Goal: Task Accomplishment & Management: Manage account settings

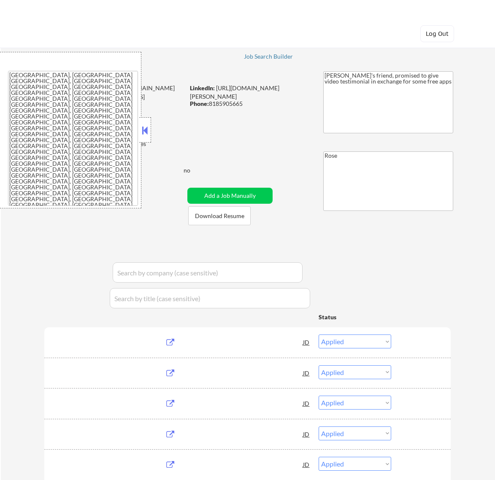
select select ""applied""
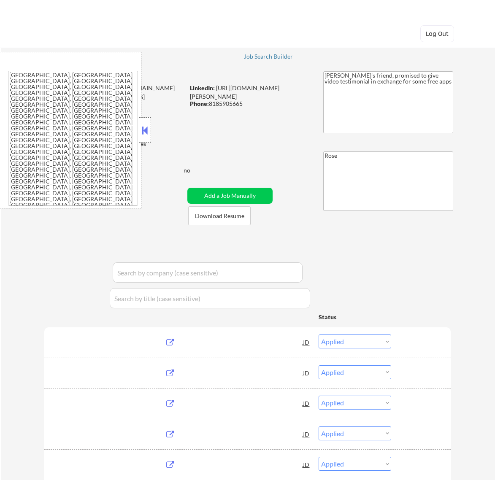
select select ""applied""
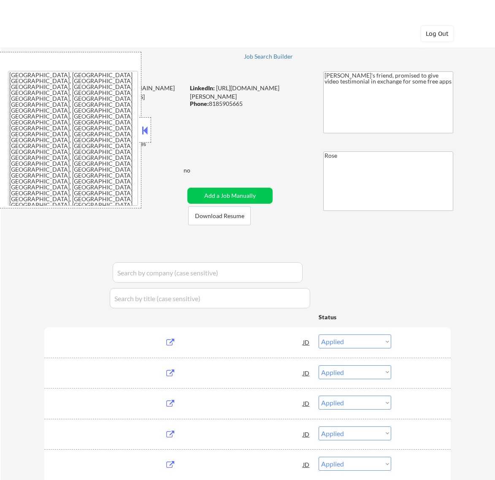
select select ""applied""
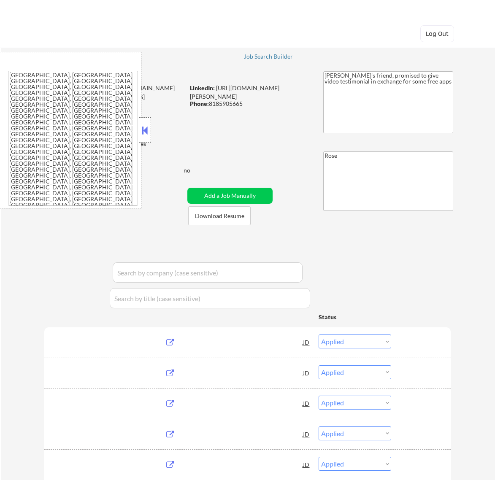
select select ""applied""
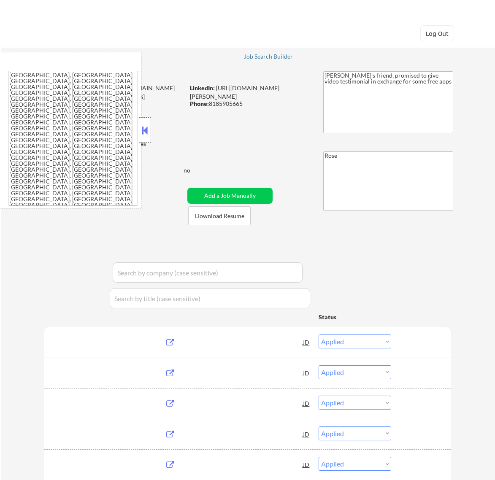
select select ""applied""
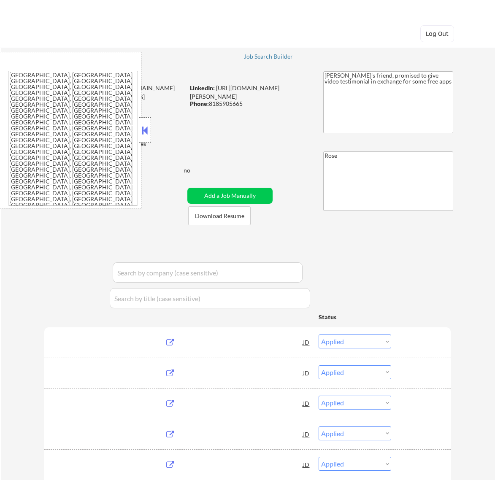
select select ""applied""
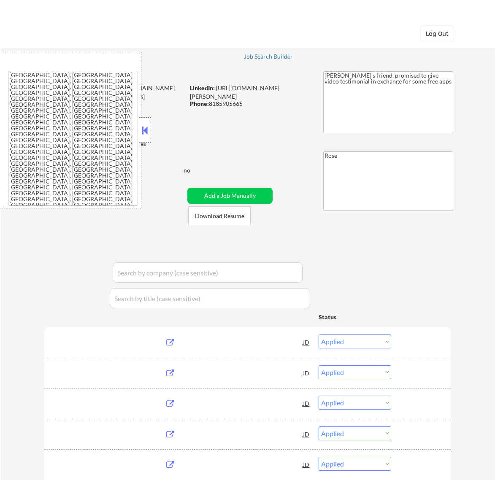
select select ""applied""
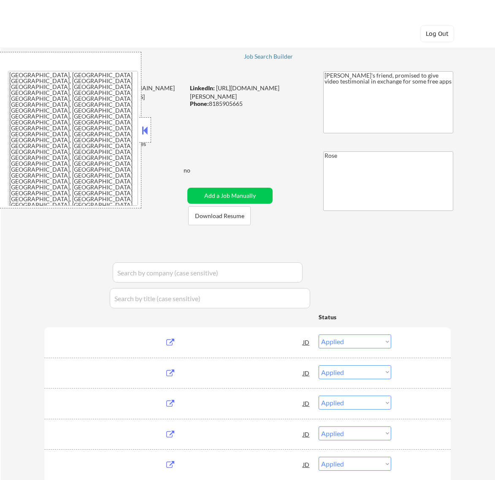
select select ""applied""
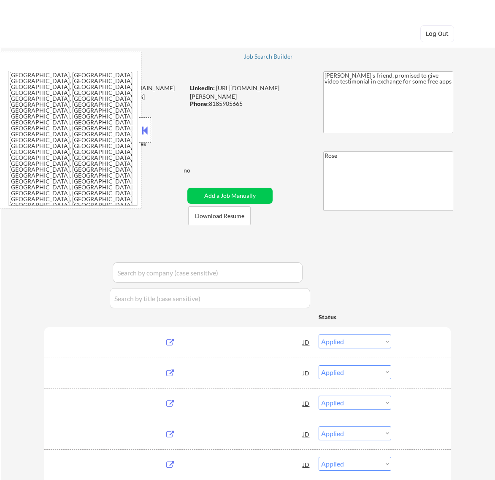
select select ""applied""
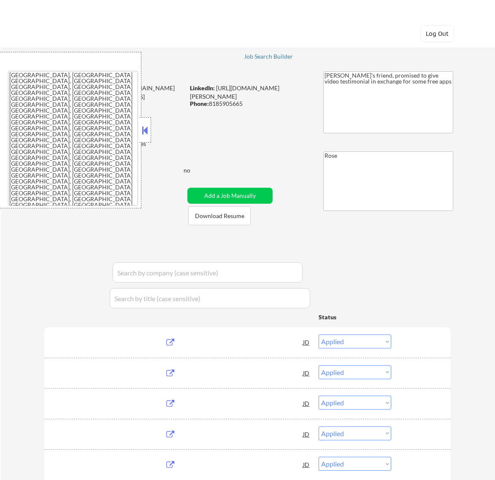
select select ""applied""
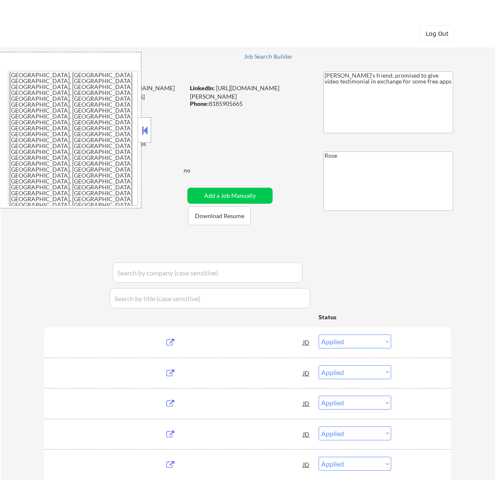
select select ""applied""
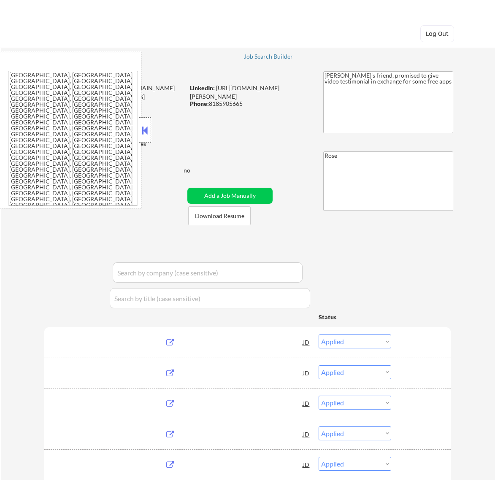
select select ""applied""
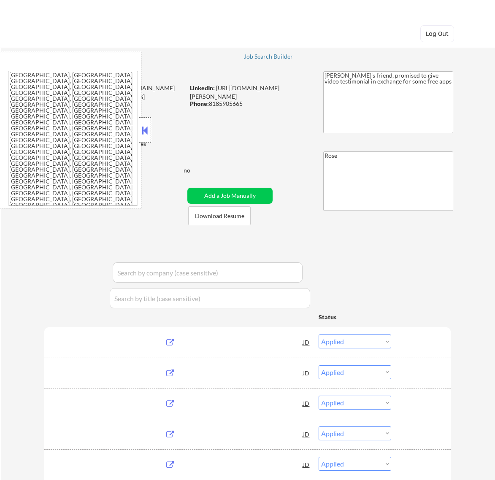
select select ""applied""
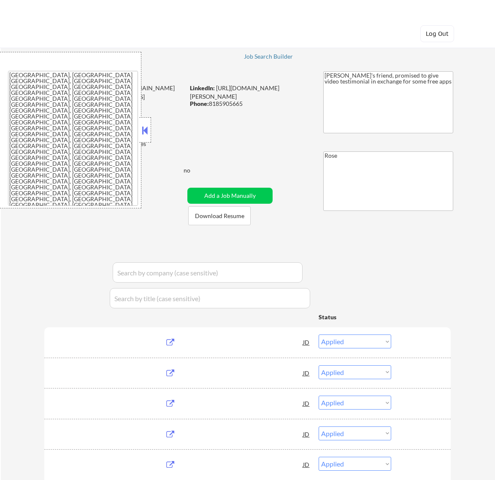
select select ""applied""
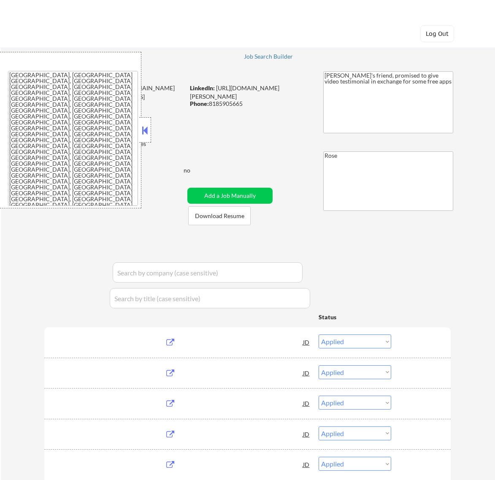
select select ""applied""
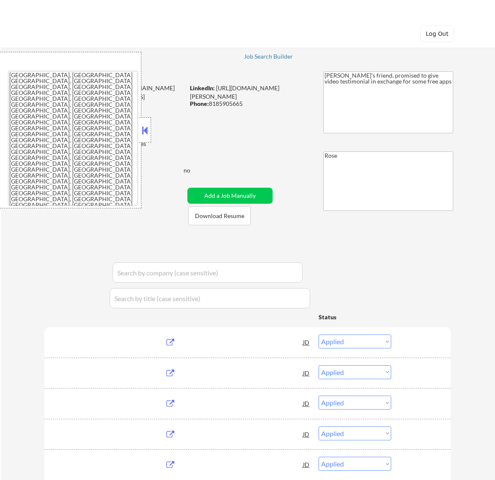
select select ""applied""
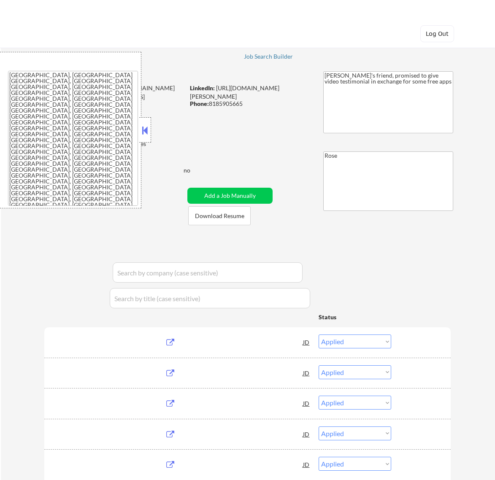
select select ""applied""
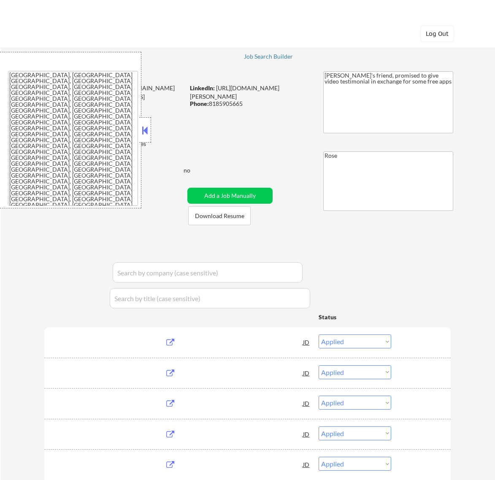
select select ""applied""
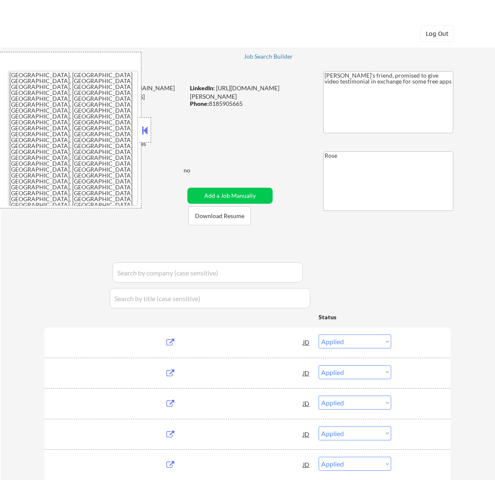
select select ""applied""
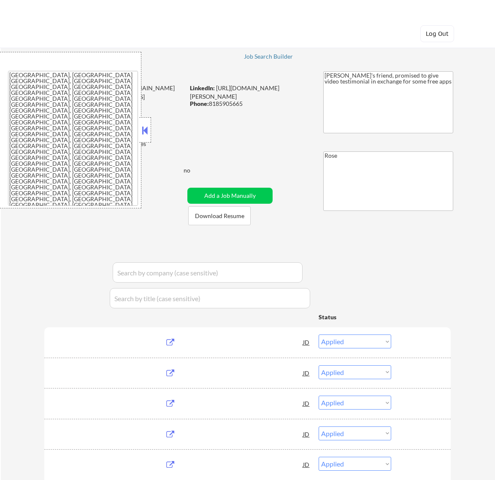
select select ""applied""
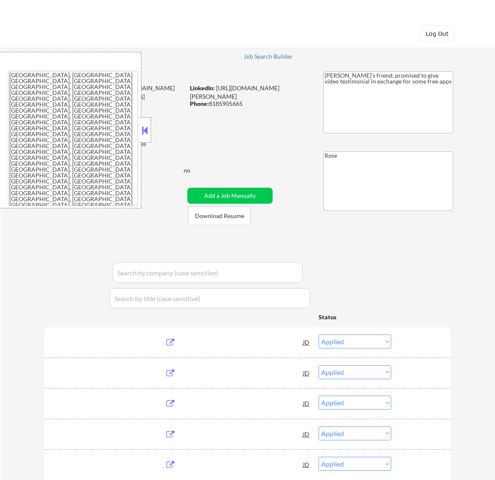
select select ""pending""
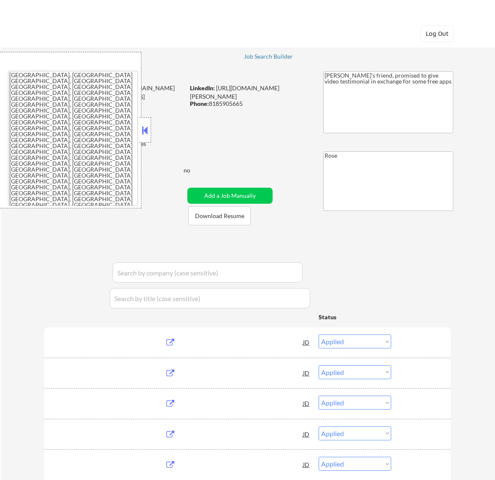
select select ""pending""
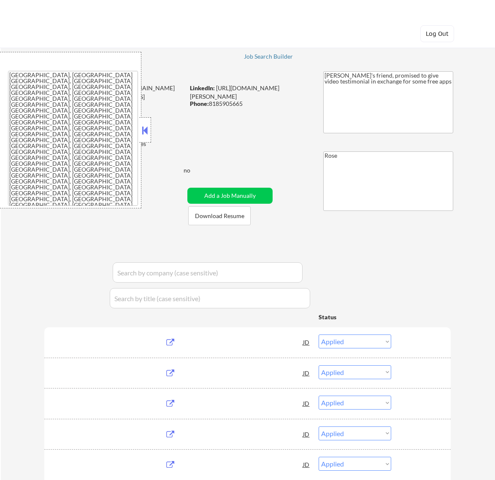
select select ""pending""
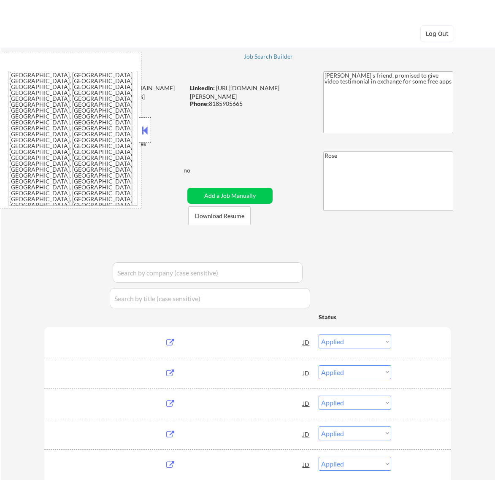
select select ""pending""
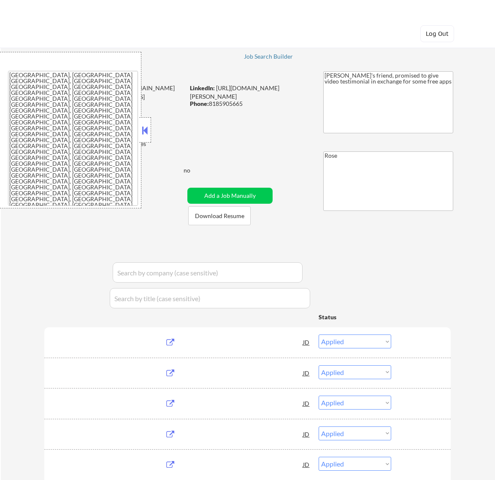
select select ""pending""
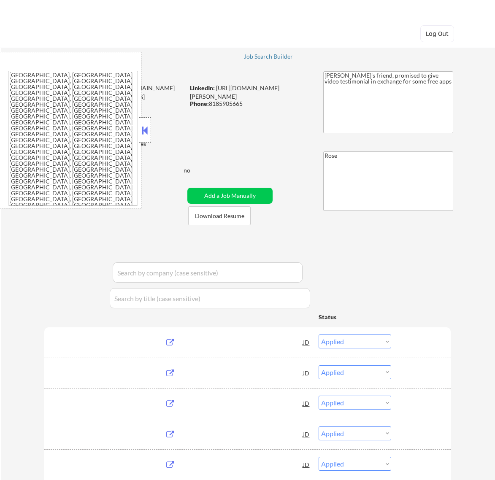
select select ""pending""
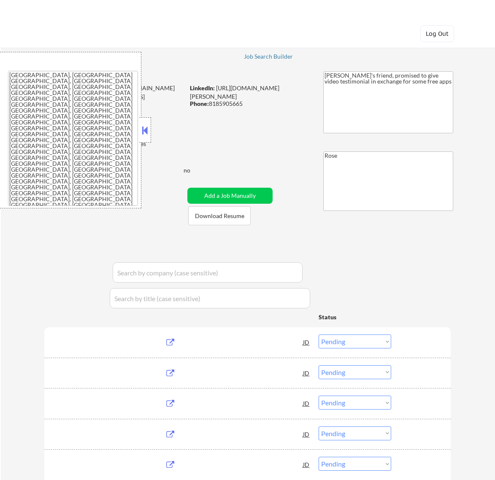
select select ""pending""
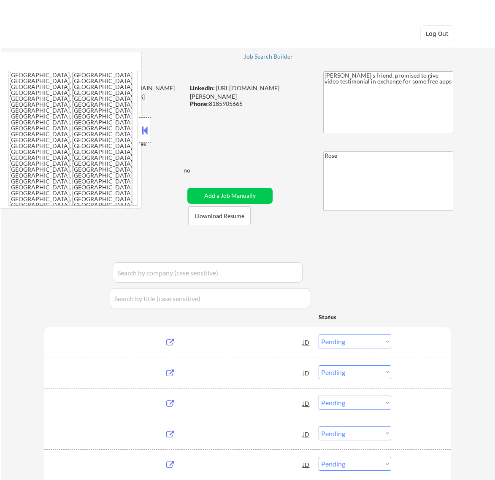
select select ""pending""
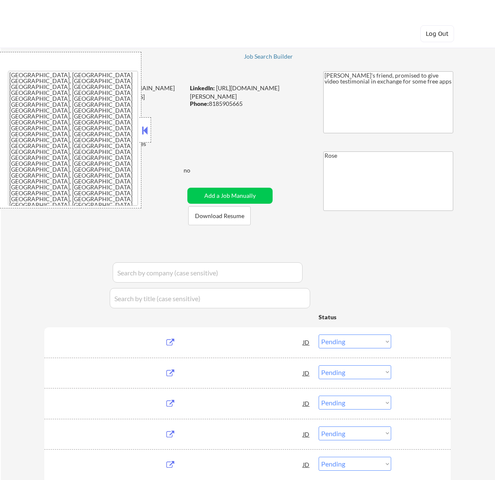
select select ""pending""
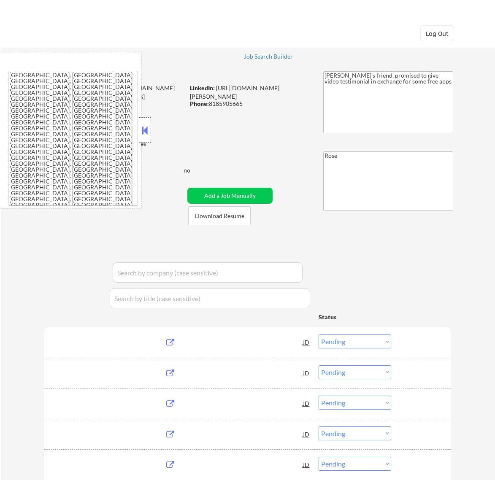
select select ""pending""
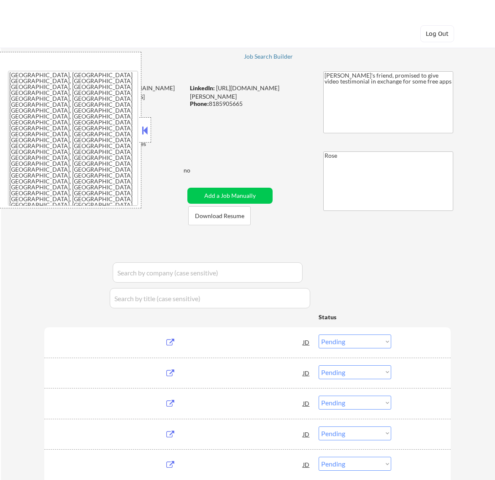
select select ""pending""
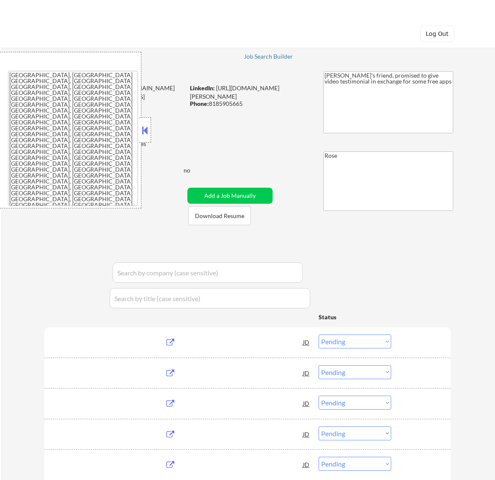
select select ""pending""
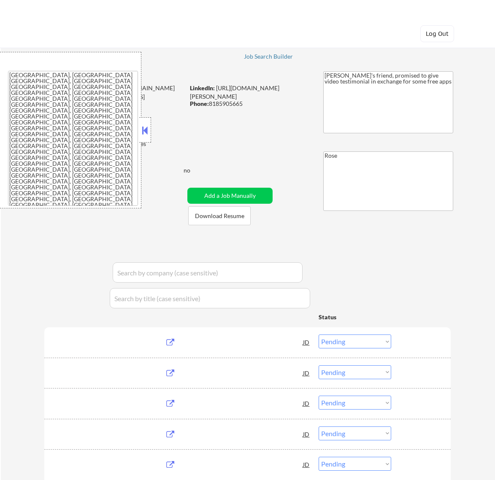
select select ""pending""
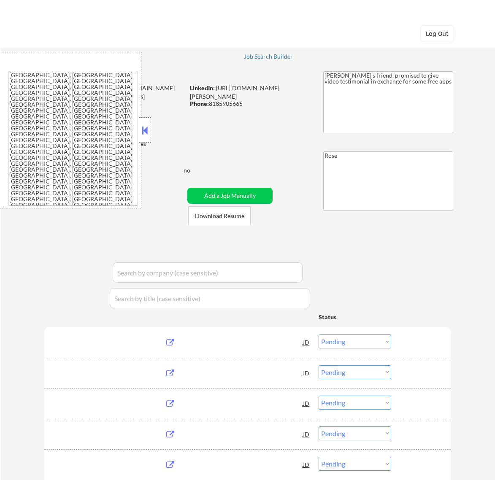
select select ""pending""
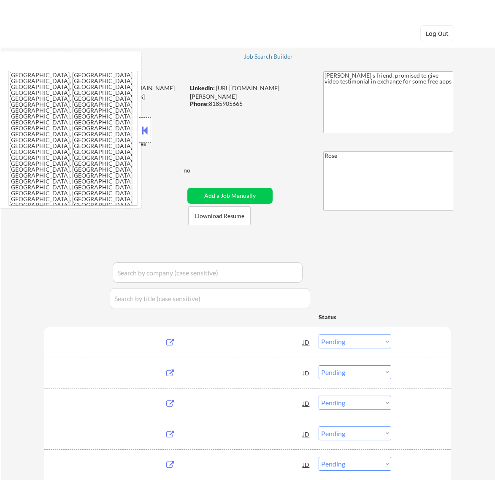
select select ""pending""
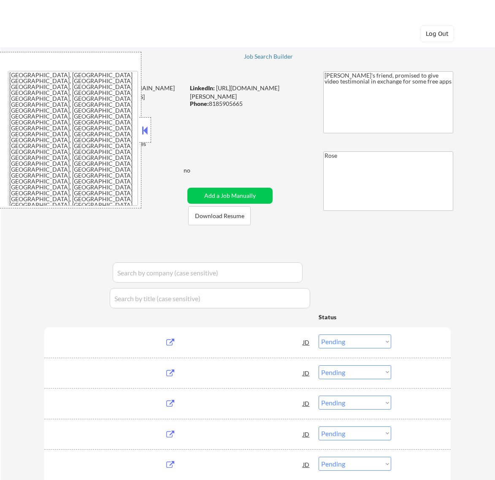
select select ""pending""
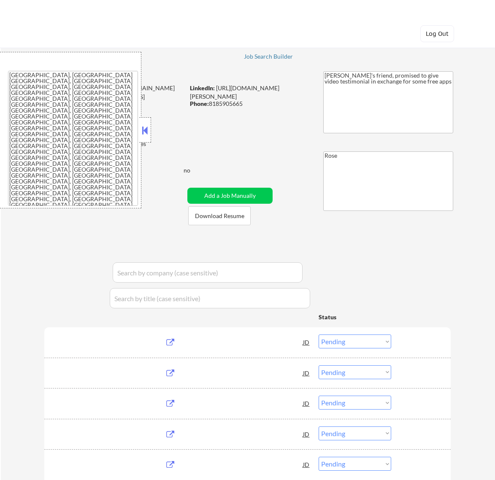
select select ""pending""
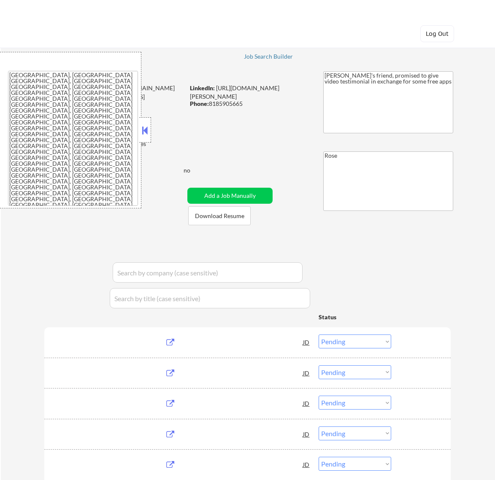
select select ""pending""
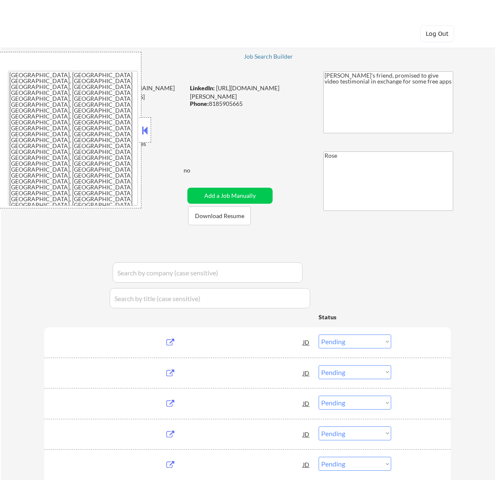
select select ""pending""
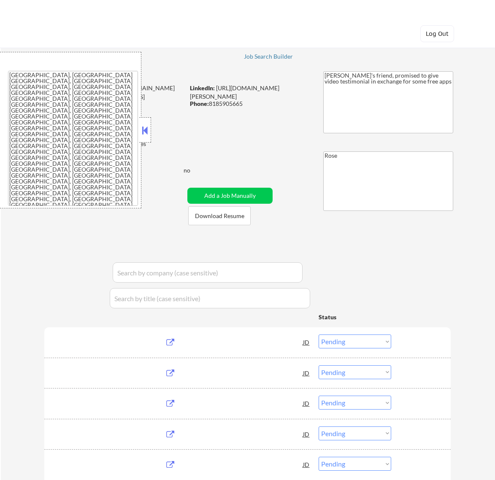
select select ""pending""
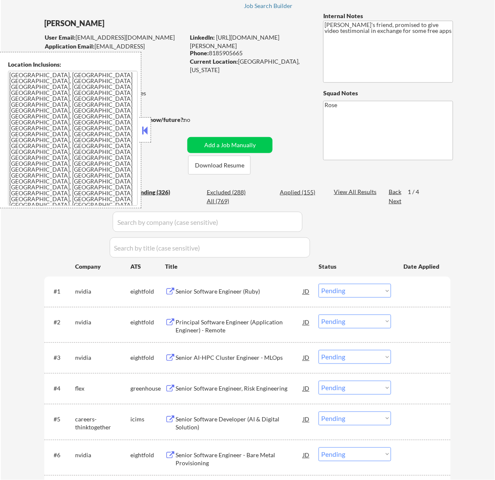
scroll to position [51, 0]
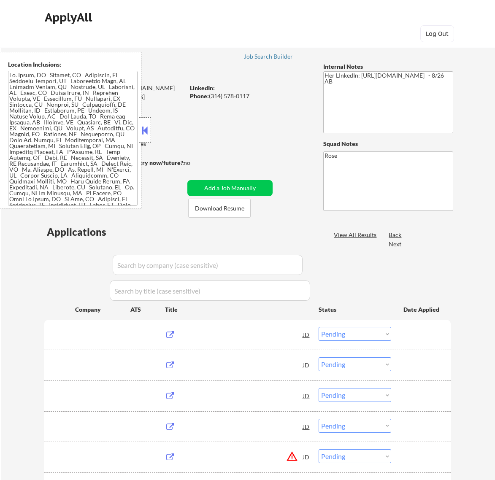
select select ""pending""
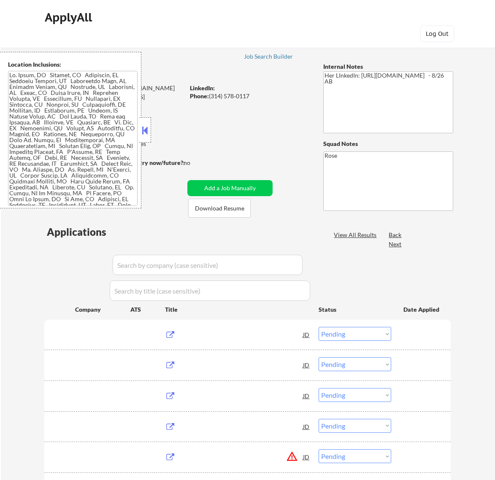
select select ""pending""
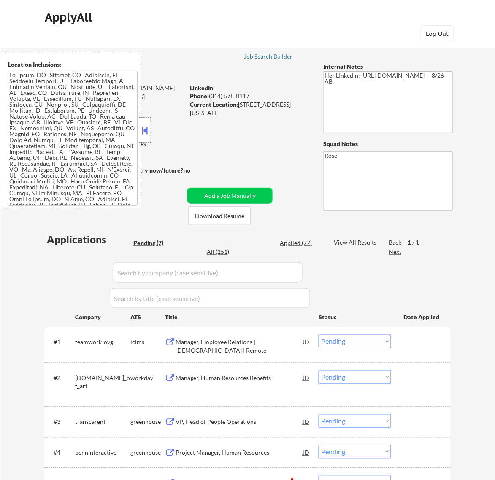
click at [143, 131] on button at bounding box center [144, 130] width 9 height 13
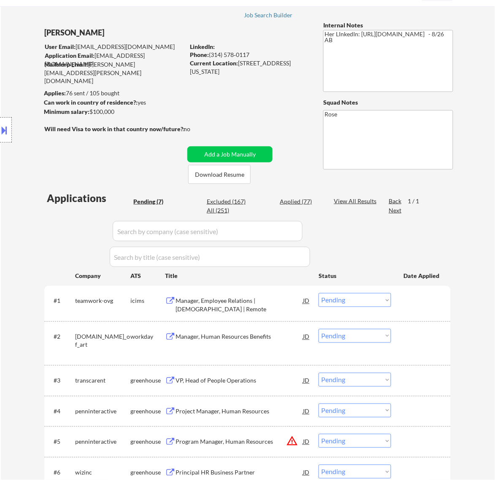
scroll to position [105, 0]
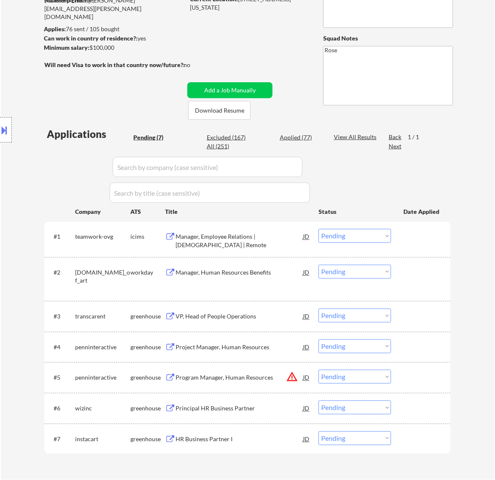
click at [265, 232] on div "Manager, Employee Relations | Full-Time | Remote" at bounding box center [238, 239] width 127 height 20
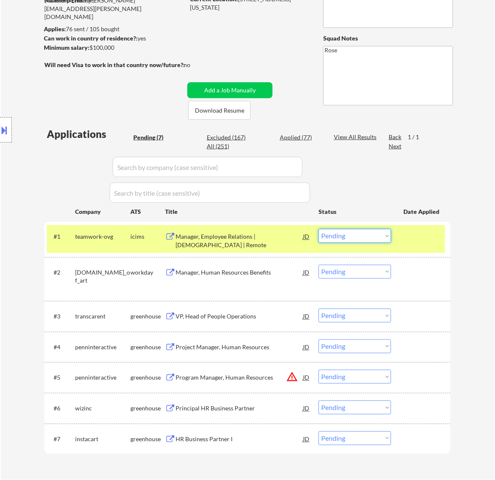
click at [377, 235] on select "Choose an option... Pending Applied Excluded (Questions) Excluded (Expired) Exc…" at bounding box center [354, 236] width 73 height 14
click at [318, 229] on select "Choose an option... Pending Applied Excluded (Questions) Excluded (Expired) Exc…" at bounding box center [354, 236] width 73 height 14
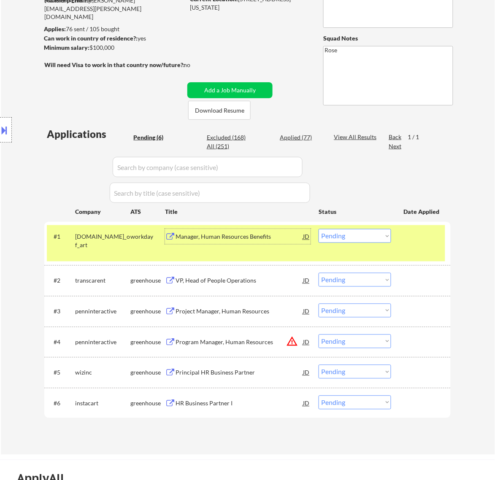
click at [275, 239] on div "Manager, Human Resources Benefits" at bounding box center [238, 237] width 127 height 8
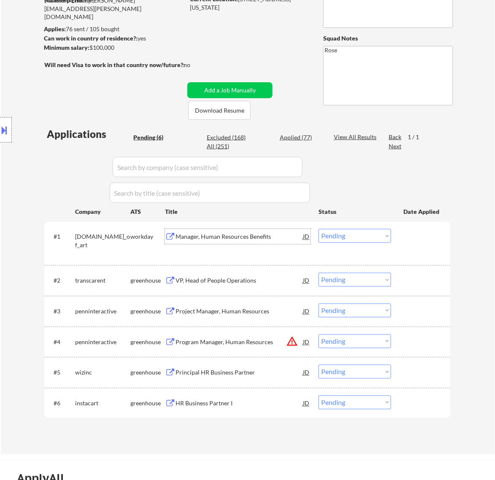
click at [337, 230] on select "Choose an option... Pending Applied Excluded (Questions) Excluded (Expired) Exc…" at bounding box center [354, 236] width 73 height 14
click at [318, 229] on select "Choose an option... Pending Applied Excluded (Questions) Excluded (Expired) Exc…" at bounding box center [354, 236] width 73 height 14
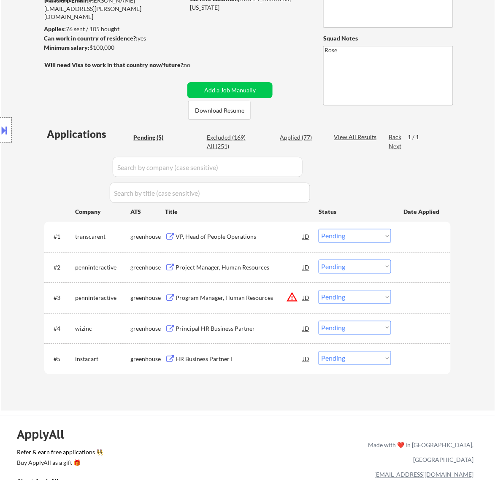
click at [280, 243] on div "VP, Head of People Operations" at bounding box center [238, 236] width 127 height 15
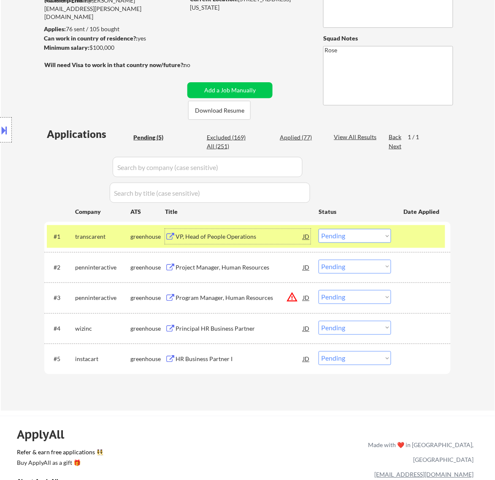
click at [368, 233] on select "Choose an option... Pending Applied Excluded (Questions) Excluded (Expired) Exc…" at bounding box center [354, 236] width 73 height 14
click at [318, 229] on select "Choose an option... Pending Applied Excluded (Questions) Excluded (Expired) Exc…" at bounding box center [354, 236] width 73 height 14
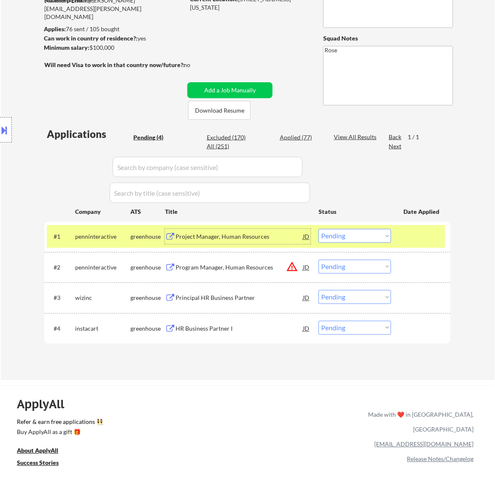
click at [291, 235] on div "Project Manager, Human Resources" at bounding box center [238, 237] width 127 height 8
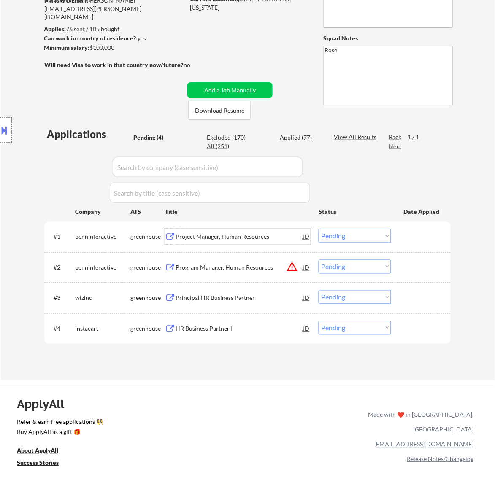
click at [358, 237] on select "Choose an option... Pending Applied Excluded (Questions) Excluded (Expired) Exc…" at bounding box center [354, 236] width 73 height 14
click at [318, 229] on select "Choose an option... Pending Applied Excluded (Questions) Excluded (Expired) Exc…" at bounding box center [354, 236] width 73 height 14
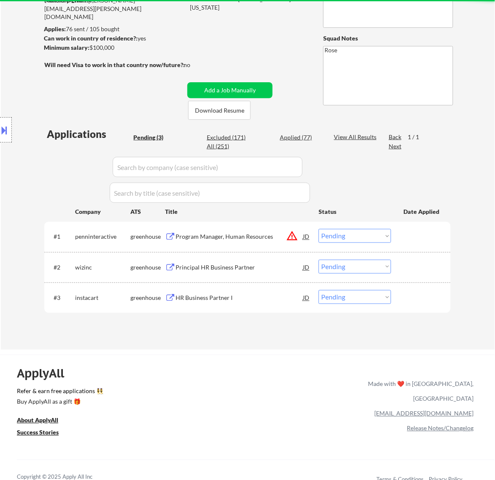
click at [264, 237] on div "Program Manager, Human Resources" at bounding box center [238, 237] width 127 height 8
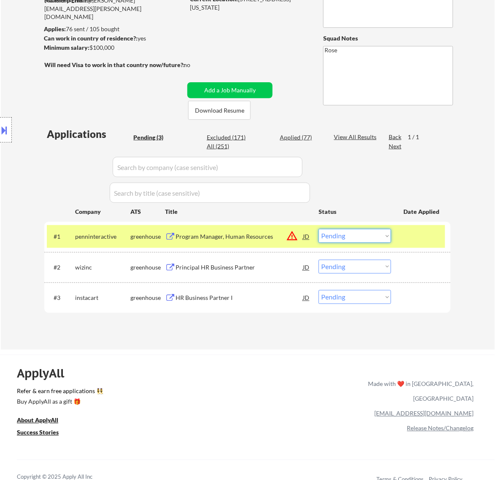
click at [372, 235] on select "Choose an option... Pending Applied Excluded (Questions) Excluded (Expired) Exc…" at bounding box center [354, 236] width 73 height 14
click at [318, 229] on select "Choose an option... Pending Applied Excluded (Questions) Excluded (Expired) Exc…" at bounding box center [354, 236] width 73 height 14
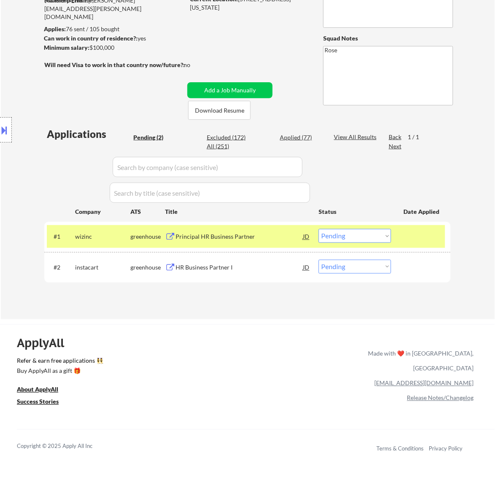
click at [287, 237] on div "Principal HR Business Partner" at bounding box center [238, 237] width 127 height 8
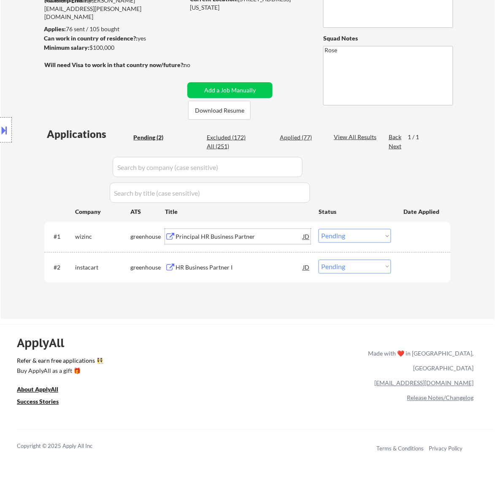
click at [378, 236] on select "Choose an option... Pending Applied Excluded (Questions) Excluded (Expired) Exc…" at bounding box center [354, 236] width 73 height 14
click at [318, 229] on select "Choose an option... Pending Applied Excluded (Questions) Excluded (Expired) Exc…" at bounding box center [354, 236] width 73 height 14
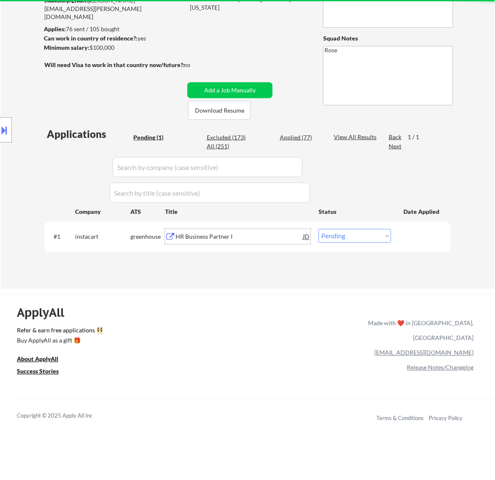
click at [273, 235] on div "HR Business Partner I" at bounding box center [238, 237] width 127 height 8
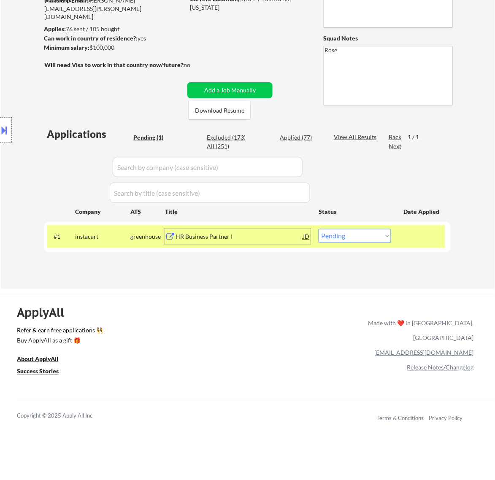
click at [386, 234] on select "Choose an option... Pending Applied Excluded (Questions) Excluded (Expired) Exc…" at bounding box center [354, 236] width 73 height 14
select select ""excluded__bad_match_""
click at [318, 229] on select "Choose an option... Pending Applied Excluded (Questions) Excluded (Expired) Exc…" at bounding box center [354, 236] width 73 height 14
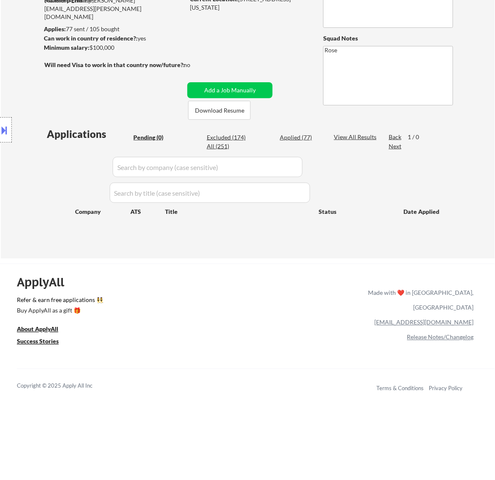
scroll to position [53, 0]
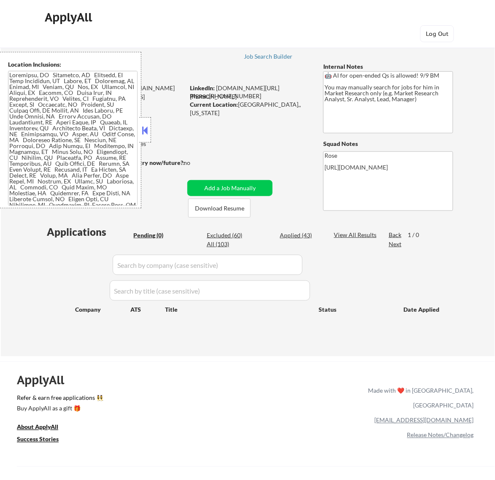
click at [148, 129] on button at bounding box center [144, 130] width 9 height 13
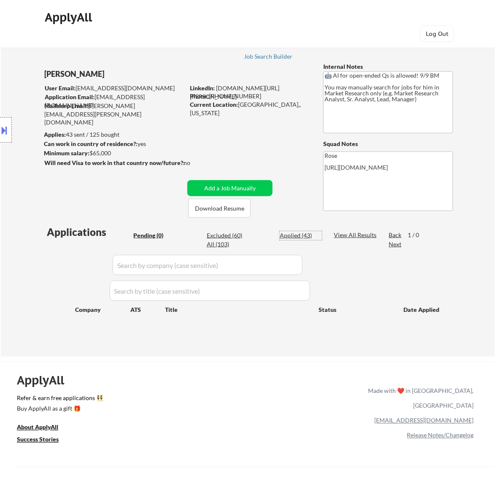
click at [305, 235] on div "Applied (43)" at bounding box center [301, 235] width 42 height 8
select select ""applied""
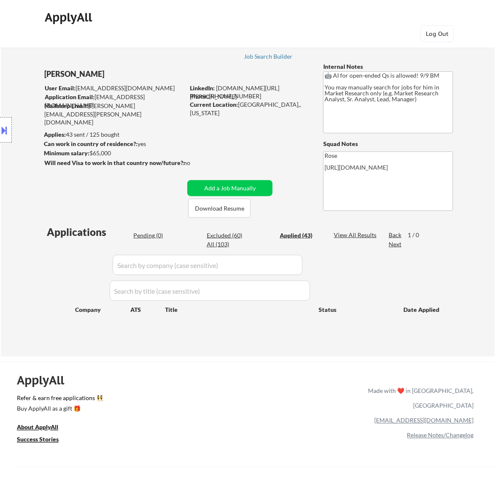
select select ""applied""
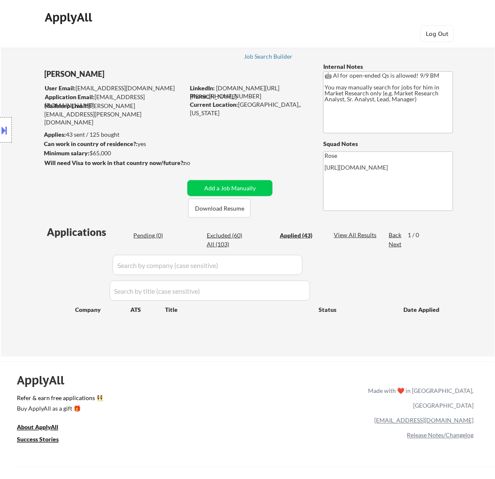
select select ""applied""
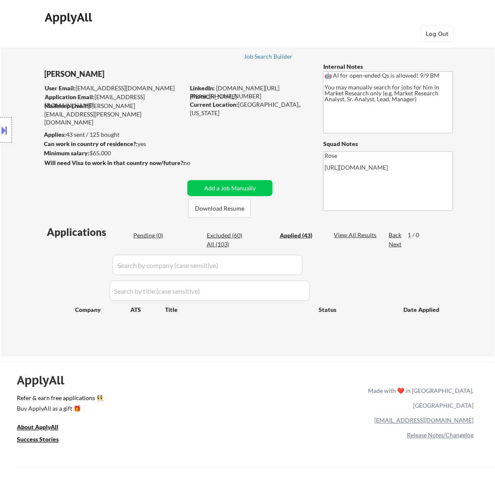
select select ""applied""
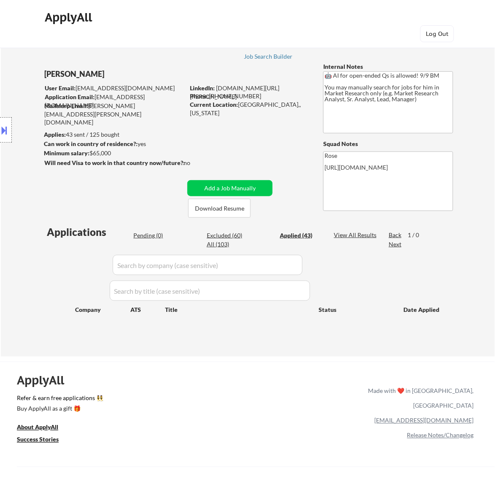
select select ""applied""
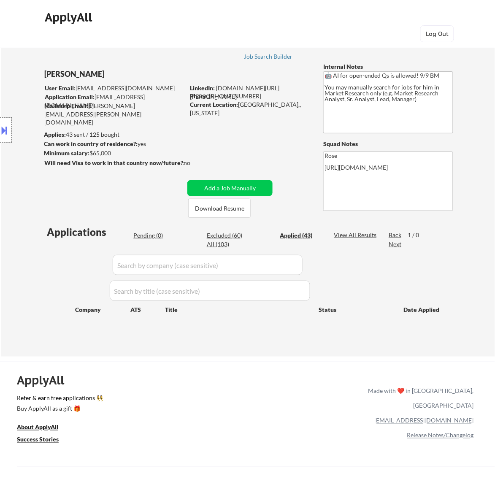
select select ""applied""
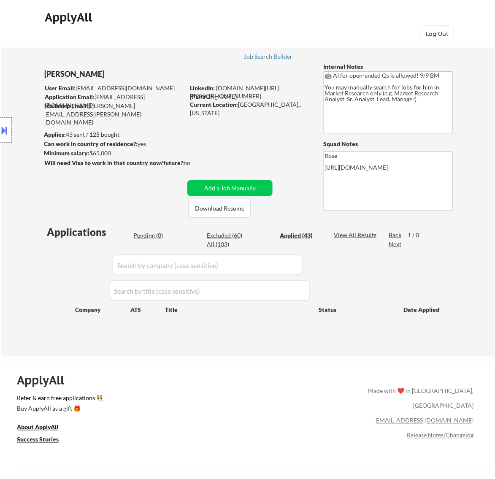
select select ""applied""
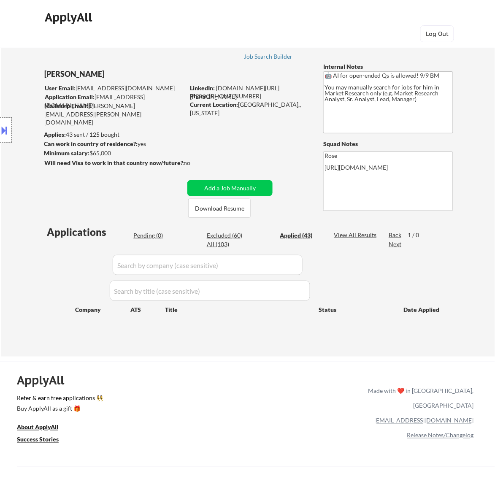
select select ""applied""
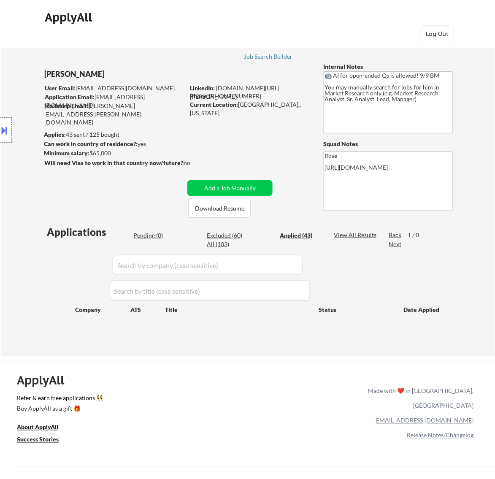
select select ""applied""
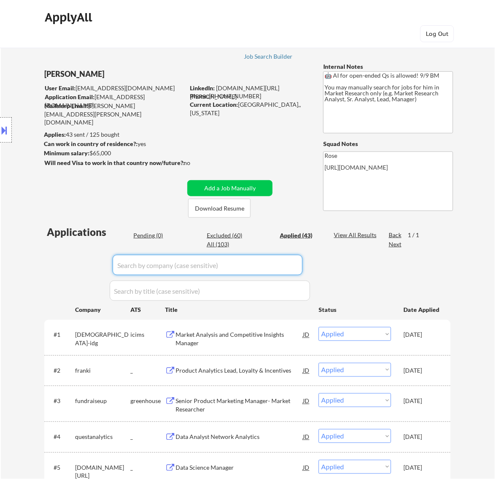
click at [298, 262] on input "input" at bounding box center [208, 265] width 190 height 20
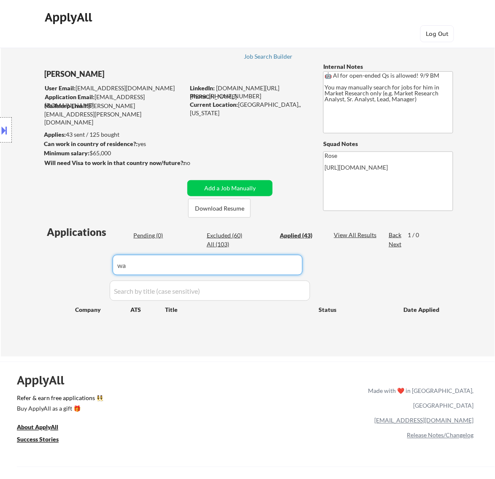
type input "w"
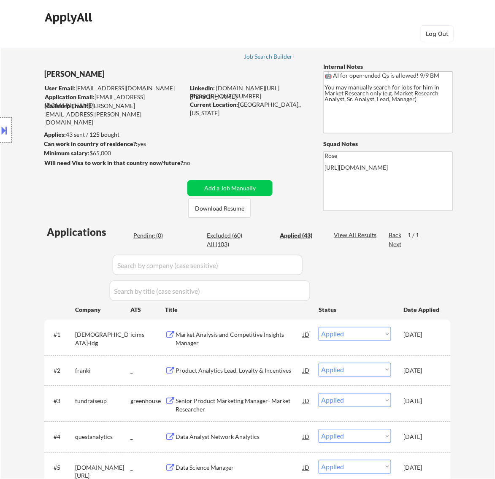
drag, startPoint x: 254, startPoint y: 95, endPoint x: 210, endPoint y: 95, distance: 44.3
click at [210, 95] on div "Phone: (816) 806-0635" at bounding box center [249, 96] width 119 height 8
copy div "(816) 806-0635"
click at [152, 235] on div "Pending (0)" at bounding box center [154, 235] width 42 height 8
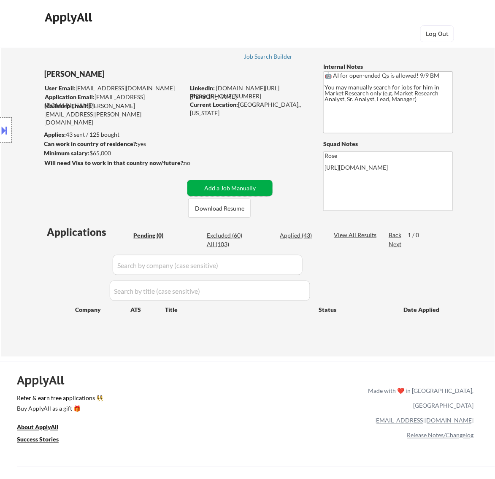
click at [245, 186] on button "Add a Job Manually" at bounding box center [229, 188] width 85 height 16
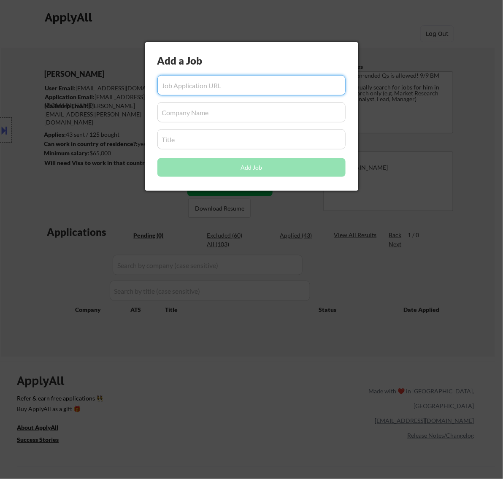
paste input "https://www.wave.com/en/careers/job/5650134004/index.html?gh_jid=5650134004"
type input "https://www.wave.com/en/careers/job/5650134004/index.html?gh_jid=5650134004"
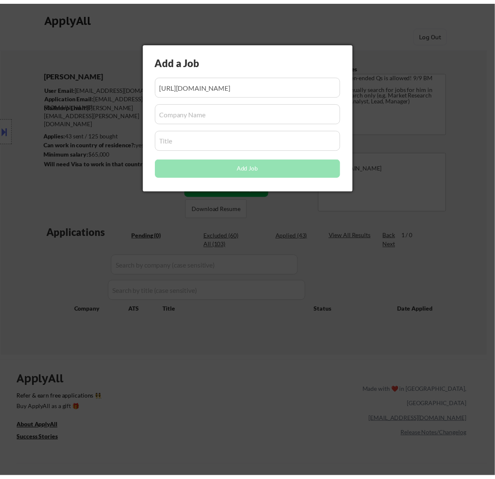
scroll to position [0, 0]
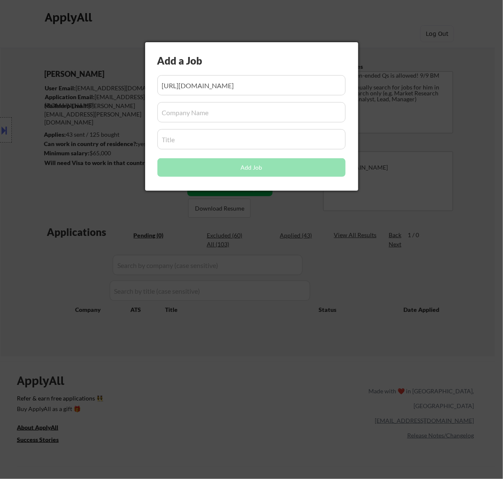
click at [205, 115] on input "input" at bounding box center [251, 112] width 188 height 20
paste input "www.wave.com"
type input "www.wave.com"
click at [201, 135] on input "input" at bounding box center [251, 139] width 188 height 20
paste input "Data Analyst"
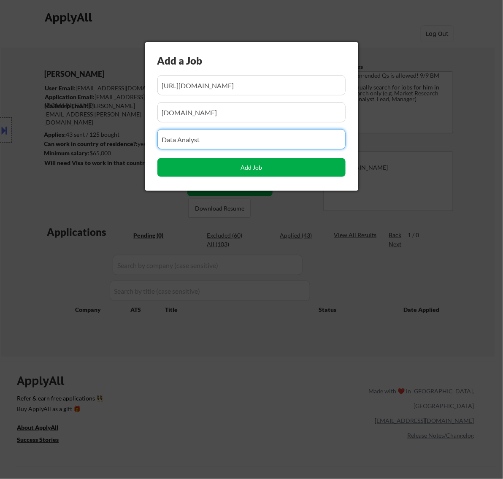
type input "Data Analyst"
click at [239, 167] on button "Add Job" at bounding box center [251, 167] width 188 height 19
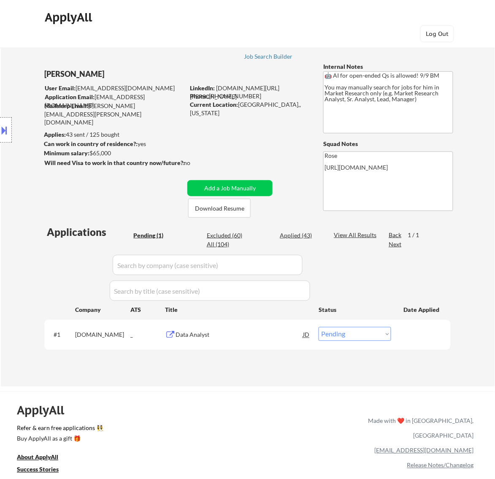
click at [342, 334] on select "Choose an option... Pending Applied Excluded (Questions) Excluded (Expired) Exc…" at bounding box center [354, 334] width 73 height 14
select select ""applied""
click at [318, 327] on select "Choose an option... Pending Applied Excluded (Questions) Excluded (Expired) Exc…" at bounding box center [354, 334] width 73 height 14
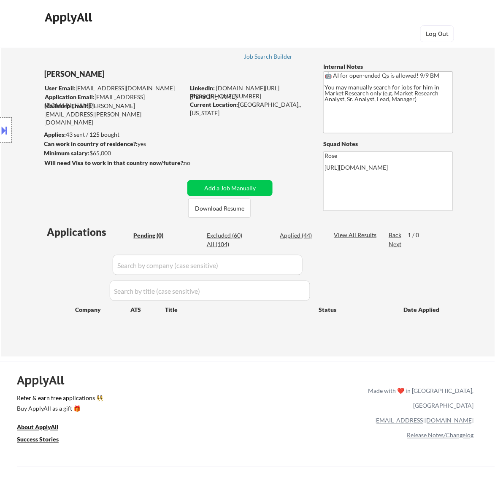
click at [5, 128] on button at bounding box center [4, 130] width 9 height 14
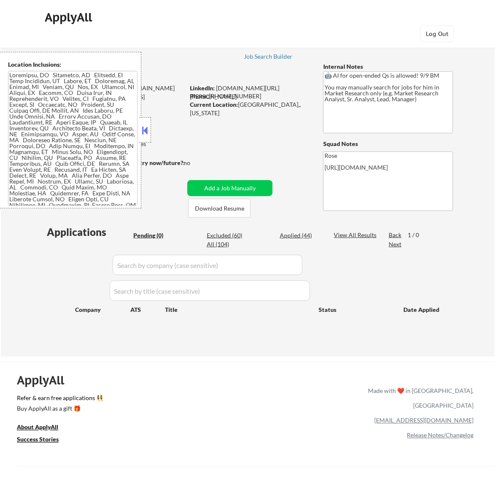
click at [148, 128] on button at bounding box center [144, 130] width 9 height 13
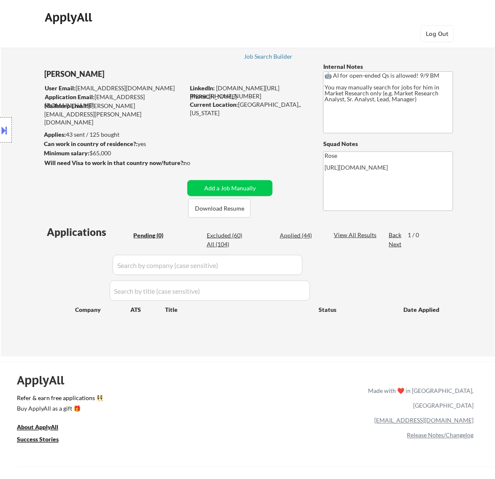
drag, startPoint x: 7, startPoint y: 128, endPoint x: 34, endPoint y: 125, distance: 26.7
click at [8, 128] on button at bounding box center [4, 130] width 9 height 14
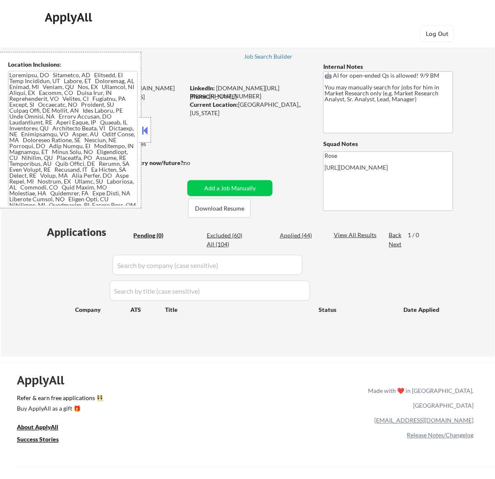
click at [145, 127] on button at bounding box center [144, 130] width 9 height 13
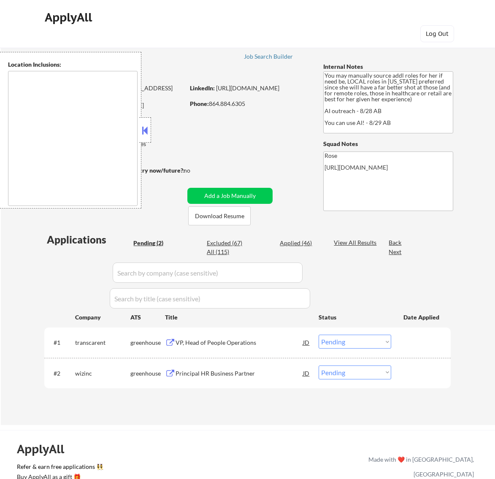
select select ""pending""
type textarea "[GEOGRAPHIC_DATA], [GEOGRAPHIC_DATA] [GEOGRAPHIC_DATA], [GEOGRAPHIC_DATA] [GEOG…"
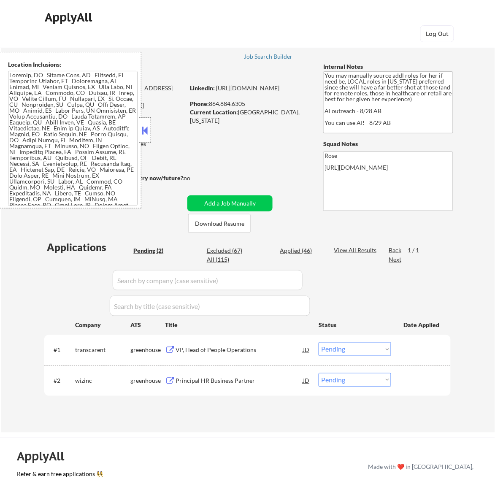
click at [148, 127] on button at bounding box center [144, 130] width 9 height 13
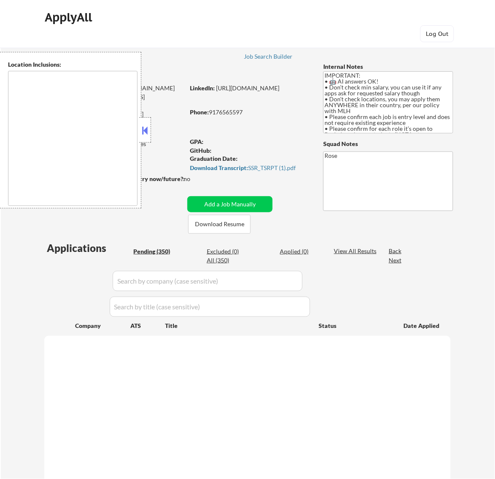
type textarea "country:[GEOGRAPHIC_DATA]"
select select ""pending""
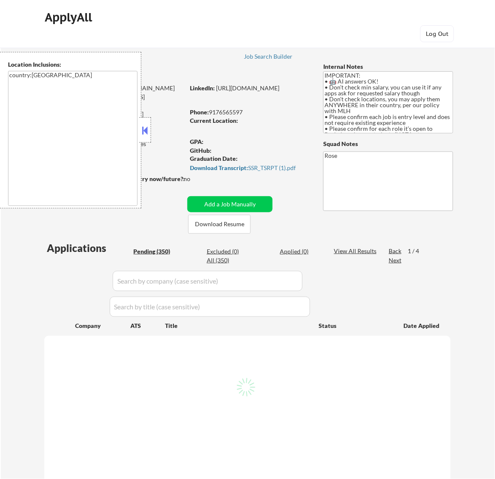
select select ""pending""
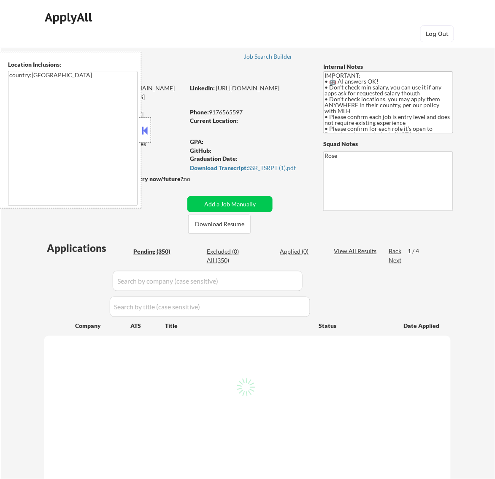
select select ""pending""
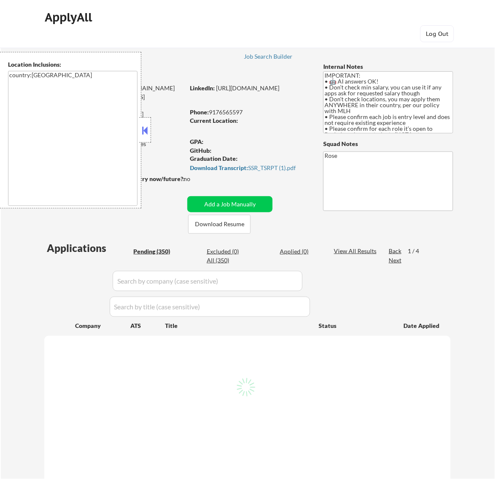
select select ""pending""
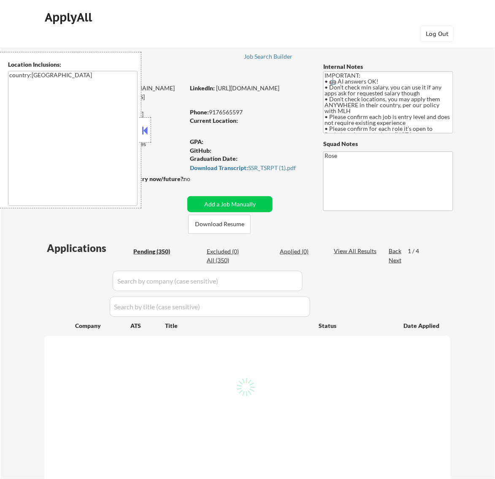
select select ""pending""
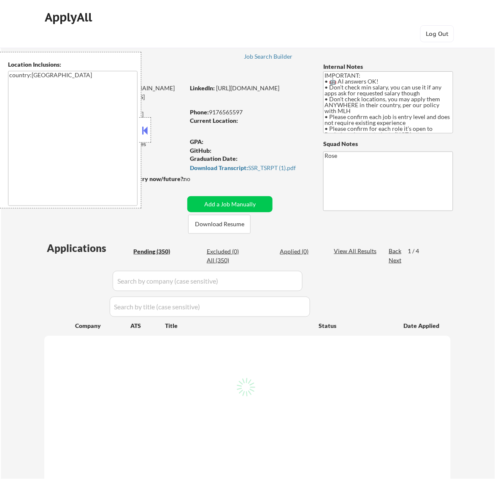
select select ""pending""
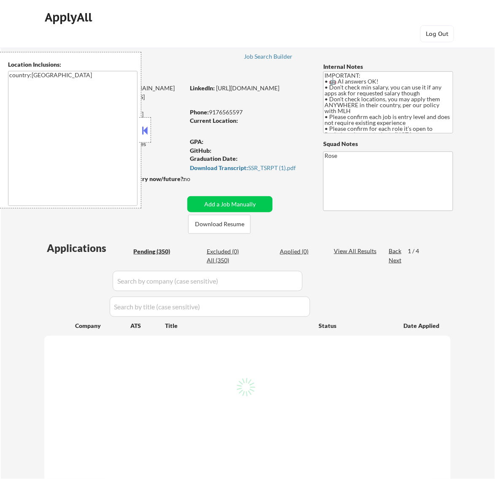
select select ""pending""
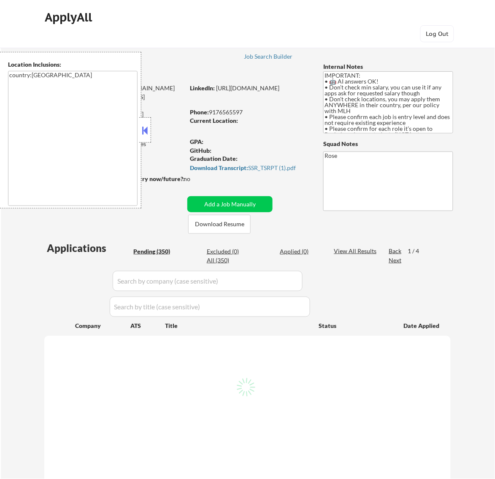
select select ""pending""
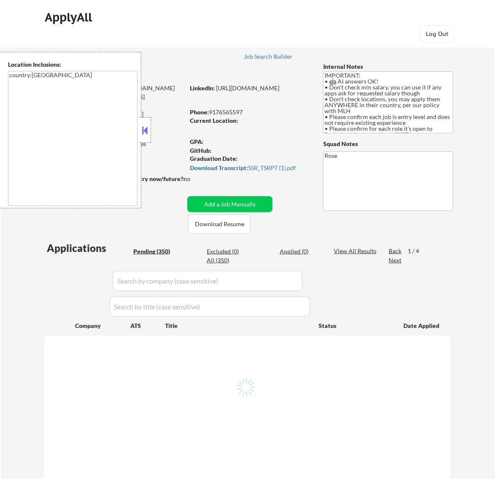
select select ""pending""
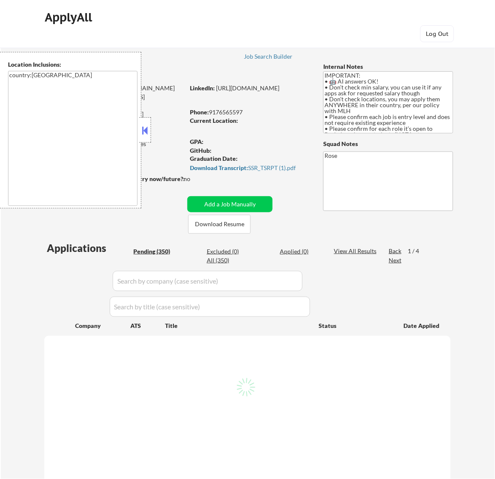
select select ""pending""
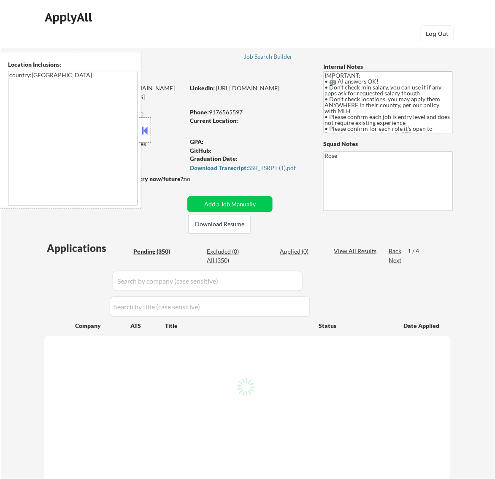
select select ""pending""
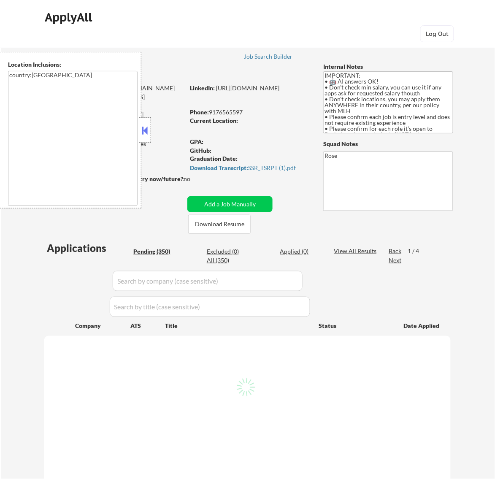
select select ""pending""
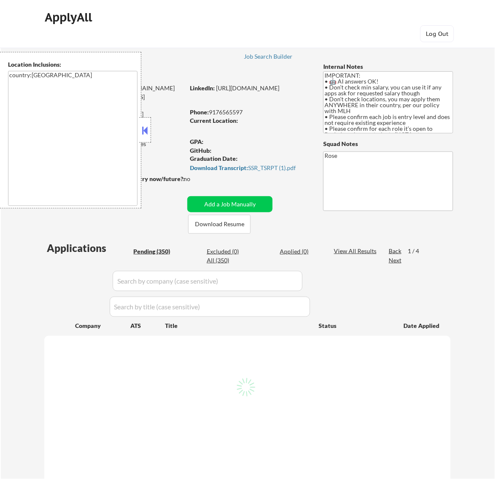
select select ""pending""
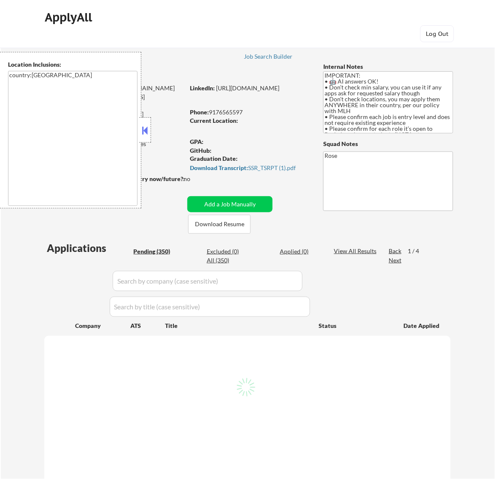
select select ""pending""
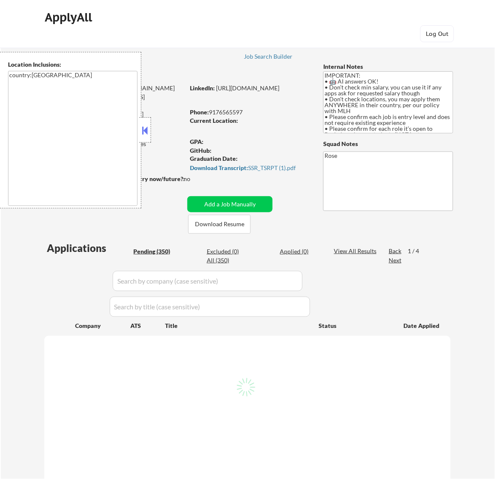
select select ""pending""
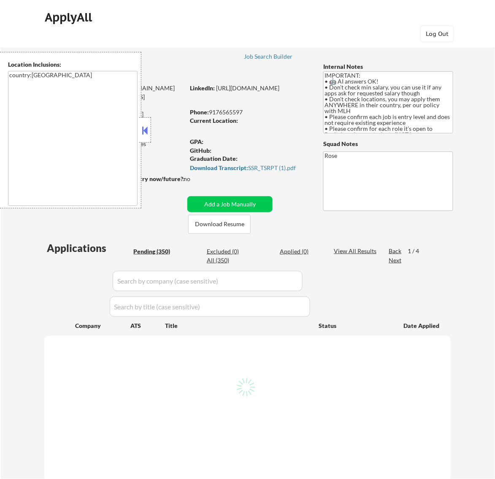
select select ""pending""
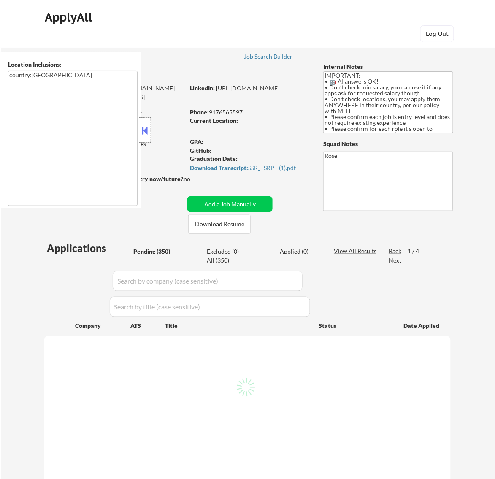
select select ""pending""
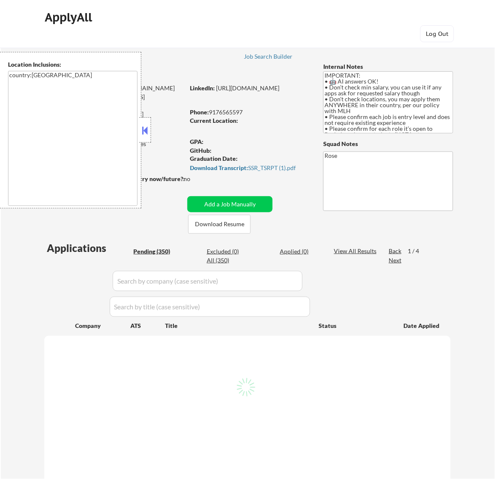
select select ""pending""
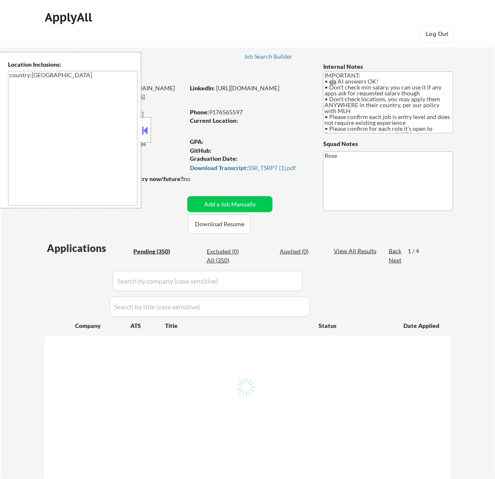
select select ""pending""
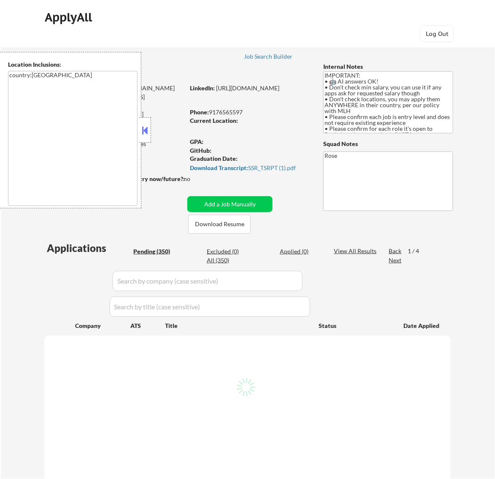
select select ""pending""
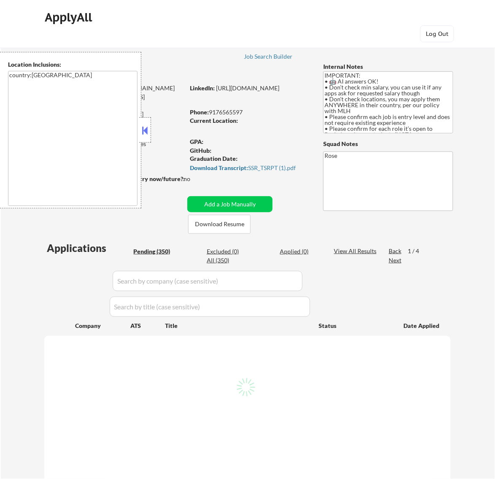
select select ""pending""
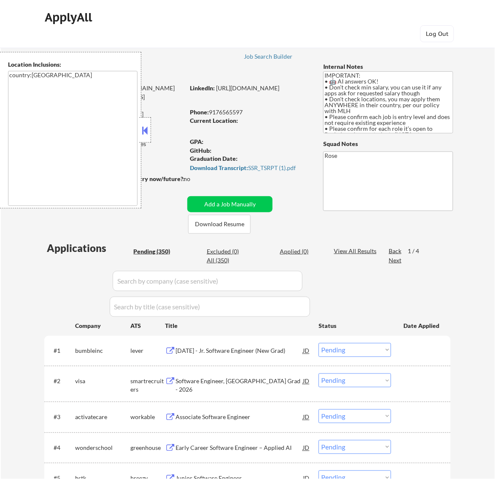
click at [146, 130] on button at bounding box center [144, 130] width 9 height 13
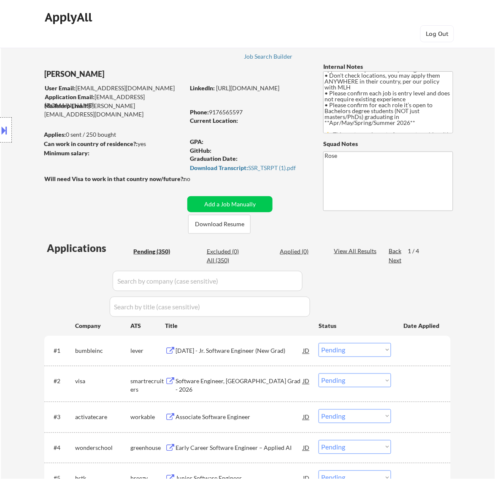
scroll to position [47, 0]
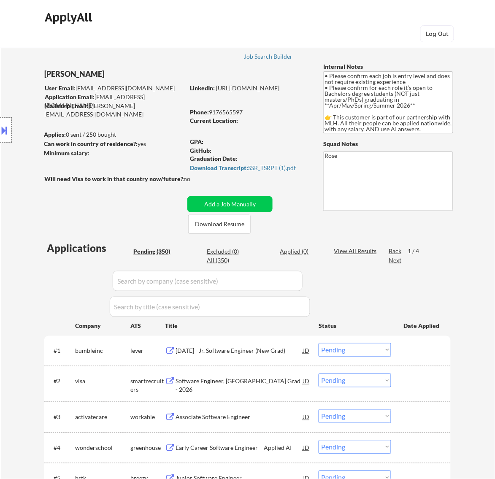
drag, startPoint x: 104, startPoint y: 75, endPoint x: 43, endPoint y: 74, distance: 60.7
click at [43, 74] on div "Location Inclusions: country:US" at bounding box center [75, 130] width 151 height 156
drag, startPoint x: 103, startPoint y: 72, endPoint x: 58, endPoint y: 71, distance: 45.1
click at [56, 73] on div "Location Inclusions: country:US" at bounding box center [75, 130] width 151 height 156
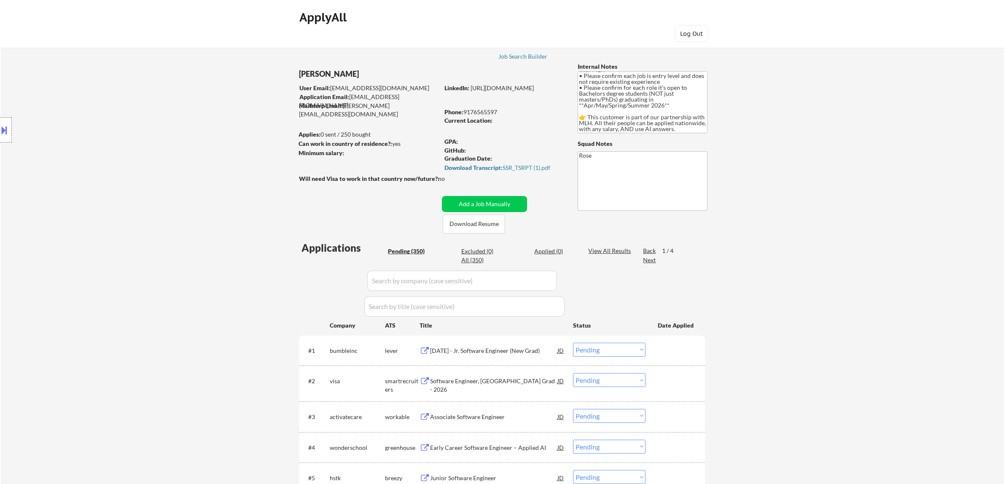
drag, startPoint x: 359, startPoint y: 74, endPoint x: 287, endPoint y: 74, distance: 72.1
copy div "Ahmad Basyouni"
drag, startPoint x: 582, startPoint y: 100, endPoint x: 663, endPoint y: 100, distance: 80.6
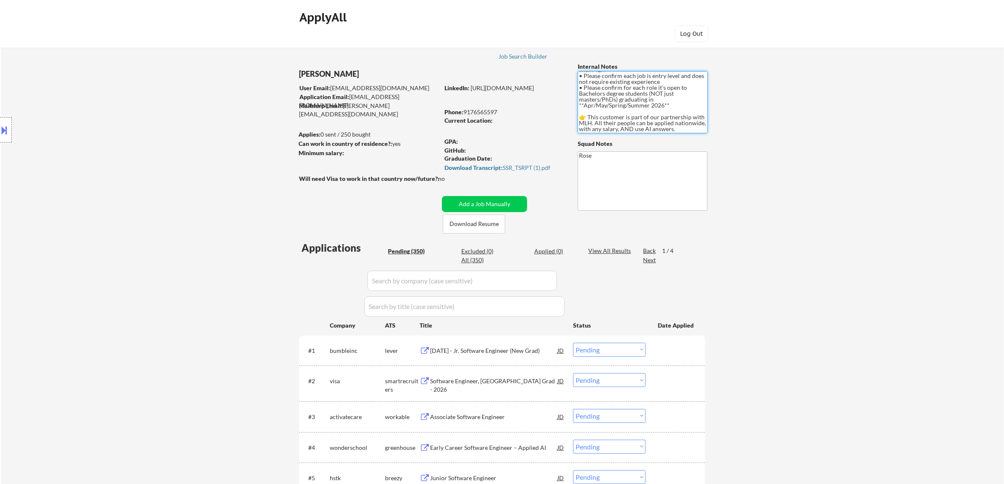
click at [494, 100] on textarea "IMPORTANT: • 🤖 AI answers OK! • Don’t check min salary, you can use it if any a…" at bounding box center [643, 102] width 130 height 62
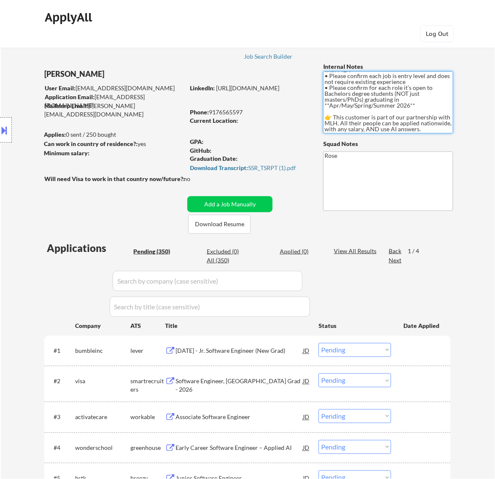
click at [245, 352] on div "2026 January - Jr. Software Engineer (New Grad)" at bounding box center [238, 351] width 127 height 8
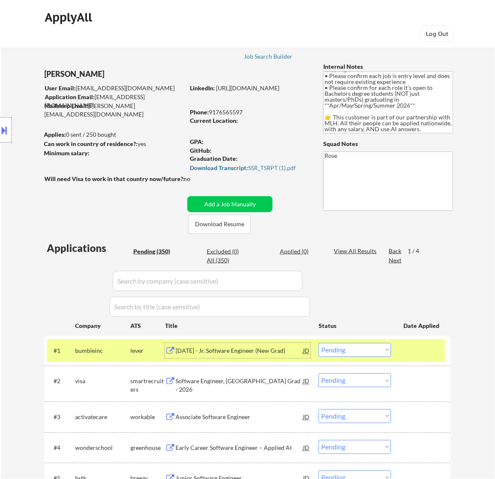
click at [367, 345] on select "Choose an option... Pending Applied Excluded (Questions) Excluded (Expired) Exc…" at bounding box center [354, 350] width 73 height 14
click at [318, 343] on select "Choose an option... Pending Applied Excluded (Questions) Excluded (Expired) Exc…" at bounding box center [354, 350] width 73 height 14
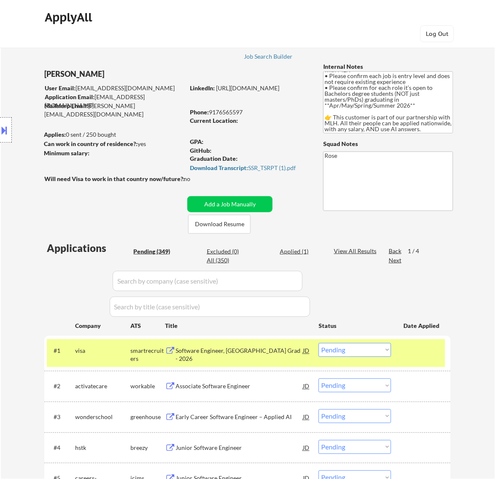
scroll to position [53, 0]
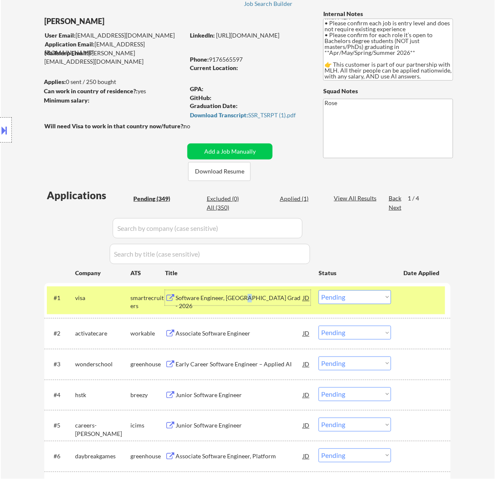
click at [247, 300] on div "Software Engineer, New College Grad - 2026" at bounding box center [238, 302] width 127 height 16
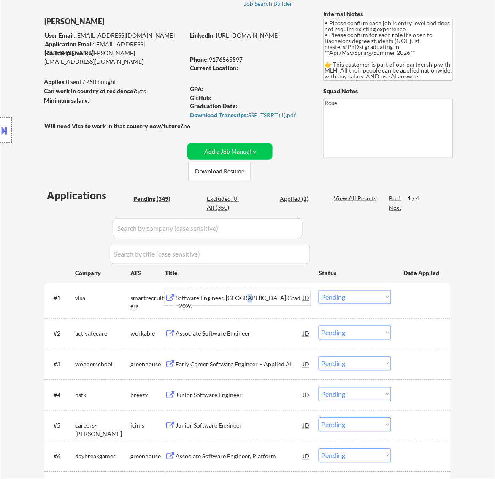
click at [382, 294] on select "Choose an option... Pending Applied Excluded (Questions) Excluded (Expired) Exc…" at bounding box center [354, 297] width 73 height 14
click at [318, 290] on select "Choose an option... Pending Applied Excluded (Questions) Excluded (Expired) Exc…" at bounding box center [354, 297] width 73 height 14
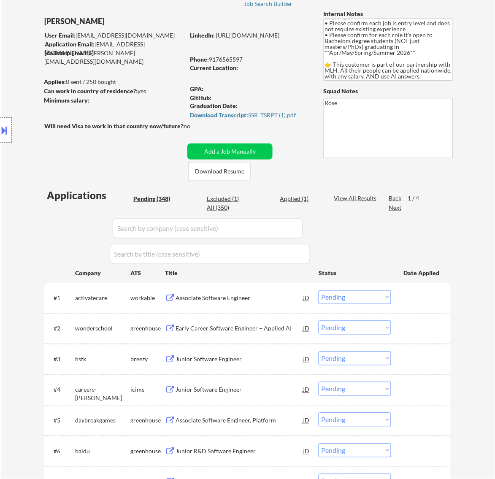
click at [270, 298] on div "Associate Software Engineer" at bounding box center [238, 298] width 127 height 8
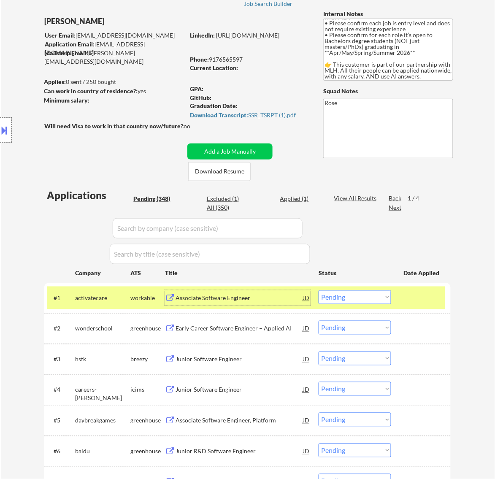
click at [375, 294] on select "Choose an option... Pending Applied Excluded (Questions) Excluded (Expired) Exc…" at bounding box center [354, 297] width 73 height 14
click at [318, 290] on select "Choose an option... Pending Applied Excluded (Questions) Excluded (Expired) Exc…" at bounding box center [354, 297] width 73 height 14
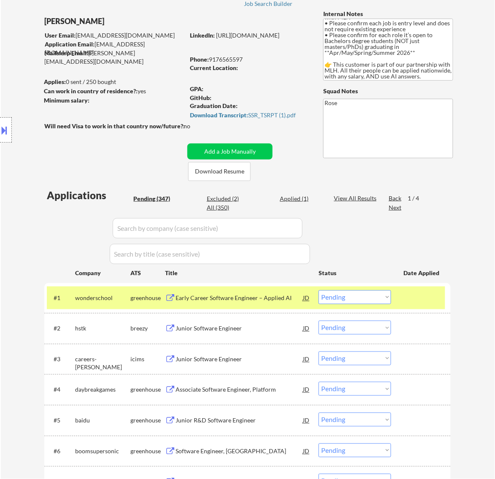
click at [281, 294] on div "Early Career Software Engineer – Applied AI" at bounding box center [238, 298] width 127 height 8
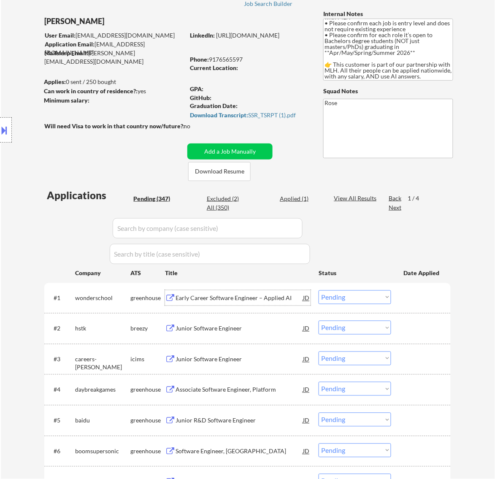
click at [345, 293] on select "Choose an option... Pending Applied Excluded (Questions) Excluded (Expired) Exc…" at bounding box center [354, 297] width 73 height 14
click at [318, 290] on select "Choose an option... Pending Applied Excluded (Questions) Excluded (Expired) Exc…" at bounding box center [354, 297] width 73 height 14
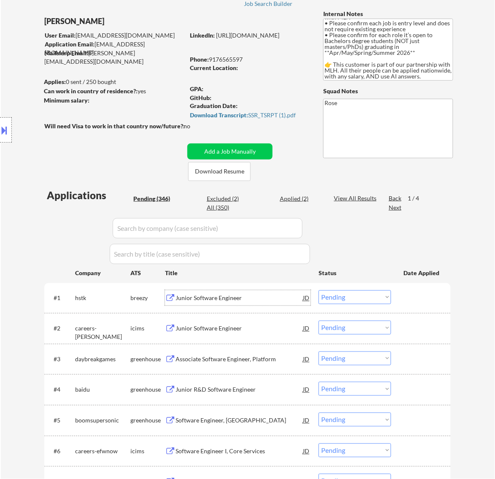
click at [256, 296] on div "Junior Software Engineer" at bounding box center [238, 298] width 127 height 8
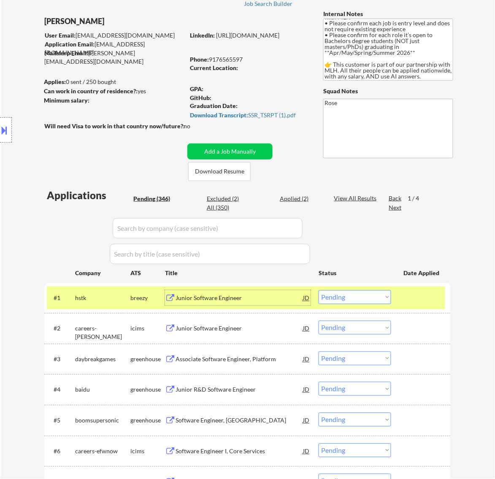
click at [362, 292] on select "Choose an option... Pending Applied Excluded (Questions) Excluded (Expired) Exc…" at bounding box center [354, 297] width 73 height 14
click at [318, 290] on select "Choose an option... Pending Applied Excluded (Questions) Excluded (Expired) Exc…" at bounding box center [354, 297] width 73 height 14
select select ""pending""
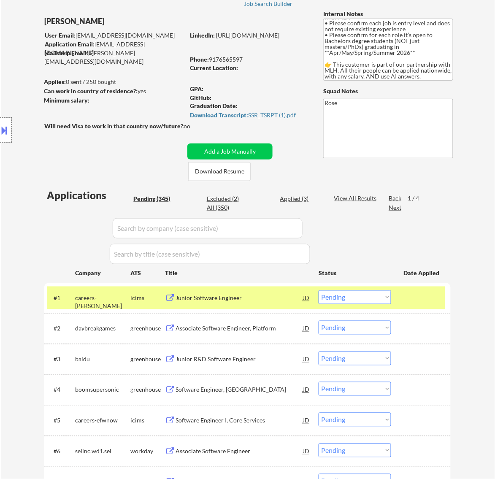
click at [278, 291] on div "Junior Software Engineer" at bounding box center [238, 297] width 127 height 15
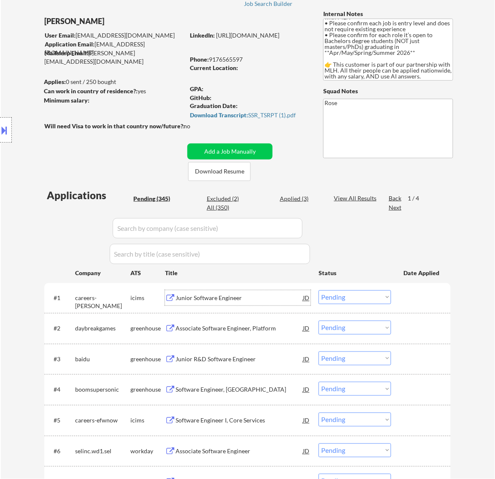
click at [284, 327] on div "Associate Software Engineer, Platform" at bounding box center [238, 328] width 127 height 8
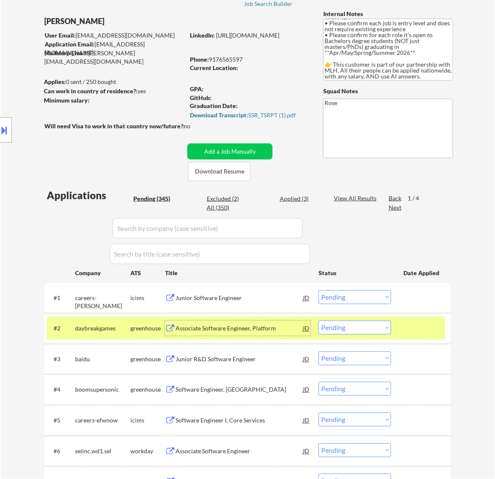
click at [370, 326] on select "Choose an option... Pending Applied Excluded (Questions) Excluded (Expired) Exc…" at bounding box center [354, 328] width 73 height 14
click at [278, 329] on div "Associate Software Engineer, Platform" at bounding box center [238, 328] width 127 height 8
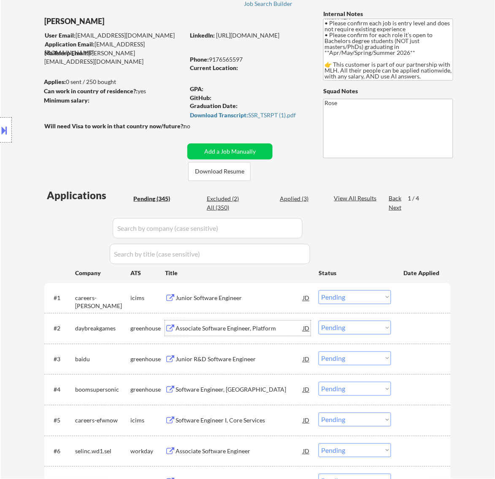
click at [368, 329] on select "Choose an option... Pending Applied Excluded (Questions) Excluded (Expired) Exc…" at bounding box center [354, 328] width 73 height 14
click at [318, 321] on select "Choose an option... Pending Applied Excluded (Questions) Excluded (Expired) Exc…" at bounding box center [354, 328] width 73 height 14
click at [278, 331] on div "Junior R&D Software Engineer" at bounding box center [238, 328] width 127 height 8
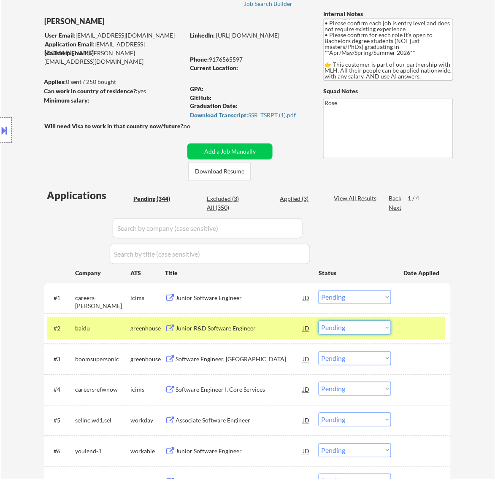
click at [365, 323] on select "Choose an option... Pending Applied Excluded (Questions) Excluded (Expired) Exc…" at bounding box center [354, 328] width 73 height 14
click at [318, 321] on select "Choose an option... Pending Applied Excluded (Questions) Excluded (Expired) Exc…" at bounding box center [354, 328] width 73 height 14
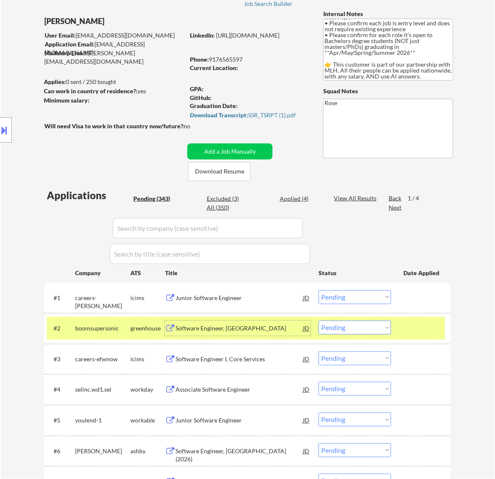
click at [280, 328] on div "Software Engineer, New Grad" at bounding box center [238, 328] width 127 height 8
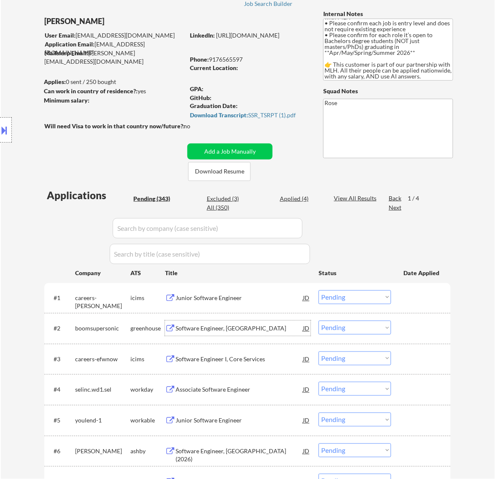
click at [337, 327] on select "Choose an option... Pending Applied Excluded (Questions) Excluded (Expired) Exc…" at bounding box center [354, 328] width 73 height 14
click at [318, 321] on select "Choose an option... Pending Applied Excluded (Questions) Excluded (Expired) Exc…" at bounding box center [354, 328] width 73 height 14
select select ""pending""
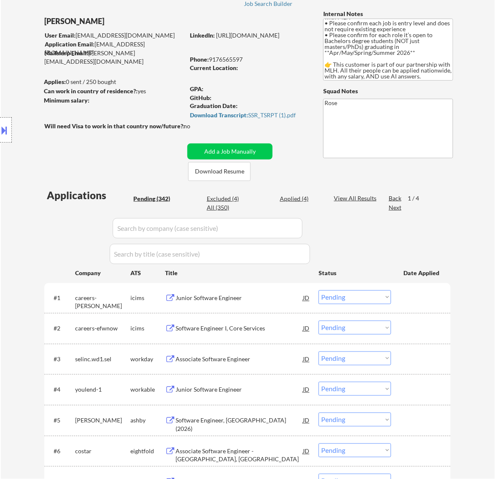
click at [258, 358] on div "Associate Software Engineer" at bounding box center [238, 359] width 127 height 8
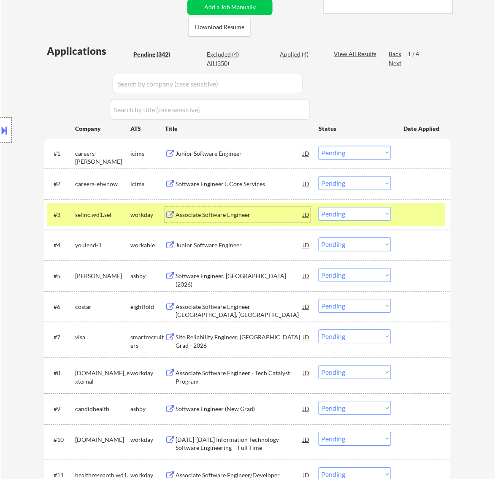
scroll to position [211, 0]
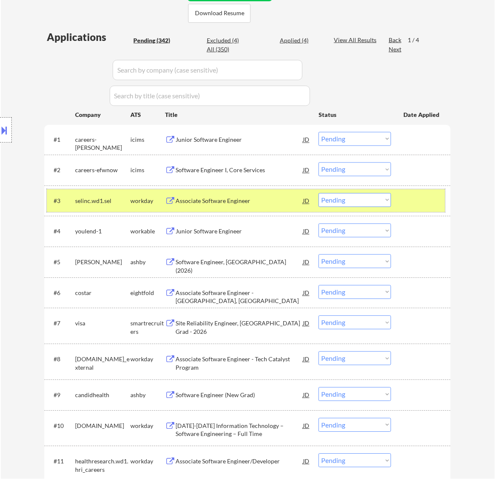
drag, startPoint x: 413, startPoint y: 199, endPoint x: 367, endPoint y: 211, distance: 47.5
click at [413, 200] on div at bounding box center [421, 200] width 37 height 15
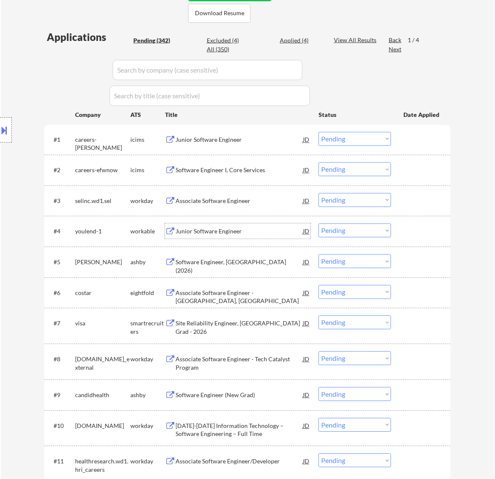
click at [253, 233] on div "Junior Software Engineer" at bounding box center [238, 231] width 127 height 8
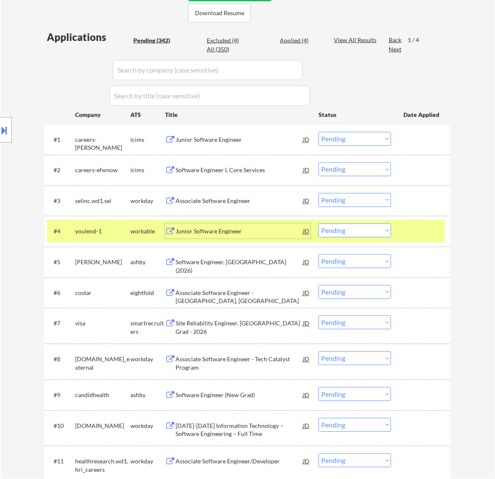
click at [357, 230] on select "Choose an option... Pending Applied Excluded (Questions) Excluded (Expired) Exc…" at bounding box center [354, 231] width 73 height 14
click at [318, 224] on select "Choose an option... Pending Applied Excluded (Questions) Excluded (Expired) Exc…" at bounding box center [354, 231] width 73 height 14
select select ""pending""
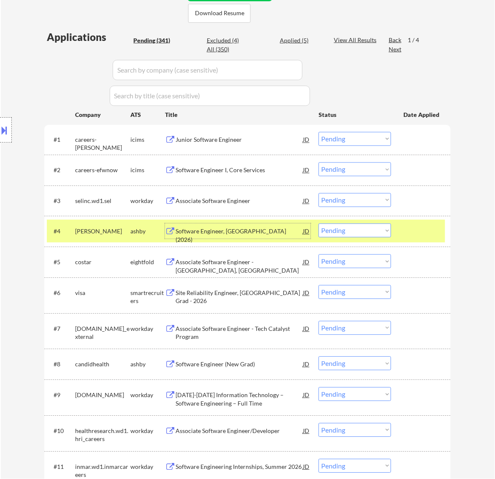
click at [269, 229] on div "Software Engineer, New Grad (2026)" at bounding box center [238, 235] width 127 height 16
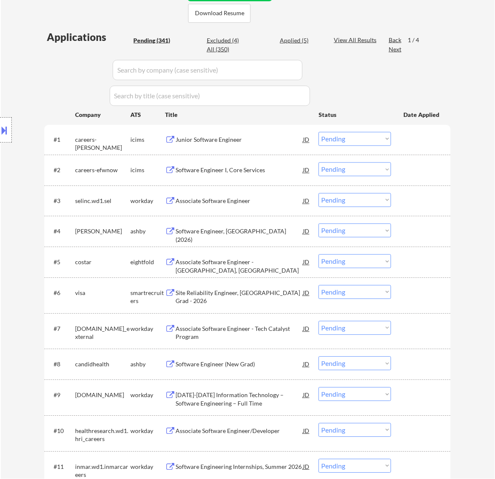
type textarea "Rose| https://docs.google.com/spreadsheets/d/1e8sOwej2xyFyiM24p5MjxiTAKsmelpJJ0…"
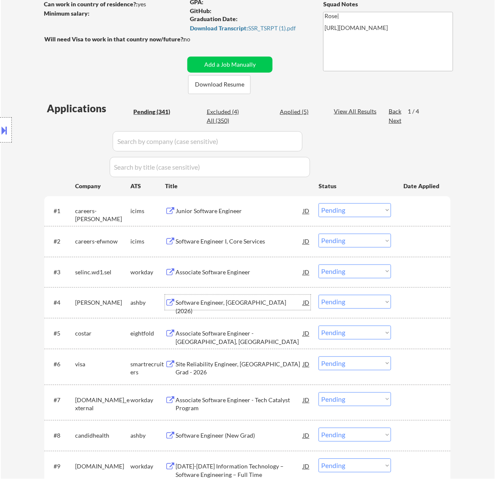
scroll to position [158, 0]
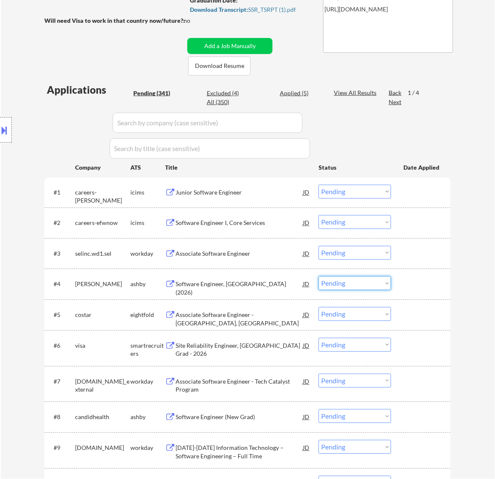
click at [342, 283] on select "Choose an option... Pending Applied Excluded (Questions) Excluded (Expired) Exc…" at bounding box center [354, 283] width 73 height 14
click at [318, 276] on select "Choose an option... Pending Applied Excluded (Questions) Excluded (Expired) Exc…" at bounding box center [354, 283] width 73 height 14
select select ""pending""
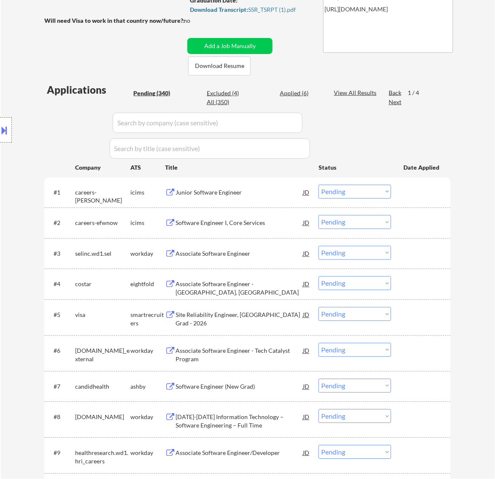
scroll to position [211, 0]
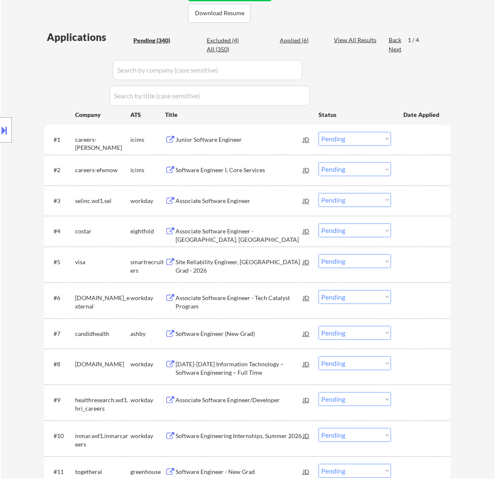
click at [272, 264] on div "Site Reliability Engineer, New College Grad - 2026" at bounding box center [238, 266] width 127 height 16
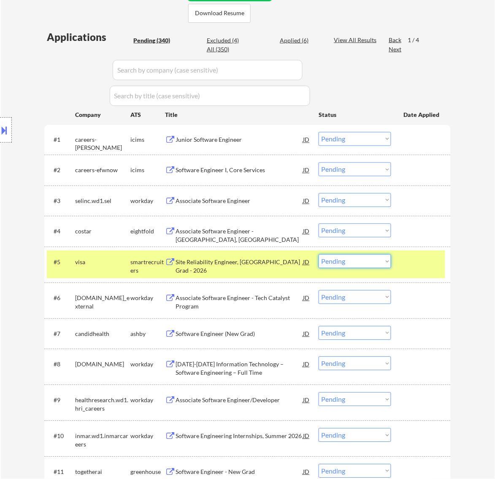
click at [359, 262] on select "Choose an option... Pending Applied Excluded (Questions) Excluded (Expired) Exc…" at bounding box center [354, 261] width 73 height 14
click at [318, 254] on select "Choose an option... Pending Applied Excluded (Questions) Excluded (Expired) Exc…" at bounding box center [354, 261] width 73 height 14
select select ""pending""
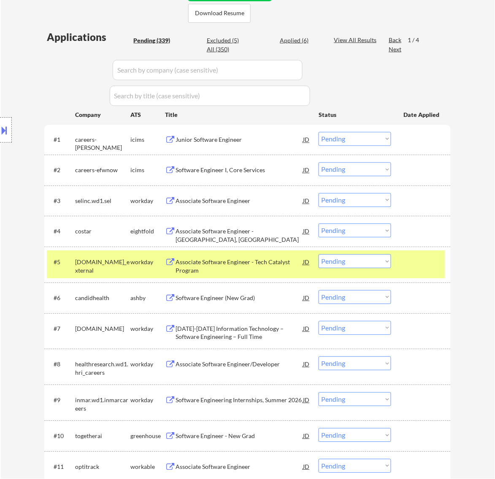
click at [400, 265] on div "#5 thehartford.wd5.careers_external workday Associate Software Engineer - Tech …" at bounding box center [246, 265] width 398 height 28
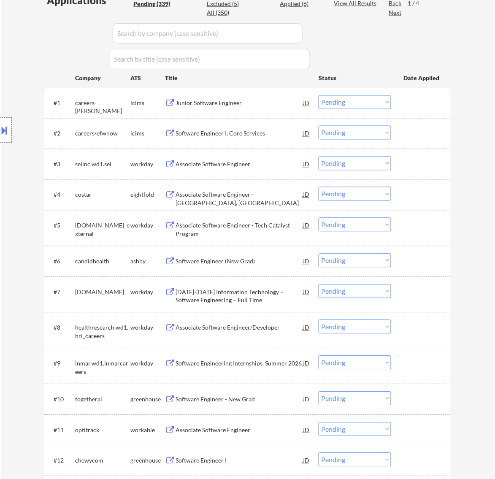
scroll to position [264, 0]
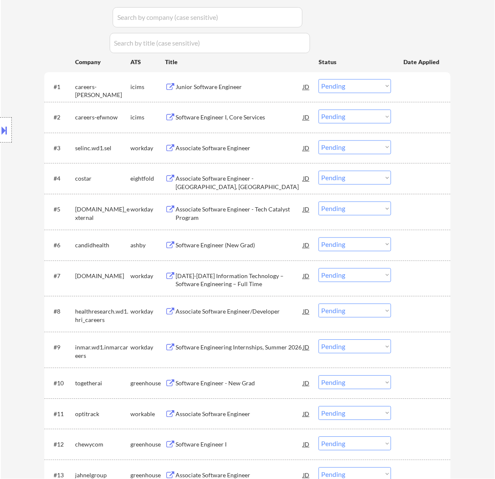
click at [241, 248] on div "Software Engineer (New Grad)" at bounding box center [238, 245] width 127 height 8
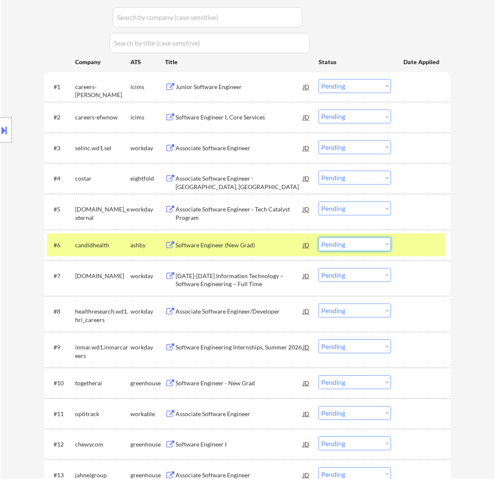
drag, startPoint x: 346, startPoint y: 246, endPoint x: 346, endPoint y: 251, distance: 5.1
click at [346, 246] on select "Choose an option... Pending Applied Excluded (Questions) Excluded (Expired) Exc…" at bounding box center [354, 244] width 73 height 14
click at [318, 237] on select "Choose an option... Pending Applied Excluded (Questions) Excluded (Expired) Exc…" at bounding box center [354, 244] width 73 height 14
select select ""pending""
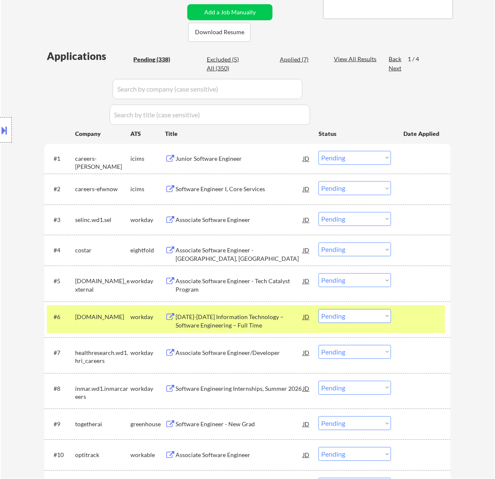
scroll to position [211, 0]
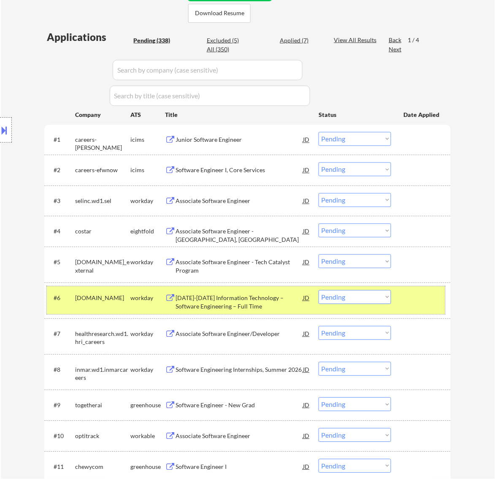
drag, startPoint x: 418, startPoint y: 302, endPoint x: 405, endPoint y: 299, distance: 13.4
click at [418, 301] on div at bounding box center [421, 297] width 37 height 15
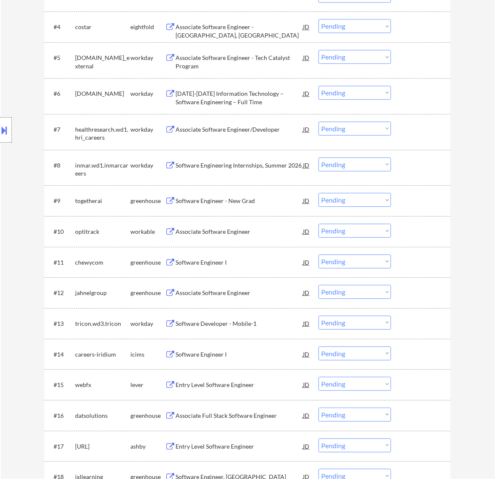
scroll to position [422, 0]
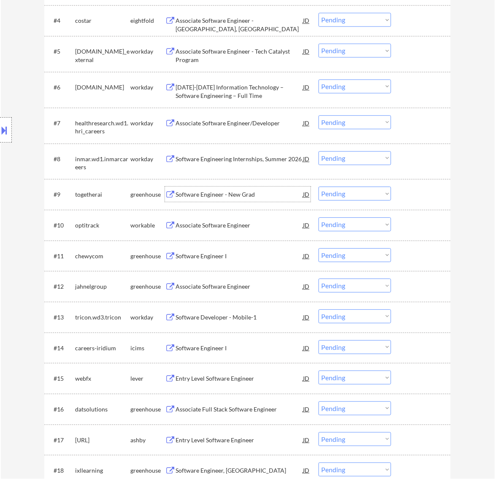
click at [276, 195] on div "Software Engineer - New Grad" at bounding box center [238, 194] width 127 height 8
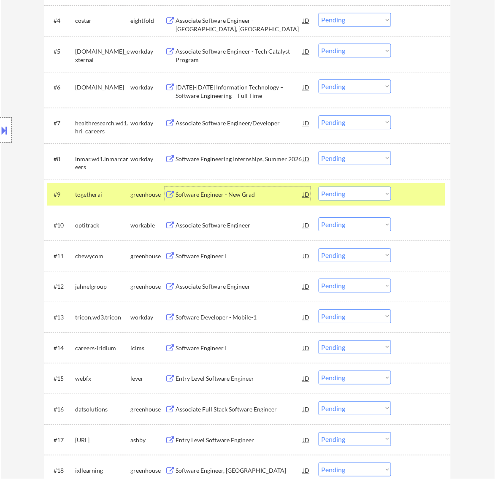
click at [361, 191] on select "Choose an option... Pending Applied Excluded (Questions) Excluded (Expired) Exc…" at bounding box center [354, 193] width 73 height 14
click at [318, 186] on select "Choose an option... Pending Applied Excluded (Questions) Excluded (Expired) Exc…" at bounding box center [354, 193] width 73 height 14
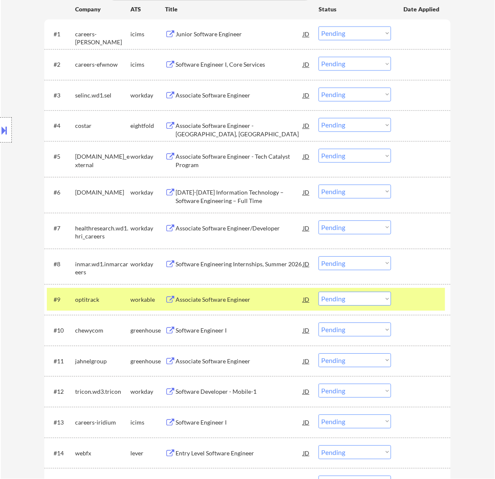
scroll to position [369, 0]
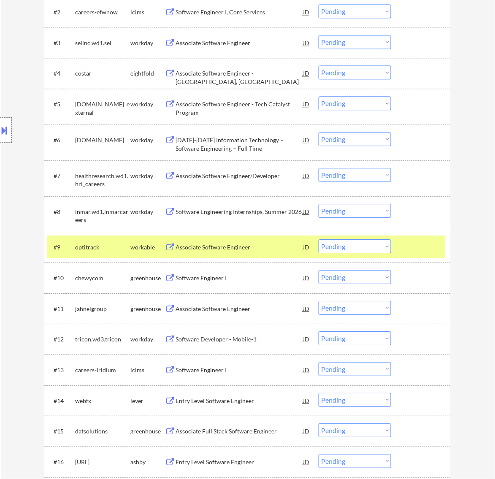
click at [290, 249] on div "Associate Software Engineer" at bounding box center [238, 247] width 127 height 8
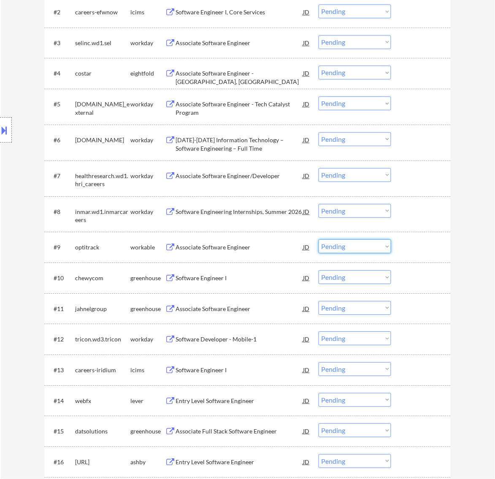
click at [354, 243] on select "Choose an option... Pending Applied Excluded (Questions) Excluded (Expired) Exc…" at bounding box center [354, 246] width 73 height 14
click at [318, 239] on select "Choose an option... Pending Applied Excluded (Questions) Excluded (Expired) Exc…" at bounding box center [354, 246] width 73 height 14
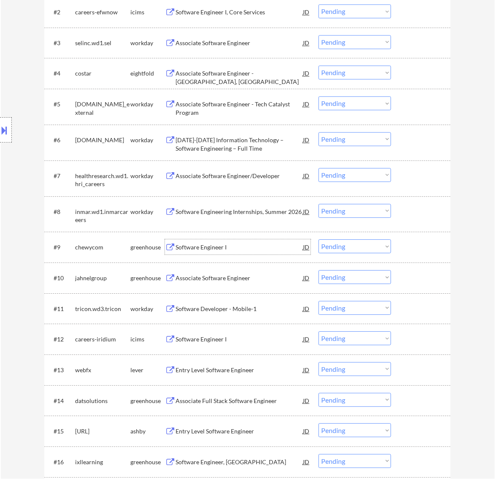
click at [249, 252] on div "Software Engineer I" at bounding box center [238, 246] width 127 height 15
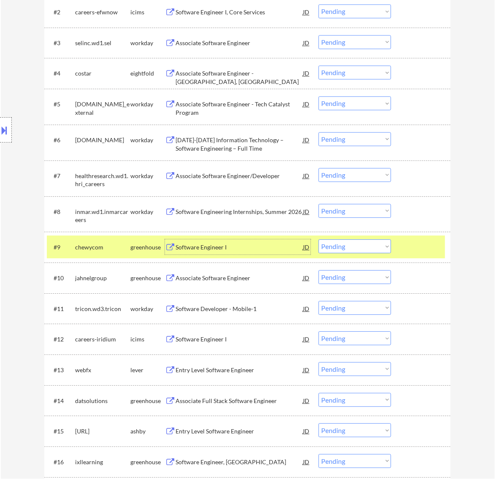
click at [356, 245] on select "Choose an option... Pending Applied Excluded (Questions) Excluded (Expired) Exc…" at bounding box center [354, 246] width 73 height 14
click at [318, 239] on select "Choose an option... Pending Applied Excluded (Questions) Excluded (Expired) Exc…" at bounding box center [354, 246] width 73 height 14
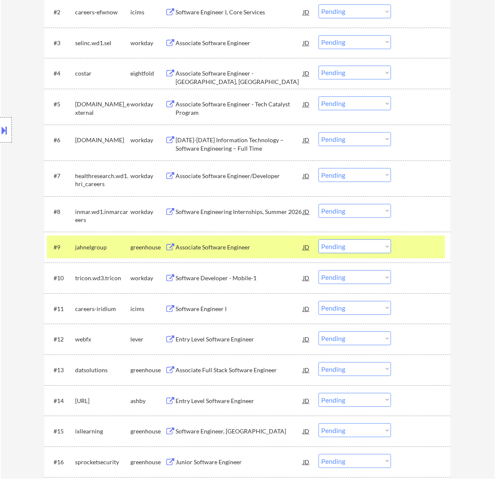
click at [265, 247] on div "Associate Software Engineer" at bounding box center [238, 247] width 127 height 8
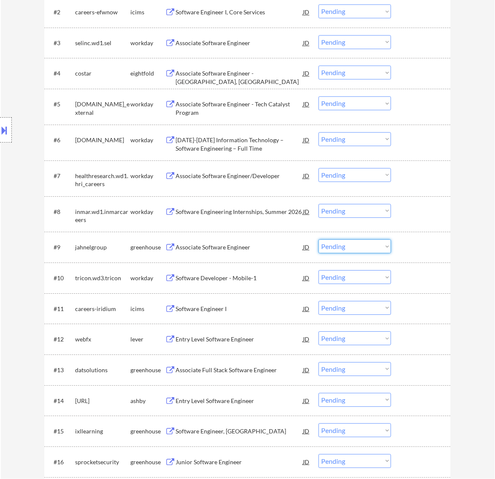
click at [339, 247] on select "Choose an option... Pending Applied Excluded (Questions) Excluded (Expired) Exc…" at bounding box center [354, 246] width 73 height 14
click at [318, 239] on select "Choose an option... Pending Applied Excluded (Questions) Excluded (Expired) Exc…" at bounding box center [354, 246] width 73 height 14
select select ""pending""
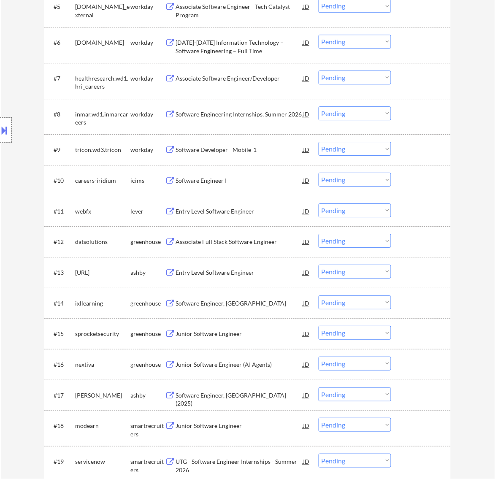
scroll to position [475, 0]
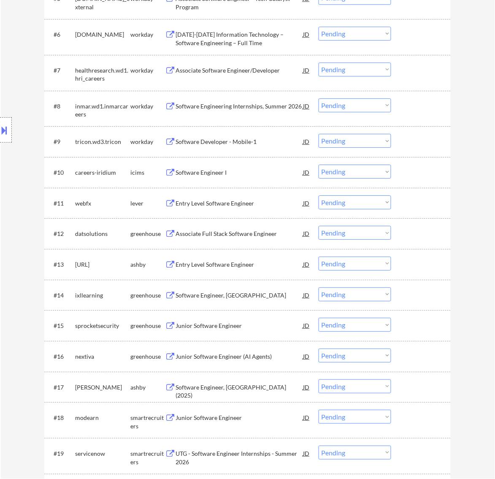
click at [243, 201] on div "Entry Level Software Engineer" at bounding box center [238, 203] width 127 height 8
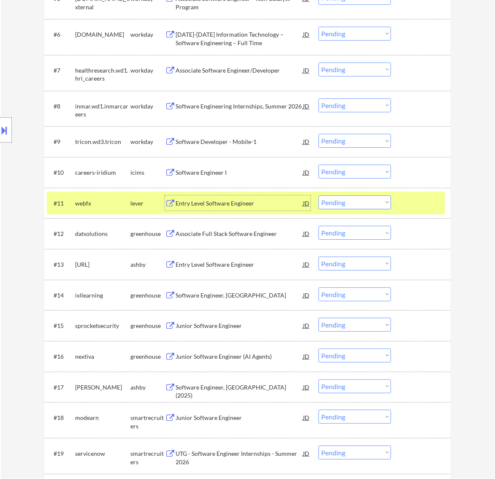
drag, startPoint x: 377, startPoint y: 197, endPoint x: 374, endPoint y: 202, distance: 6.3
click at [377, 197] on select "Choose an option... Pending Applied Excluded (Questions) Excluded (Expired) Exc…" at bounding box center [354, 202] width 73 height 14
click at [318, 195] on select "Choose an option... Pending Applied Excluded (Questions) Excluded (Expired) Exc…" at bounding box center [354, 202] width 73 height 14
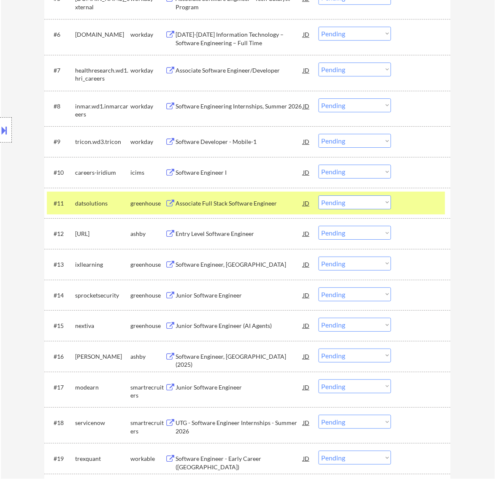
click at [269, 198] on div "Associate Full Stack Software Engineer" at bounding box center [238, 202] width 127 height 15
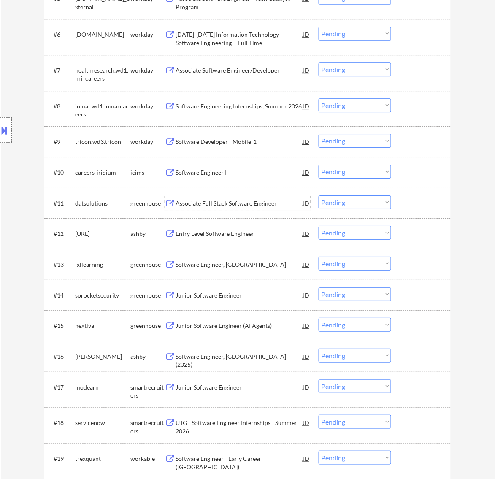
click at [361, 200] on select "Choose an option... Pending Applied Excluded (Questions) Excluded (Expired) Exc…" at bounding box center [354, 202] width 73 height 14
click at [318, 195] on select "Choose an option... Pending Applied Excluded (Questions) Excluded (Expired) Exc…" at bounding box center [354, 202] width 73 height 14
select select ""pending""
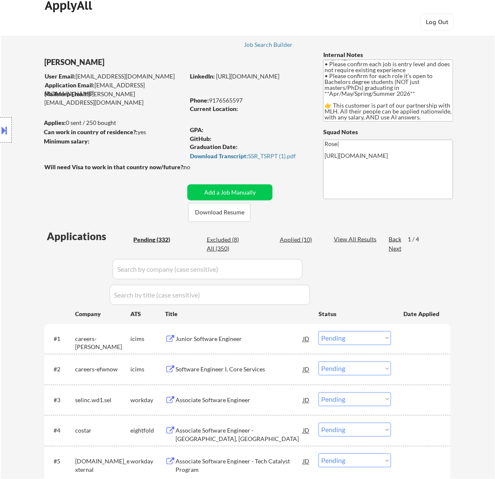
scroll to position [0, 0]
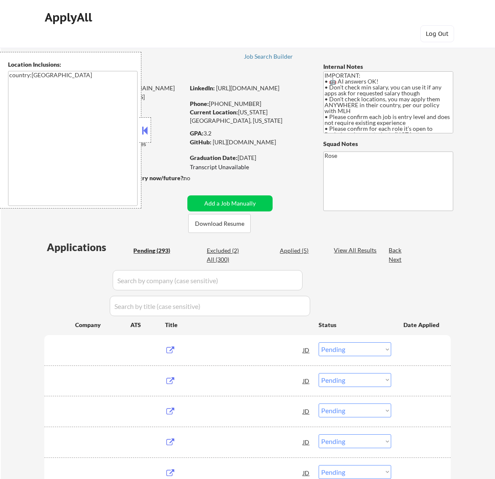
select select ""pending""
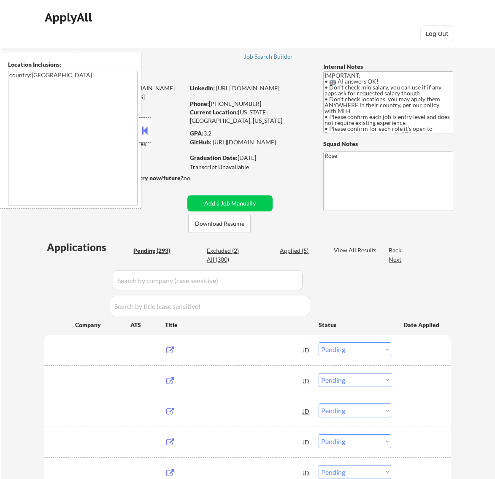
select select ""pending""
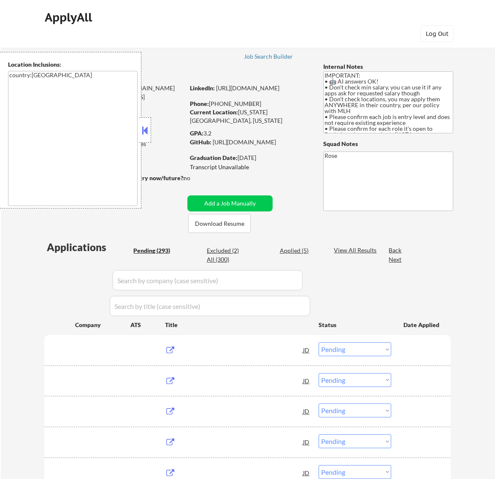
select select ""pending""
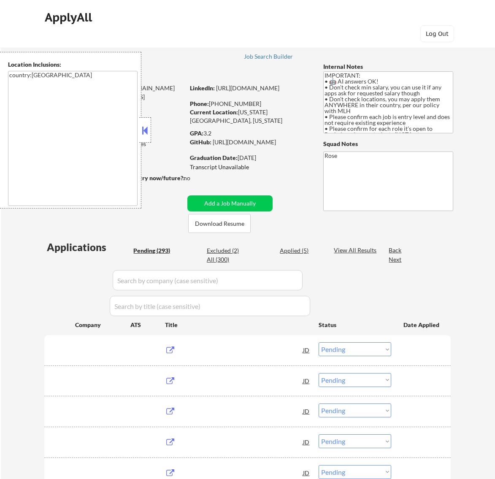
select select ""pending""
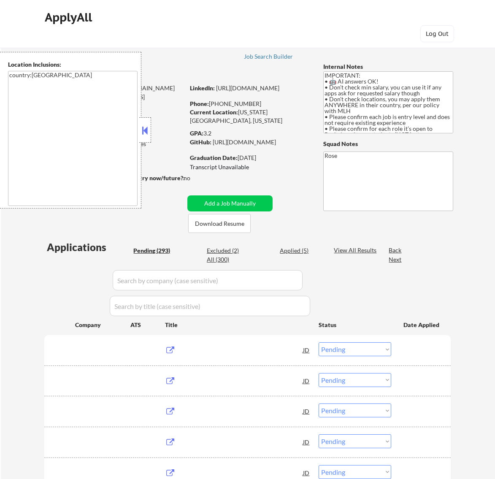
select select ""pending""
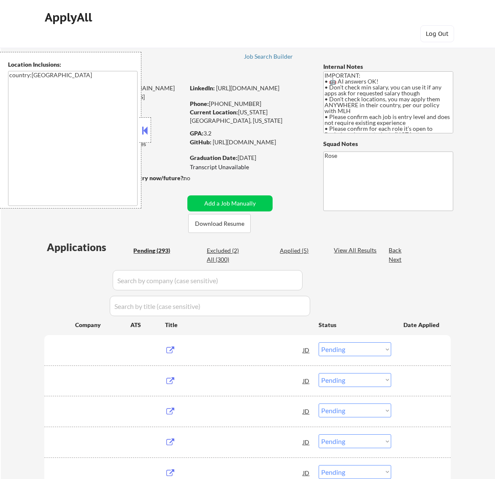
select select ""pending""
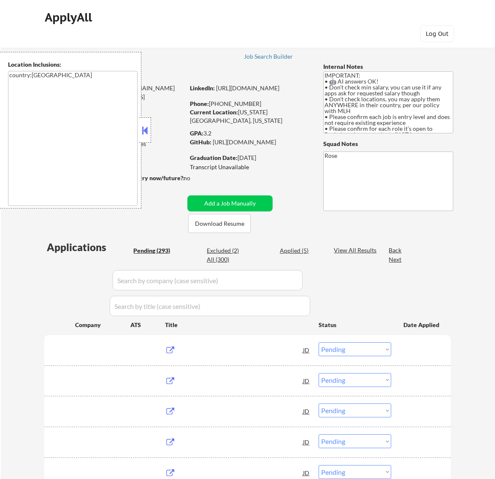
select select ""pending""
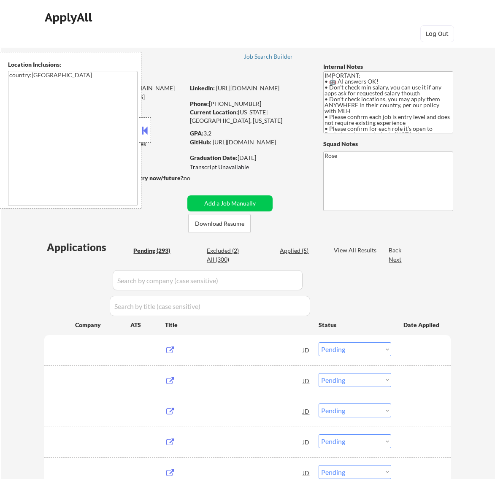
select select ""pending""
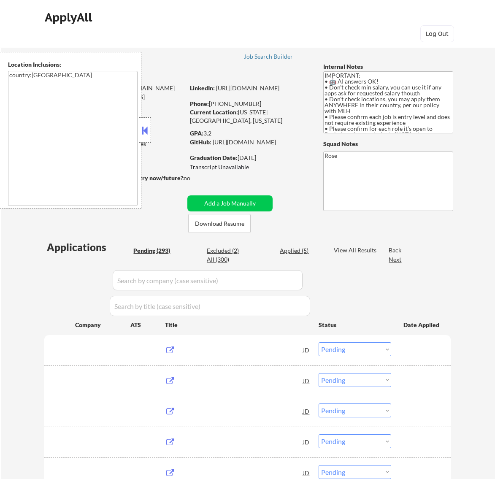
select select ""pending""
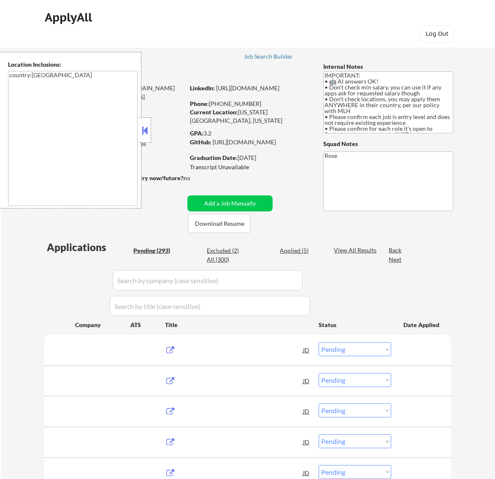
select select ""pending""
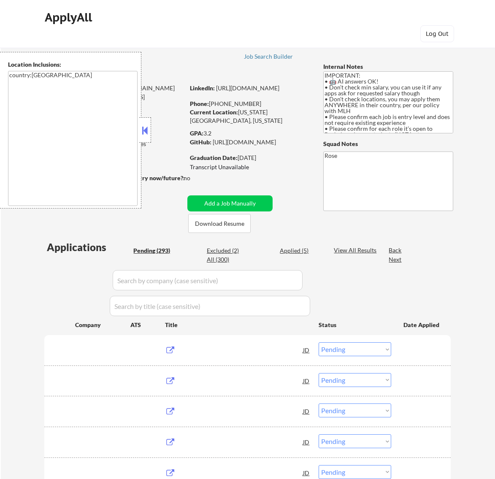
select select ""pending""
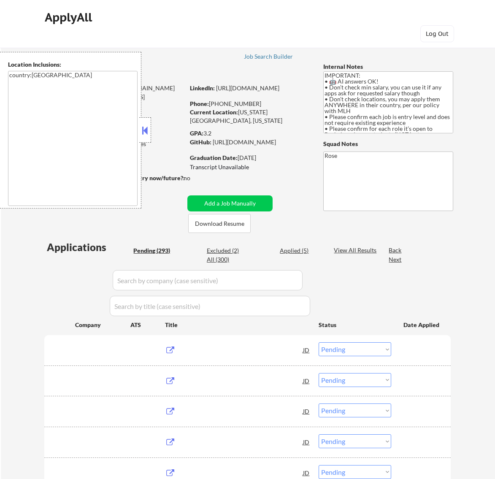
select select ""pending""
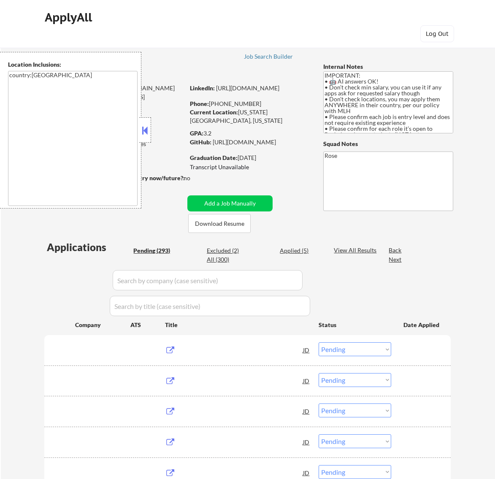
select select ""pending""
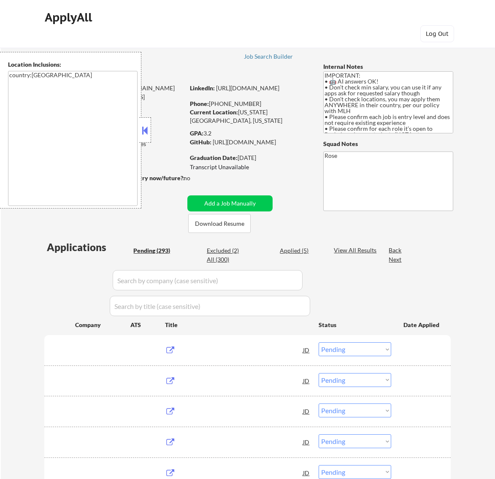
select select ""pending""
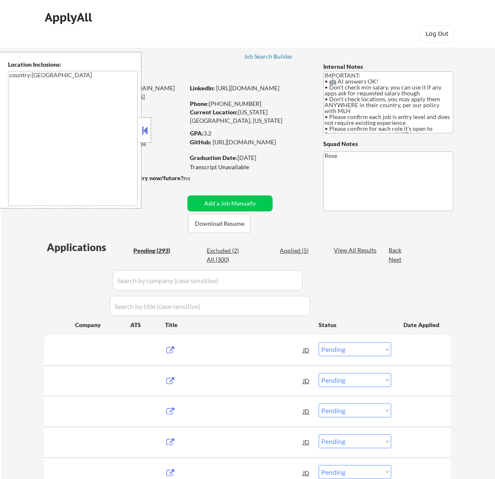
select select ""pending""
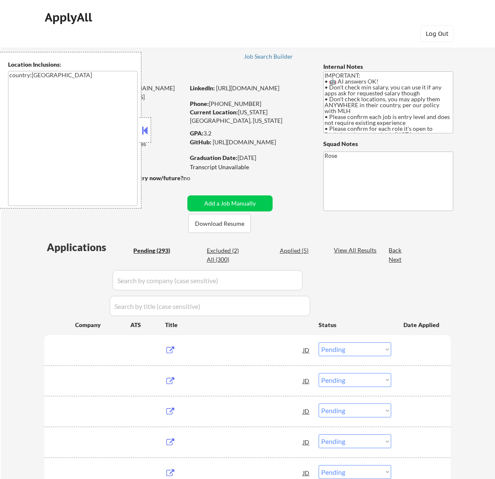
select select ""pending""
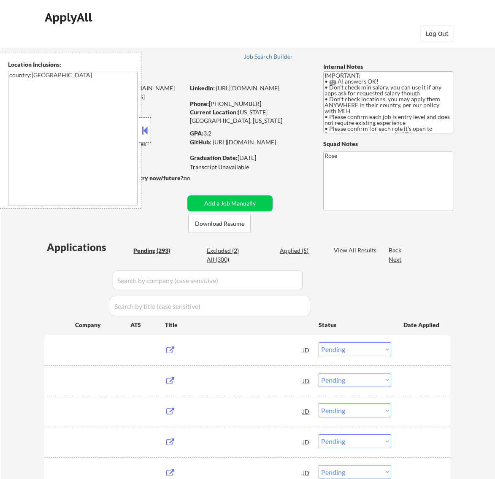
select select ""pending""
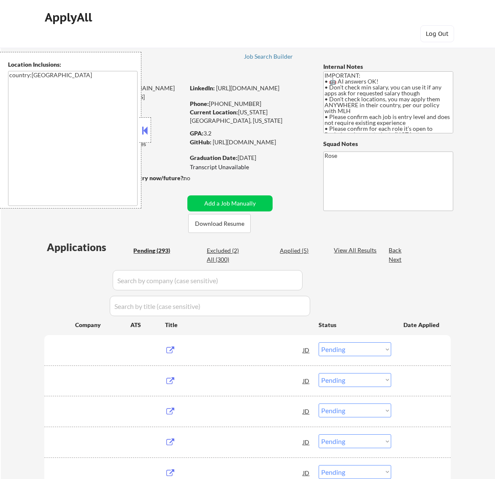
select select ""pending""
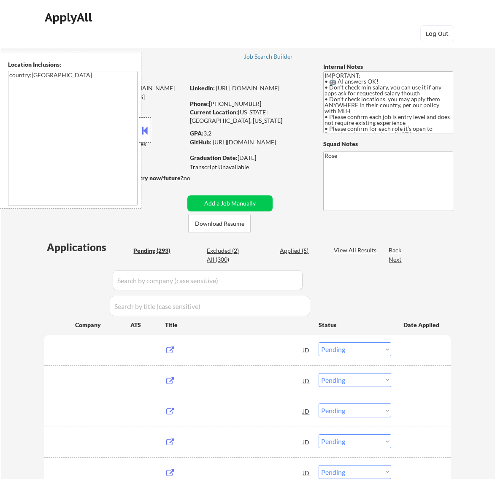
select select ""pending""
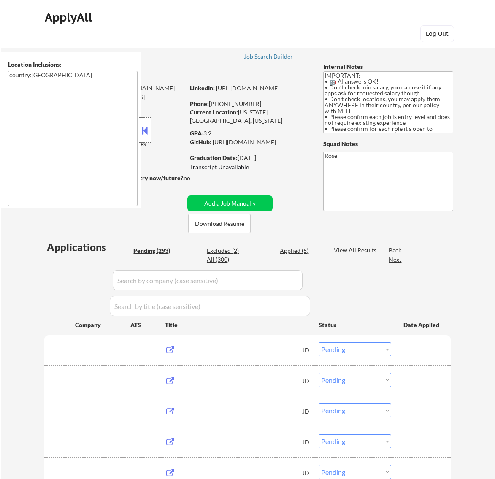
select select ""pending""
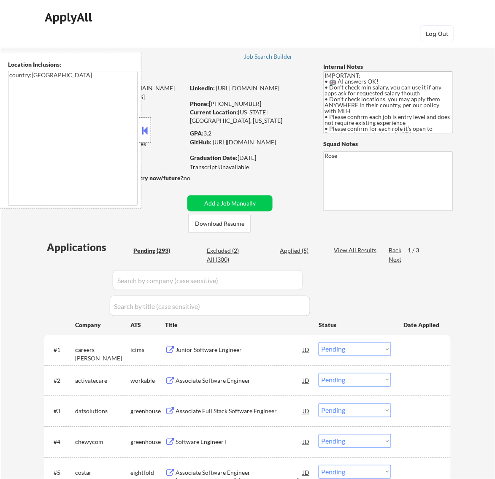
click at [148, 129] on button at bounding box center [144, 130] width 9 height 13
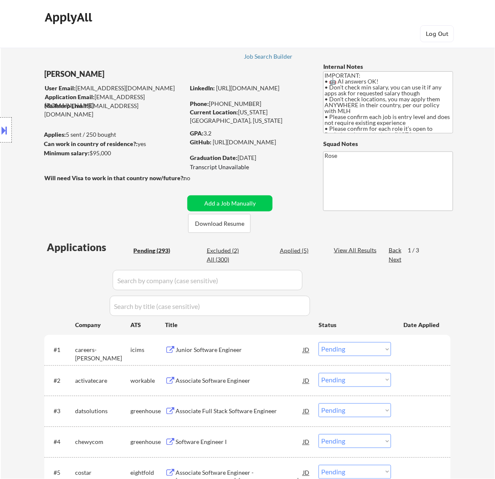
click at [248, 353] on div "Junior Software Engineer" at bounding box center [238, 350] width 127 height 8
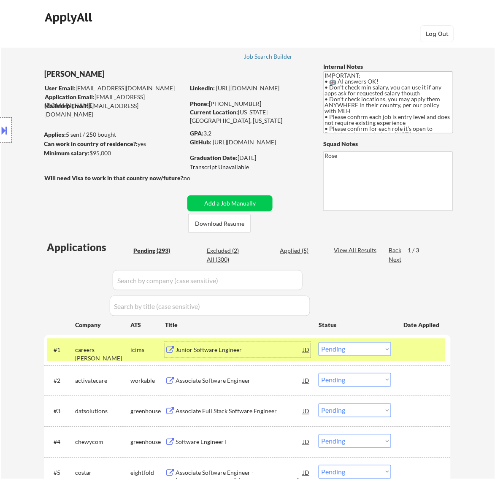
click at [415, 351] on div at bounding box center [421, 349] width 37 height 15
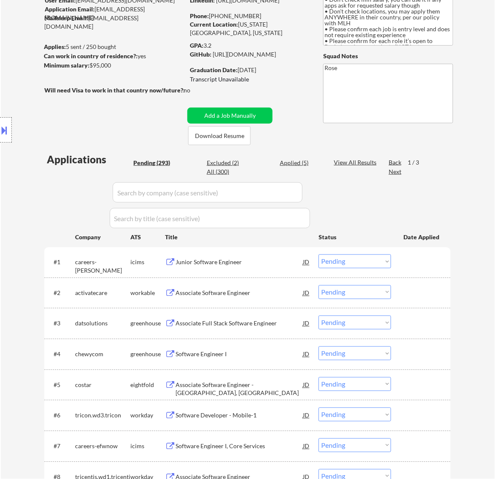
scroll to position [105, 0]
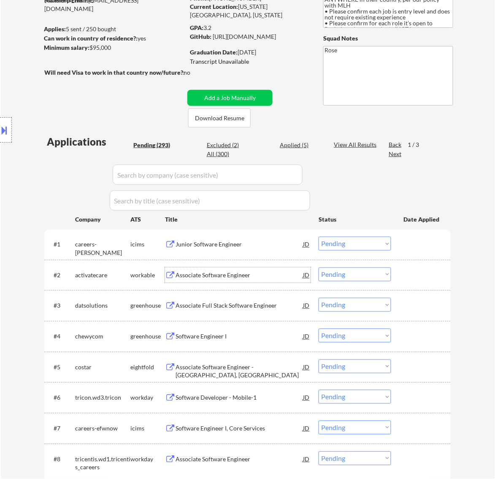
click at [262, 278] on div "Associate Software Engineer" at bounding box center [238, 275] width 127 height 8
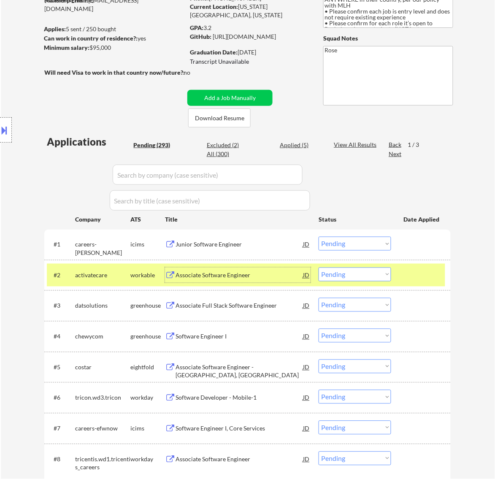
click at [346, 270] on select "Choose an option... Pending Applied Excluded (Questions) Excluded (Expired) Exc…" at bounding box center [354, 274] width 73 height 14
click at [318, 267] on select "Choose an option... Pending Applied Excluded (Questions) Excluded (Expired) Exc…" at bounding box center [354, 274] width 73 height 14
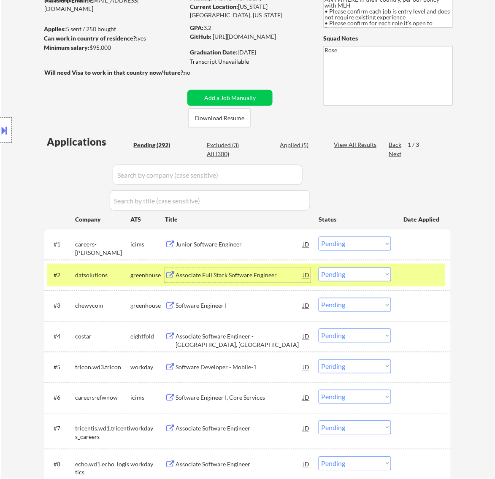
click at [266, 274] on div "Associate Full Stack Software Engineer" at bounding box center [238, 275] width 127 height 8
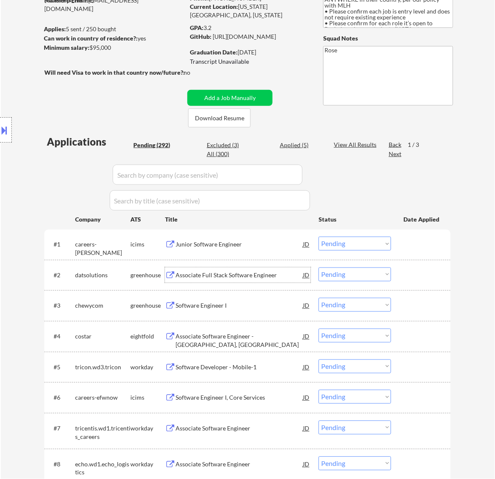
click at [342, 269] on select "Choose an option... Pending Applied Excluded (Questions) Excluded (Expired) Exc…" at bounding box center [354, 274] width 73 height 14
click at [318, 267] on select "Choose an option... Pending Applied Excluded (Questions) Excluded (Expired) Exc…" at bounding box center [354, 274] width 73 height 14
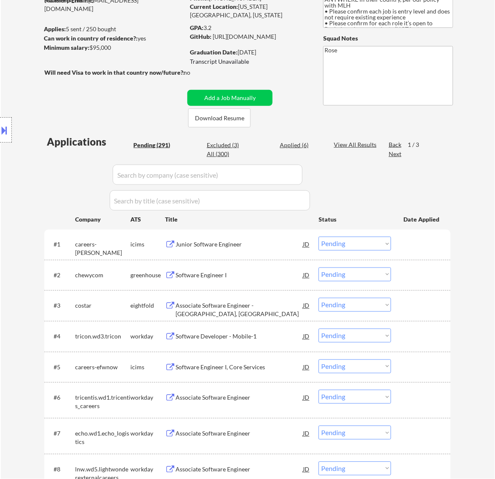
click at [258, 275] on div "Software Engineer I" at bounding box center [238, 275] width 127 height 8
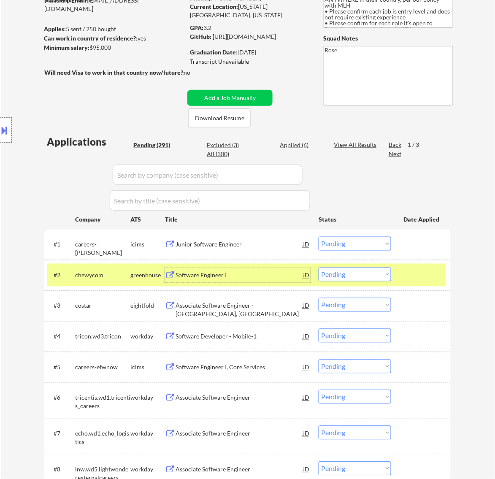
click at [370, 273] on select "Choose an option... Pending Applied Excluded (Questions) Excluded (Expired) Exc…" at bounding box center [354, 274] width 73 height 14
click at [318, 267] on select "Choose an option... Pending Applied Excluded (Questions) Excluded (Expired) Exc…" at bounding box center [354, 274] width 73 height 14
select select ""pending""
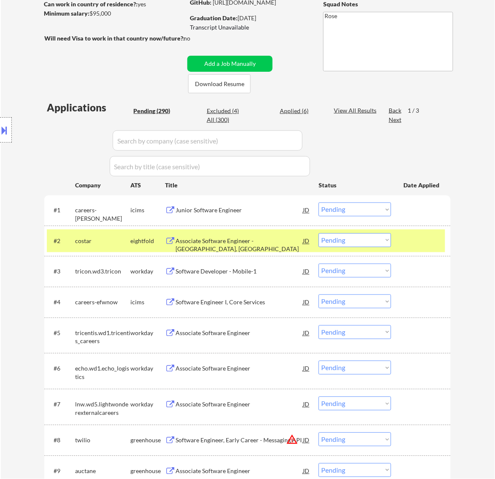
scroll to position [158, 0]
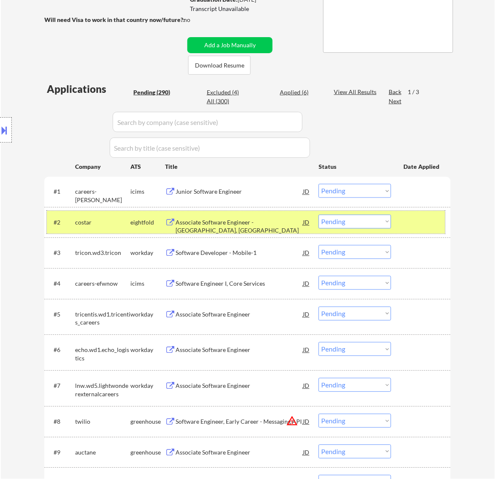
click at [399, 224] on div "#2 costar eightfold Associate Software Engineer - Richmond, VA JD Choose an opt…" at bounding box center [246, 222] width 398 height 23
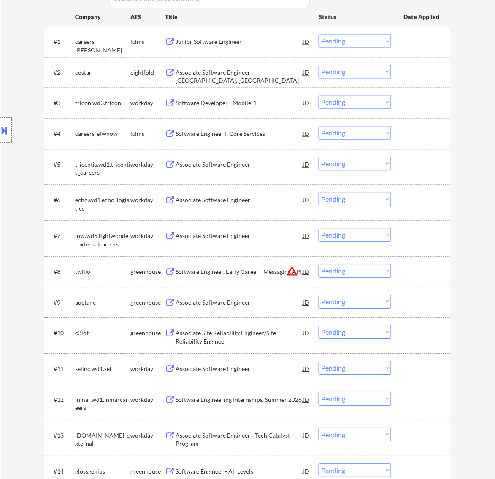
scroll to position [369, 0]
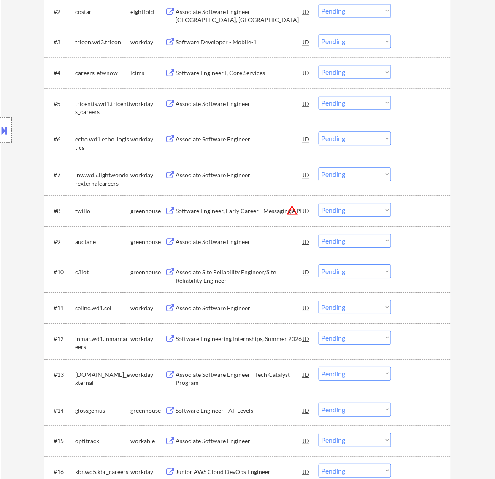
click at [277, 215] on div "Software Engineer, Early Career - Messaging API" at bounding box center [238, 210] width 127 height 15
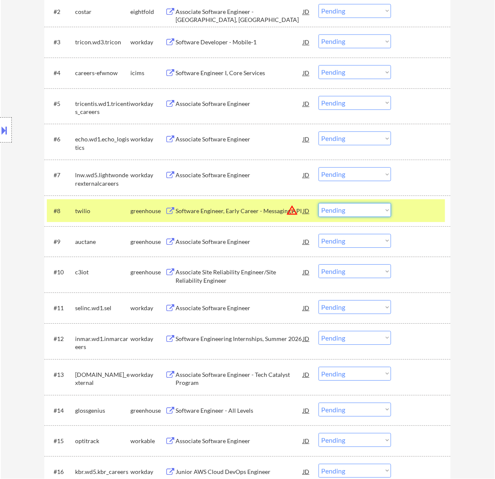
click at [387, 208] on select "Choose an option... Pending Applied Excluded (Questions) Excluded (Expired) Exc…" at bounding box center [354, 210] width 73 height 14
click at [318, 203] on select "Choose an option... Pending Applied Excluded (Questions) Excluded (Expired) Exc…" at bounding box center [354, 210] width 73 height 14
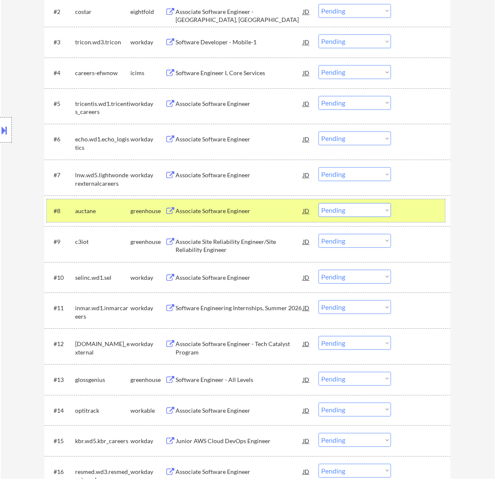
click at [418, 216] on div at bounding box center [421, 210] width 37 height 15
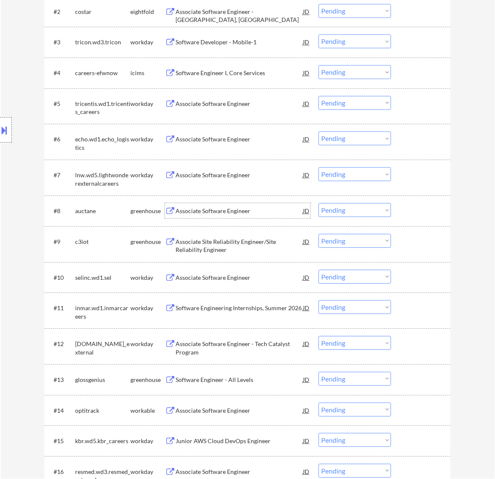
click at [272, 209] on div "Associate Software Engineer" at bounding box center [238, 211] width 127 height 8
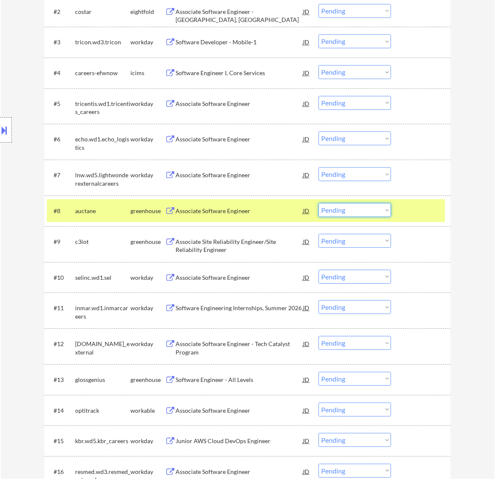
click at [375, 206] on select "Choose an option... Pending Applied Excluded (Questions) Excluded (Expired) Exc…" at bounding box center [354, 210] width 73 height 14
click at [318, 203] on select "Choose an option... Pending Applied Excluded (Questions) Excluded (Expired) Exc…" at bounding box center [354, 210] width 73 height 14
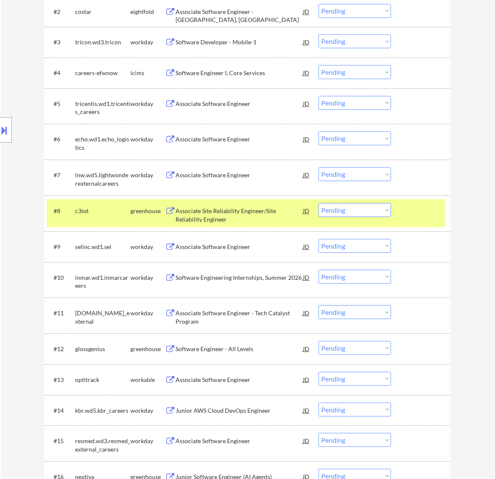
click at [296, 211] on div "Associate Site Reliability Engineer/Site Reliability Engineer" at bounding box center [238, 215] width 127 height 16
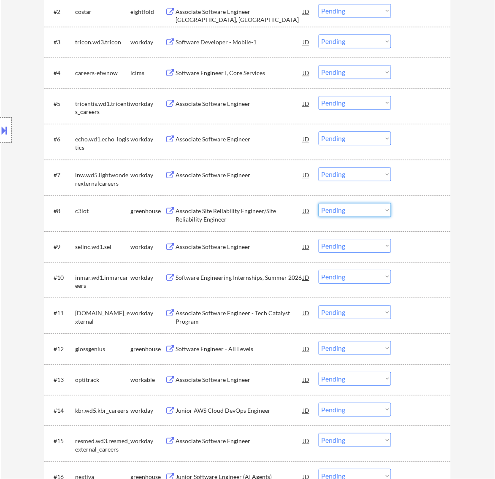
click at [349, 210] on select "Choose an option... Pending Applied Excluded (Questions) Excluded (Expired) Exc…" at bounding box center [354, 210] width 73 height 14
click at [318, 203] on select "Choose an option... Pending Applied Excluded (Questions) Excluded (Expired) Exc…" at bounding box center [354, 210] width 73 height 14
select select ""pending""
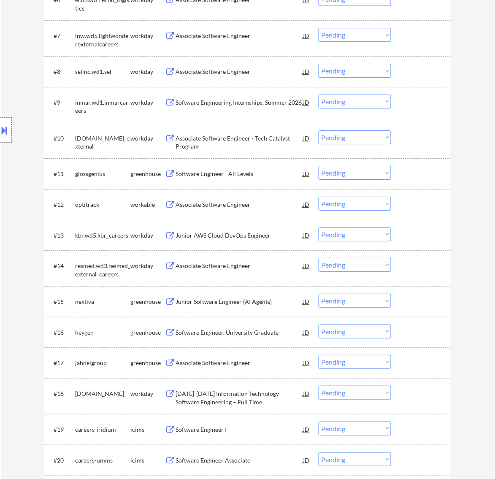
scroll to position [580, 0]
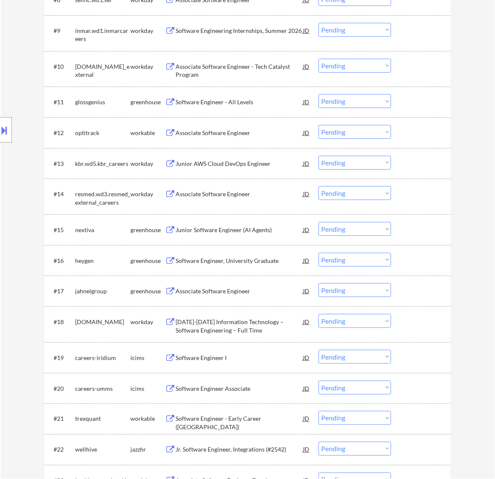
click at [267, 105] on div "Software Engineer - All Levels" at bounding box center [238, 102] width 127 height 8
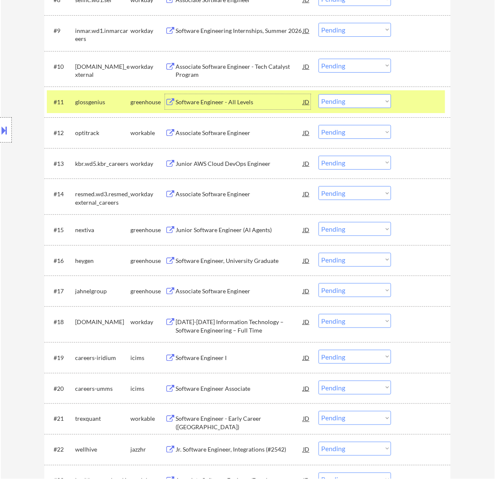
click at [356, 99] on select "Choose an option... Pending Applied Excluded (Questions) Excluded (Expired) Exc…" at bounding box center [354, 101] width 73 height 14
click at [318, 94] on select "Choose an option... Pending Applied Excluded (Questions) Excluded (Expired) Exc…" at bounding box center [354, 101] width 73 height 14
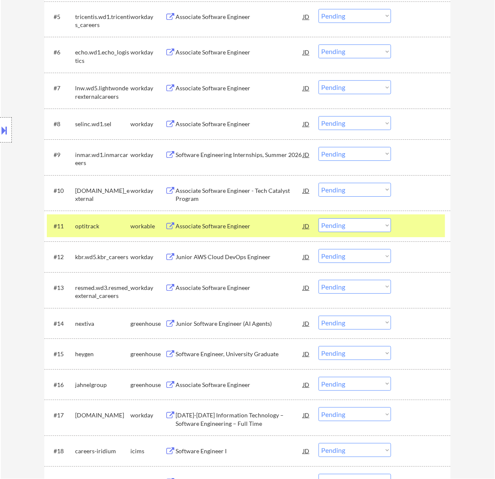
scroll to position [475, 0]
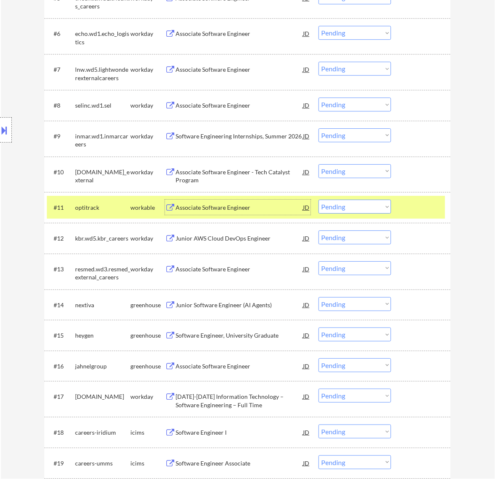
click at [257, 204] on div "Associate Software Engineer" at bounding box center [238, 207] width 127 height 8
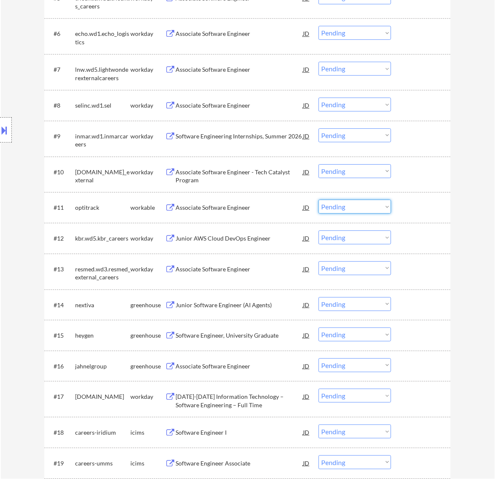
click at [365, 207] on select "Choose an option... Pending Applied Excluded (Questions) Excluded (Expired) Exc…" at bounding box center [354, 207] width 73 height 14
click at [318, 200] on select "Choose an option... Pending Applied Excluded (Questions) Excluded (Expired) Exc…" at bounding box center [354, 207] width 73 height 14
select select ""pending""
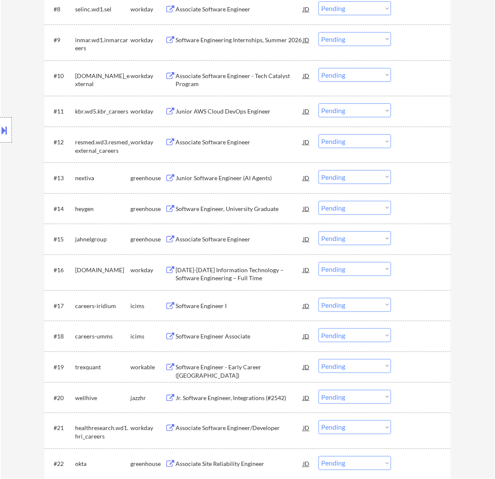
scroll to position [580, 0]
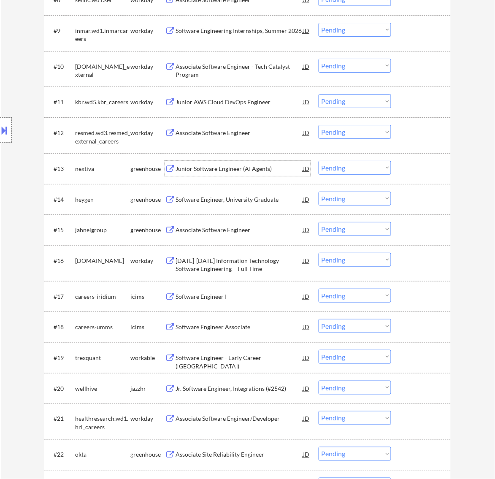
click at [250, 172] on div "Junior Software Engineer (AI Agents)" at bounding box center [238, 168] width 127 height 8
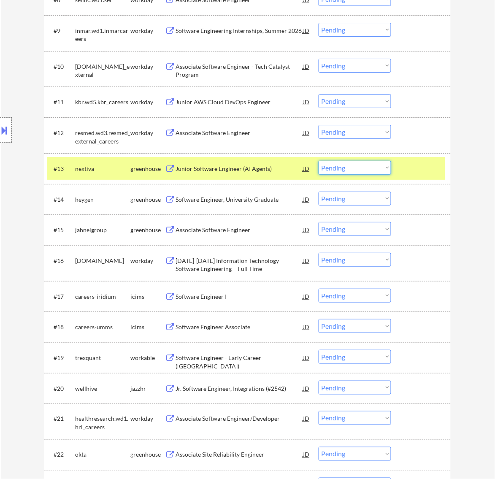
click at [340, 169] on select "Choose an option... Pending Applied Excluded (Questions) Excluded (Expired) Exc…" at bounding box center [354, 168] width 73 height 14
click at [318, 161] on select "Choose an option... Pending Applied Excluded (Questions) Excluded (Expired) Exc…" at bounding box center [354, 168] width 73 height 14
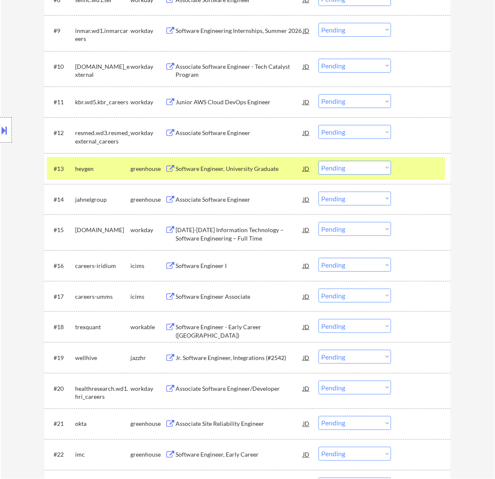
click at [262, 164] on div "Software Engineer, University Graduate" at bounding box center [238, 168] width 127 height 8
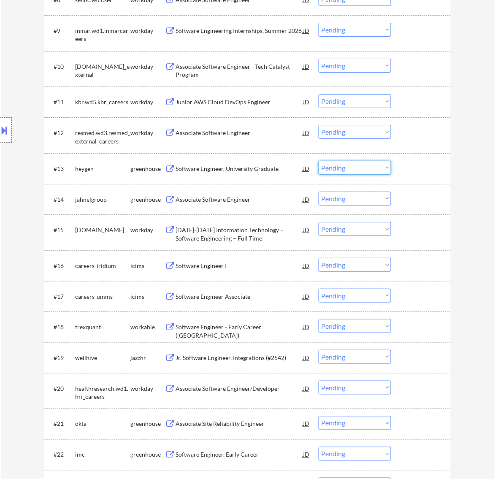
click at [366, 168] on select "Choose an option... Pending Applied Excluded (Questions) Excluded (Expired) Exc…" at bounding box center [354, 168] width 73 height 14
click at [318, 161] on select "Choose an option... Pending Applied Excluded (Questions) Excluded (Expired) Exc…" at bounding box center [354, 168] width 73 height 14
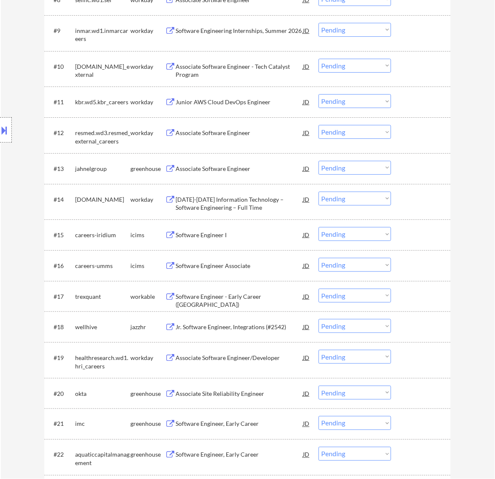
click at [262, 167] on div "Associate Software Engineer" at bounding box center [238, 168] width 127 height 8
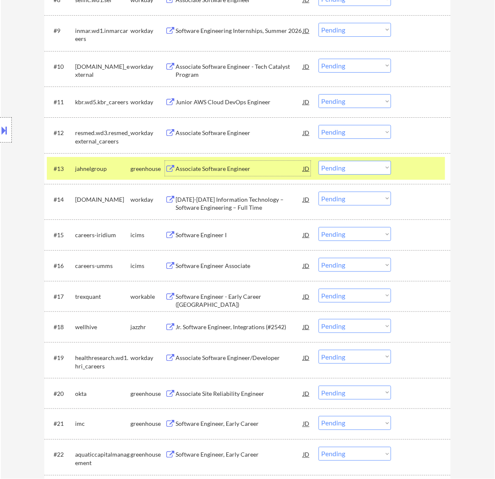
click at [359, 167] on select "Choose an option... Pending Applied Excluded (Questions) Excluded (Expired) Exc…" at bounding box center [354, 168] width 73 height 14
click at [318, 161] on select "Choose an option... Pending Applied Excluded (Questions) Excluded (Expired) Exc…" at bounding box center [354, 168] width 73 height 14
select select ""pending""
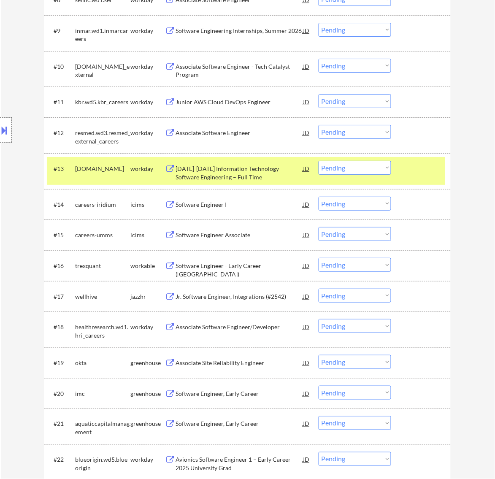
click at [418, 166] on div at bounding box center [421, 168] width 37 height 15
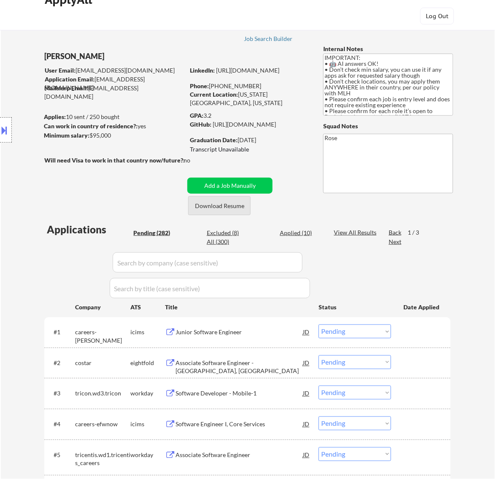
scroll to position [0, 0]
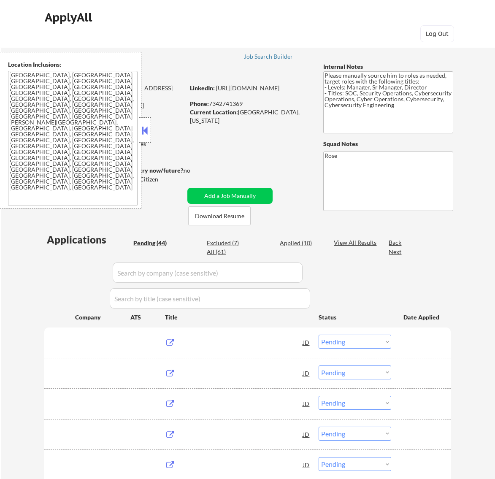
select select ""pending""
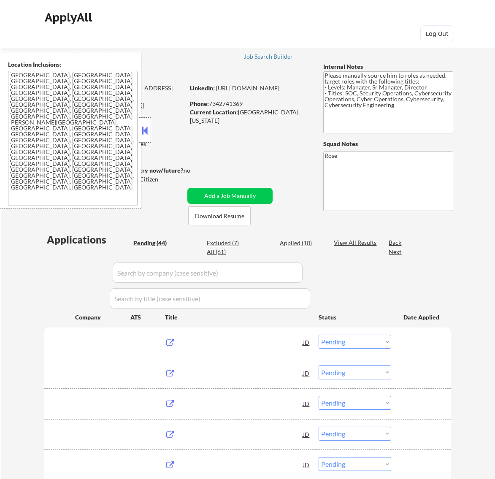
select select ""pending""
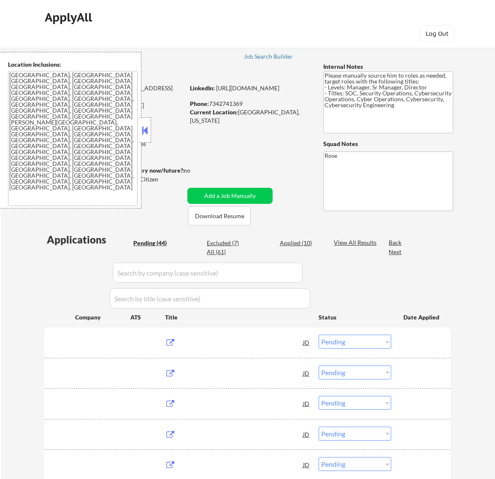
select select ""pending""
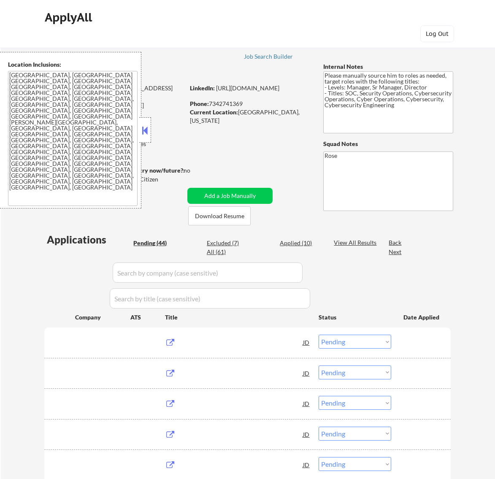
select select ""pending""
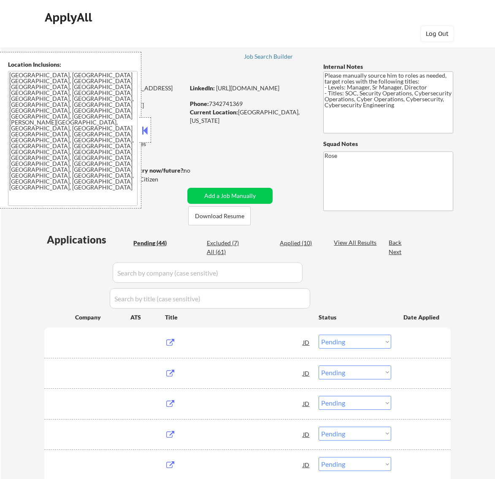
select select ""pending""
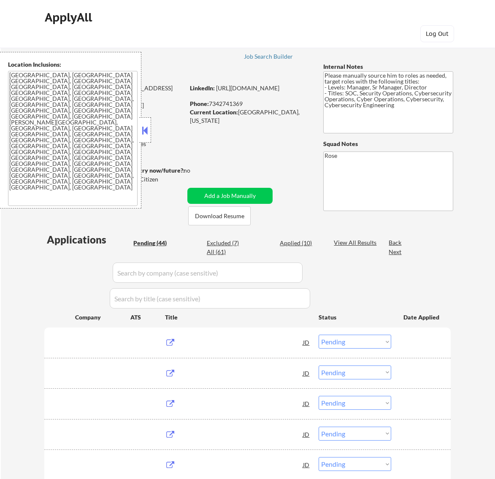
select select ""pending""
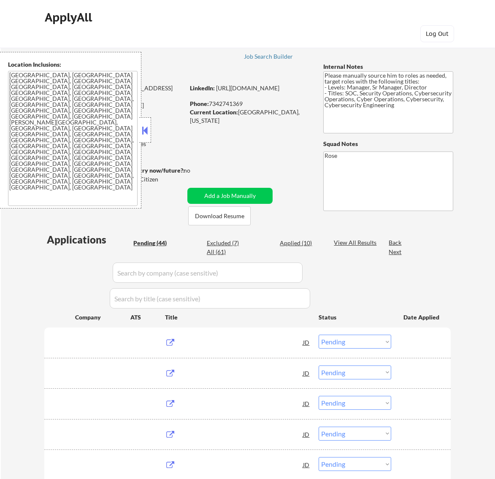
select select ""pending""
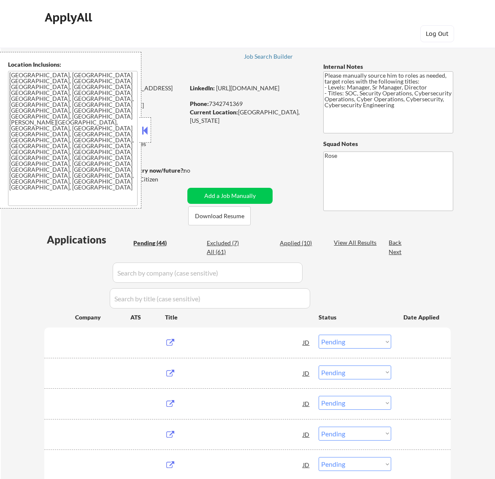
select select ""pending""
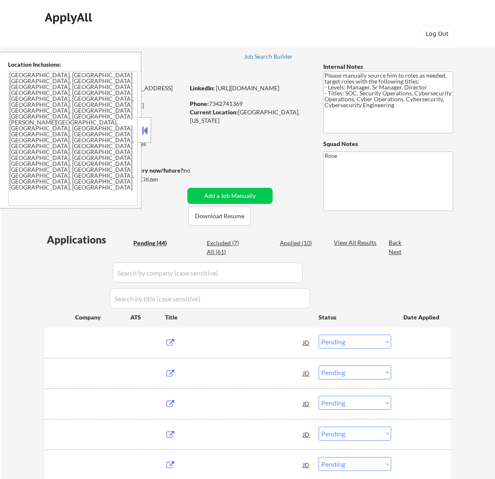
select select ""pending""
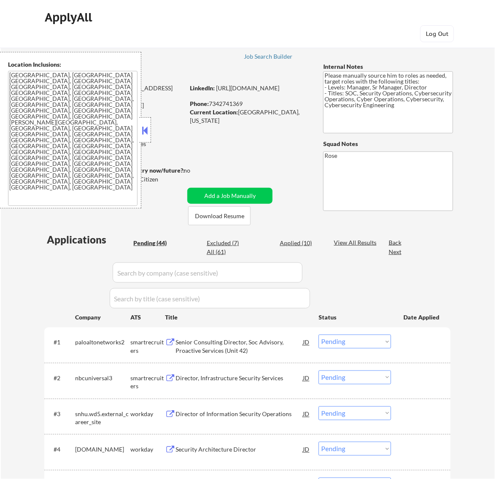
click at [147, 134] on button at bounding box center [144, 130] width 9 height 13
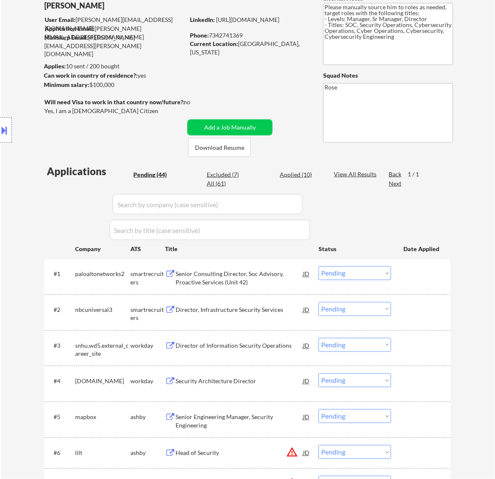
scroll to position [53, 0]
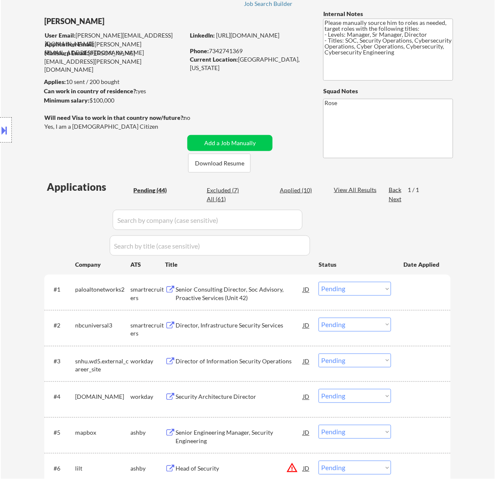
click at [276, 293] on div "Senior Consulting Director, Soc Advisory, Proactive Services (Unit 42)" at bounding box center [238, 294] width 127 height 16
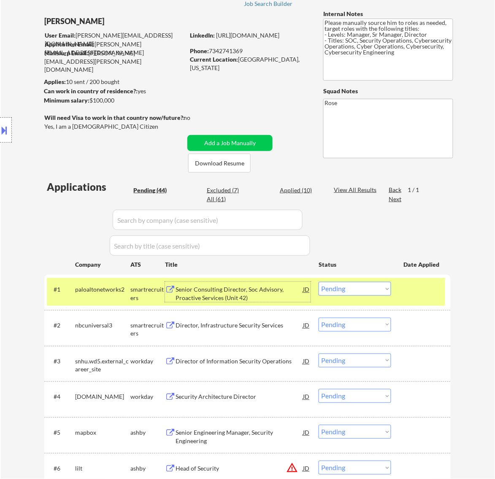
click at [7, 126] on button at bounding box center [4, 130] width 9 height 14
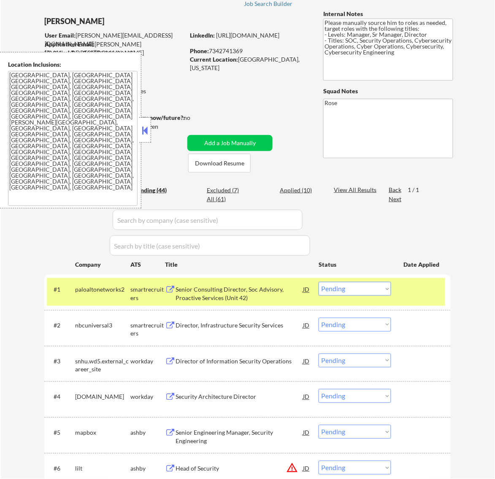
click at [384, 286] on select "Choose an option... Pending Applied Excluded (Questions) Excluded (Expired) Exc…" at bounding box center [354, 289] width 73 height 14
click at [318, 282] on select "Choose an option... Pending Applied Excluded (Questions) Excluded (Expired) Exc…" at bounding box center [354, 289] width 73 height 14
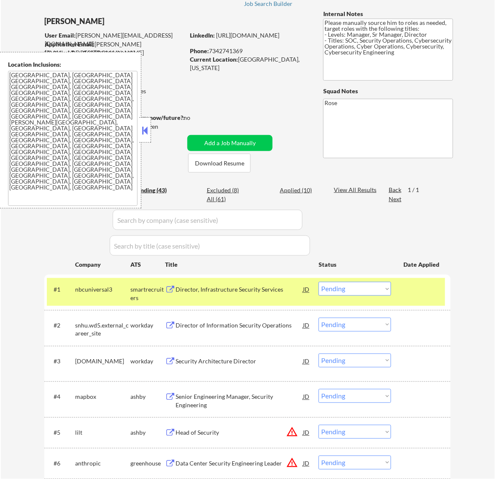
click at [142, 135] on button at bounding box center [144, 130] width 9 height 13
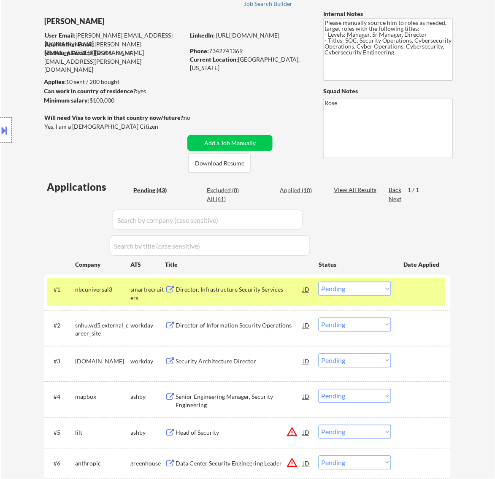
click at [271, 292] on div "Director, Infrastructure Security Services" at bounding box center [238, 290] width 127 height 8
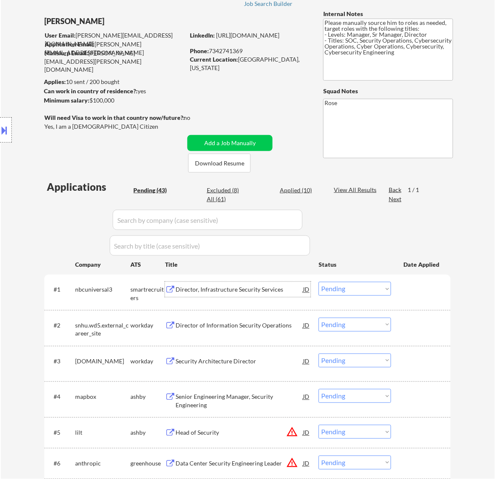
click at [353, 288] on select "Choose an option... Pending Applied Excluded (Questions) Excluded (Expired) Exc…" at bounding box center [354, 289] width 73 height 14
click at [318, 282] on select "Choose an option... Pending Applied Excluded (Questions) Excluded (Expired) Exc…" at bounding box center [354, 289] width 73 height 14
select select ""pending""
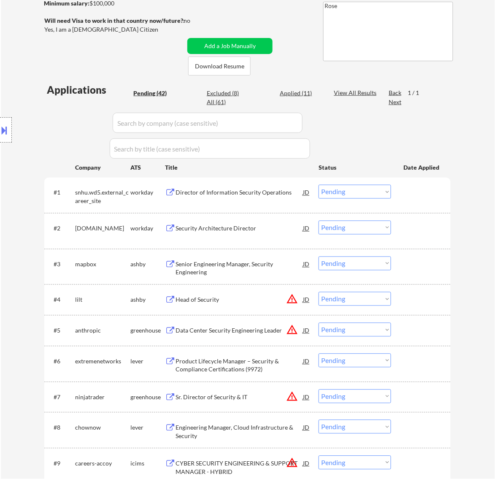
scroll to position [158, 0]
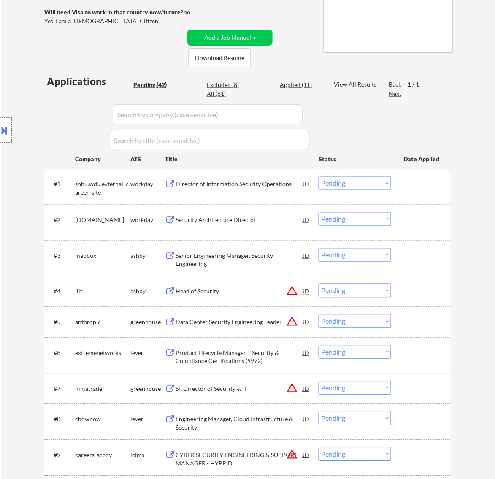
click at [280, 256] on div "Senior Engineering Manager, Security Engineering" at bounding box center [238, 260] width 127 height 16
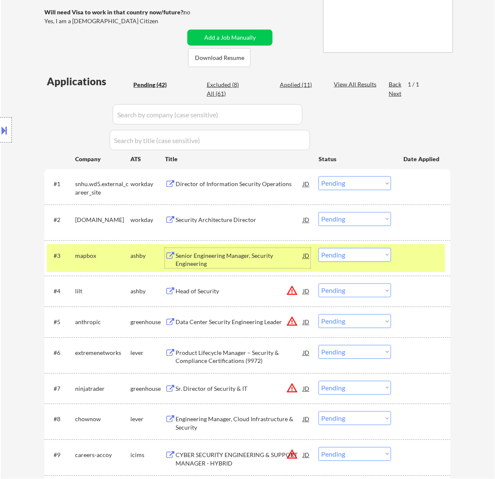
click at [335, 251] on select "Choose an option... Pending Applied Excluded (Questions) Excluded (Expired) Exc…" at bounding box center [354, 255] width 73 height 14
click at [318, 248] on select "Choose an option... Pending Applied Excluded (Questions) Excluded (Expired) Exc…" at bounding box center [354, 255] width 73 height 14
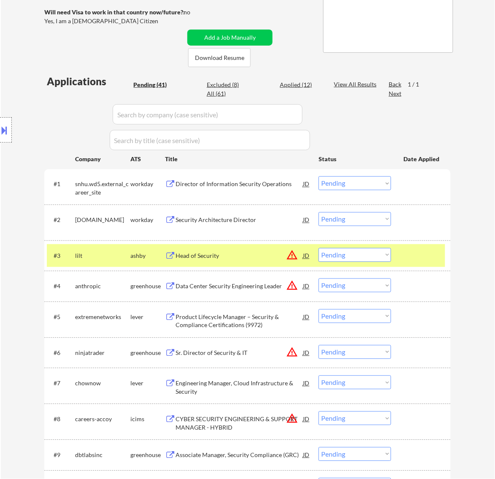
click at [263, 255] on div "Head of Security" at bounding box center [238, 256] width 127 height 8
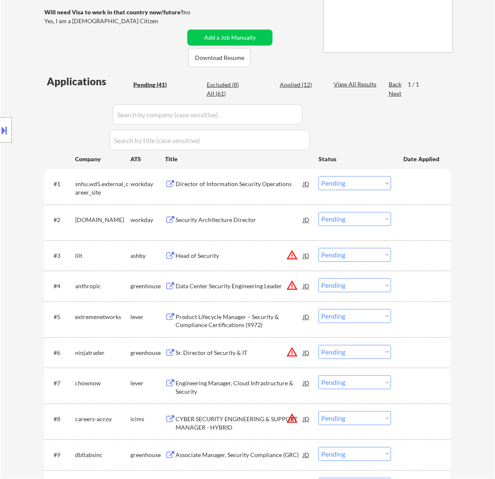
click at [3, 129] on button at bounding box center [4, 130] width 9 height 14
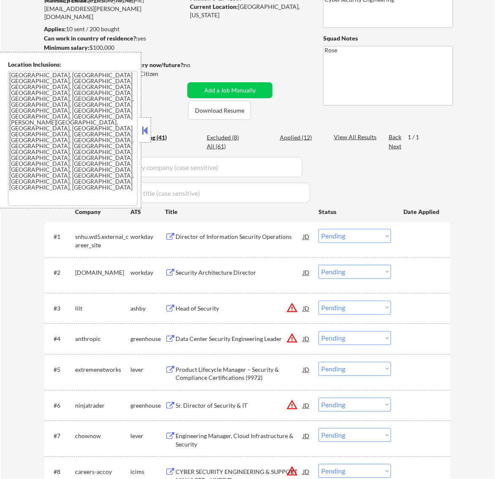
scroll to position [211, 0]
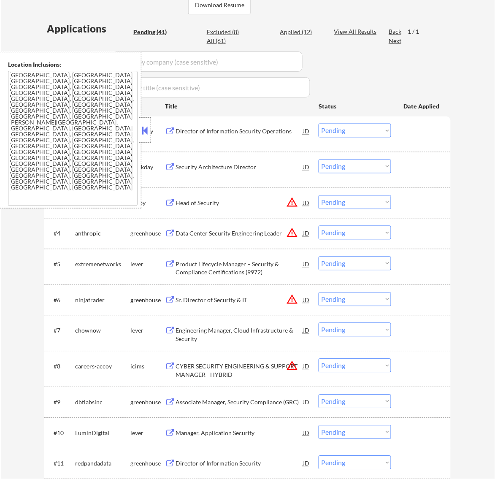
click at [145, 127] on button at bounding box center [144, 130] width 9 height 13
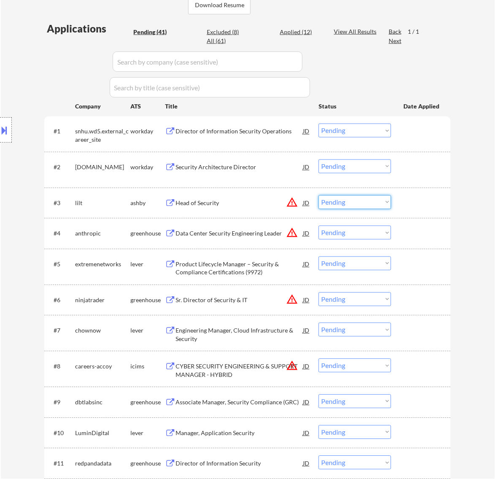
click at [380, 201] on select "Choose an option... Pending Applied Excluded (Questions) Excluded (Expired) Exc…" at bounding box center [354, 202] width 73 height 14
click at [318, 195] on select "Choose an option... Pending Applied Excluded (Questions) Excluded (Expired) Exc…" at bounding box center [354, 202] width 73 height 14
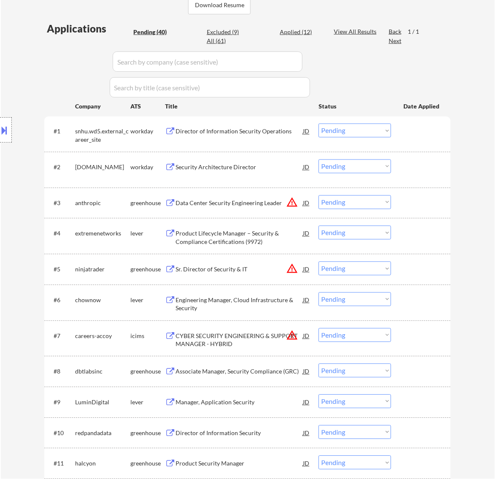
click at [264, 205] on div "Data Center Security Engineering Leader" at bounding box center [238, 203] width 127 height 8
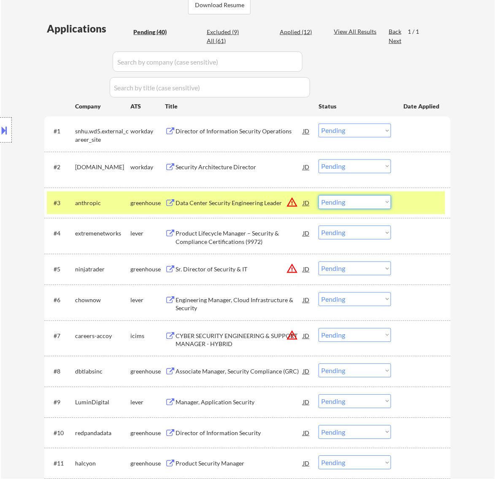
click at [382, 203] on select "Choose an option... Pending Applied Excluded (Questions) Excluded (Expired) Exc…" at bounding box center [354, 202] width 73 height 14
click at [318, 195] on select "Choose an option... Pending Applied Excluded (Questions) Excluded (Expired) Exc…" at bounding box center [354, 202] width 73 height 14
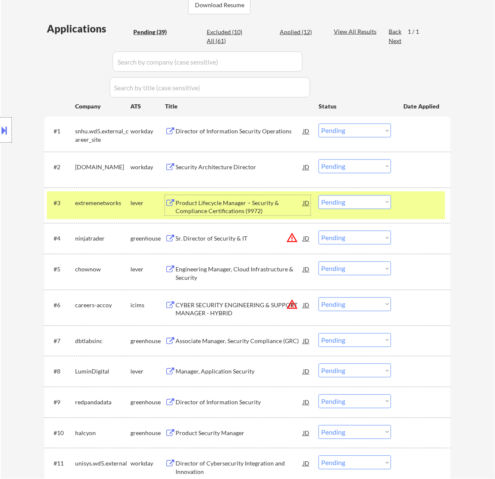
click at [269, 203] on div "Product Lifecycle Manager – Security & Compliance Certifications (9972)" at bounding box center [238, 207] width 127 height 16
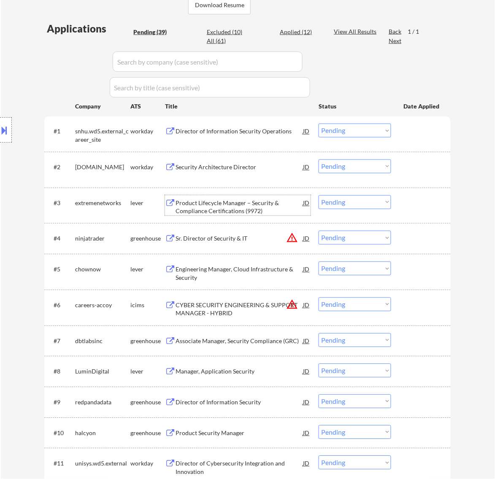
click at [344, 201] on select "Choose an option... Pending Applied Excluded (Questions) Excluded (Expired) Exc…" at bounding box center [354, 202] width 73 height 14
click at [318, 195] on select "Choose an option... Pending Applied Excluded (Questions) Excluded (Expired) Exc…" at bounding box center [354, 202] width 73 height 14
select select ""pending""
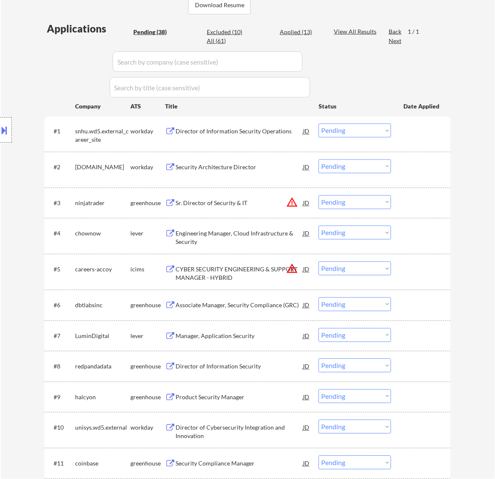
click at [287, 229] on div "Engineering Manager, Cloud Infrastructure & Security" at bounding box center [238, 236] width 127 height 20
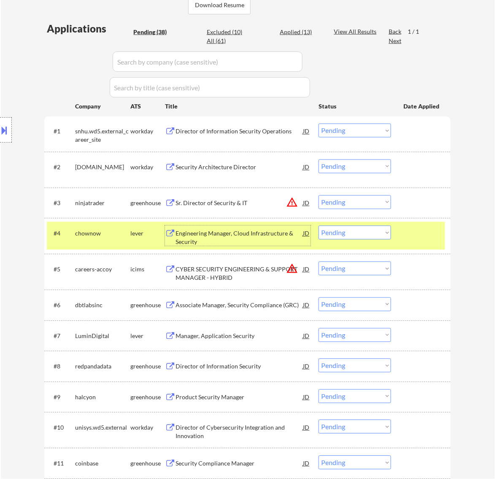
click at [340, 231] on select "Choose an option... Pending Applied Excluded (Questions) Excluded (Expired) Exc…" at bounding box center [354, 233] width 73 height 14
click at [318, 226] on select "Choose an option... Pending Applied Excluded (Questions) Excluded (Expired) Exc…" at bounding box center [354, 233] width 73 height 14
select select ""pending""
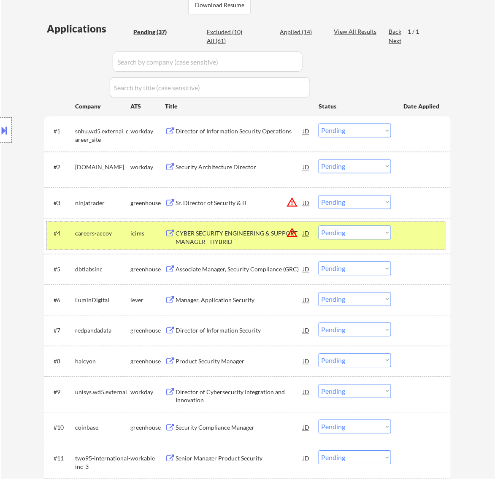
click at [410, 235] on div at bounding box center [421, 233] width 37 height 15
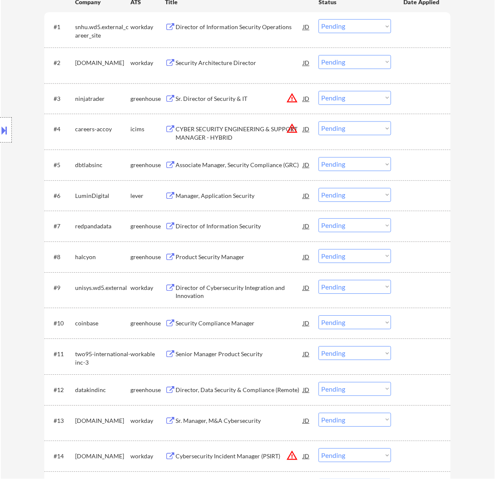
scroll to position [316, 0]
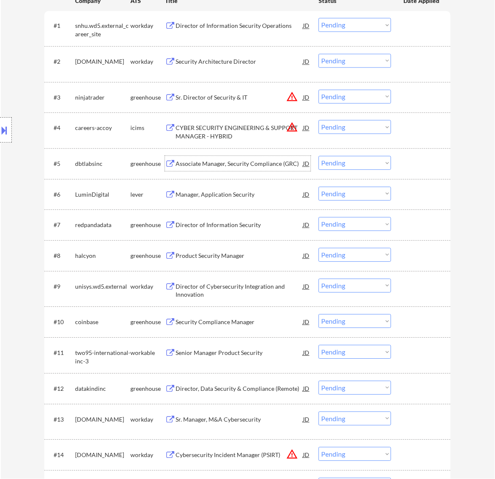
click at [252, 165] on div "Associate Manager, Security Compliance (GRC)" at bounding box center [238, 164] width 127 height 8
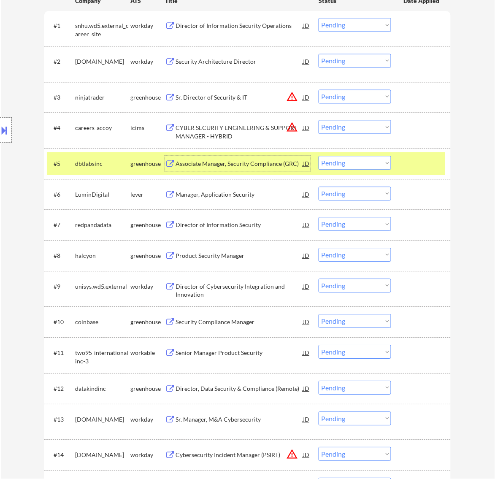
click at [378, 162] on select "Choose an option... Pending Applied Excluded (Questions) Excluded (Expired) Exc…" at bounding box center [354, 163] width 73 height 14
click at [318, 156] on select "Choose an option... Pending Applied Excluded (Questions) Excluded (Expired) Exc…" at bounding box center [354, 163] width 73 height 14
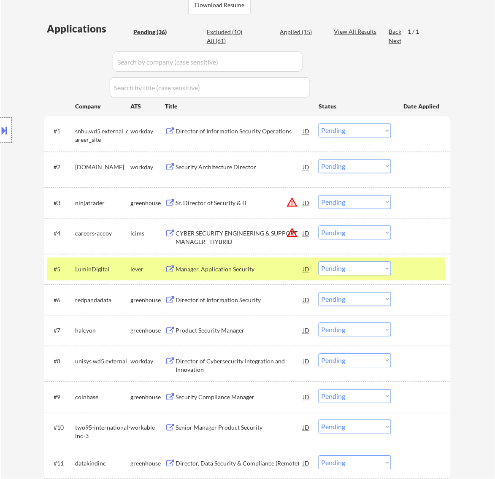
scroll to position [264, 0]
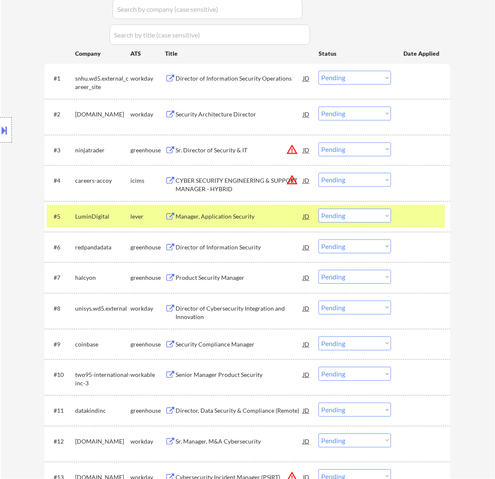
click at [275, 210] on div "Manager, Application Security" at bounding box center [238, 216] width 127 height 15
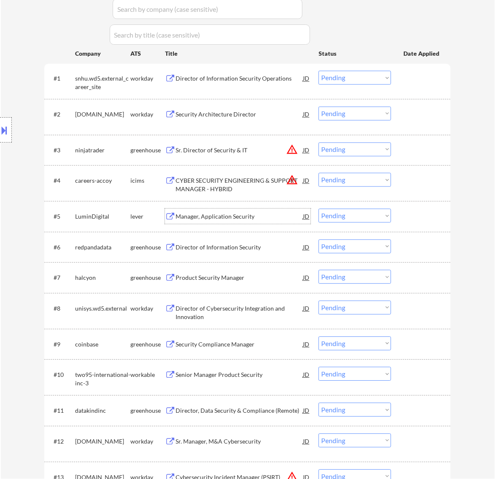
click at [368, 216] on select "Choose an option... Pending Applied Excluded (Questions) Excluded (Expired) Exc…" at bounding box center [354, 216] width 73 height 14
click at [318, 209] on select "Choose an option... Pending Applied Excluded (Questions) Excluded (Expired) Exc…" at bounding box center [354, 216] width 73 height 14
select select ""pending""
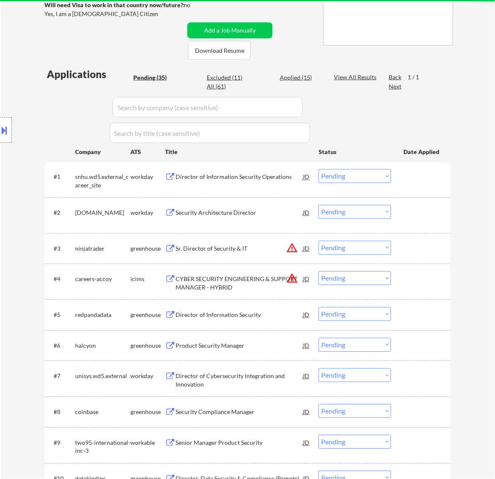
scroll to position [105, 0]
